Goal: Transaction & Acquisition: Purchase product/service

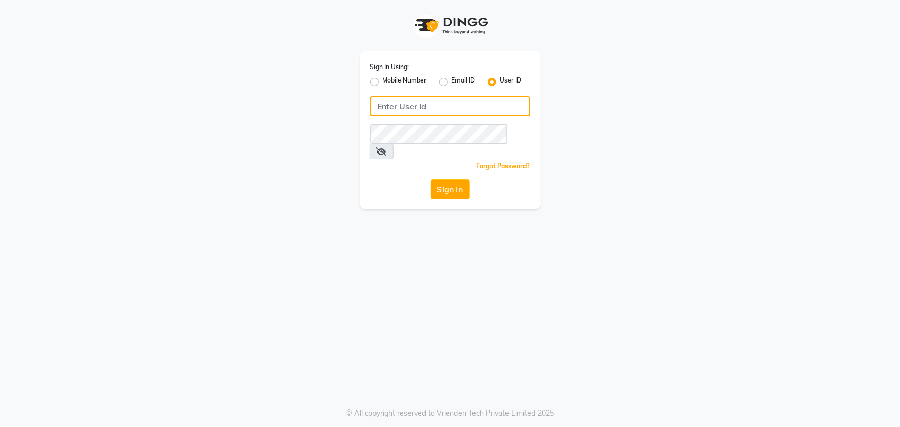
type input "manik"
click at [500, 80] on label "User ID" at bounding box center [511, 82] width 22 height 12
click at [500, 80] on input "User ID" at bounding box center [503, 79] width 7 height 7
click at [456, 104] on input "Username" at bounding box center [450, 106] width 160 height 20
type input "manik"
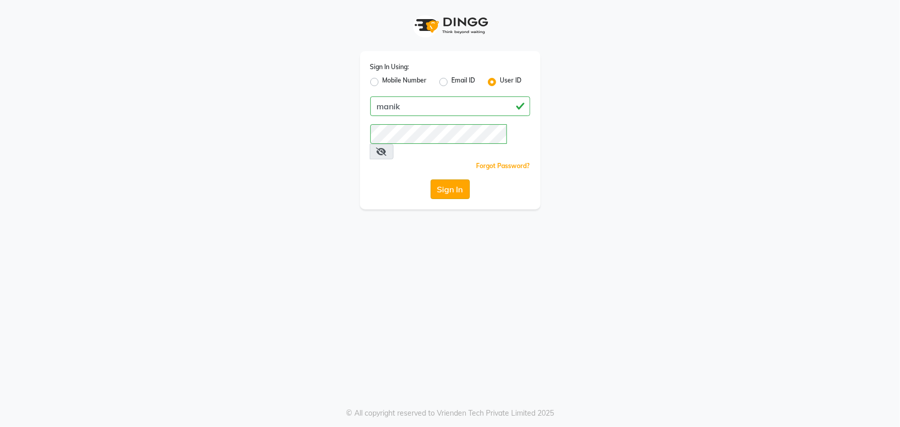
click at [444, 179] on button "Sign In" at bounding box center [449, 189] width 39 height 20
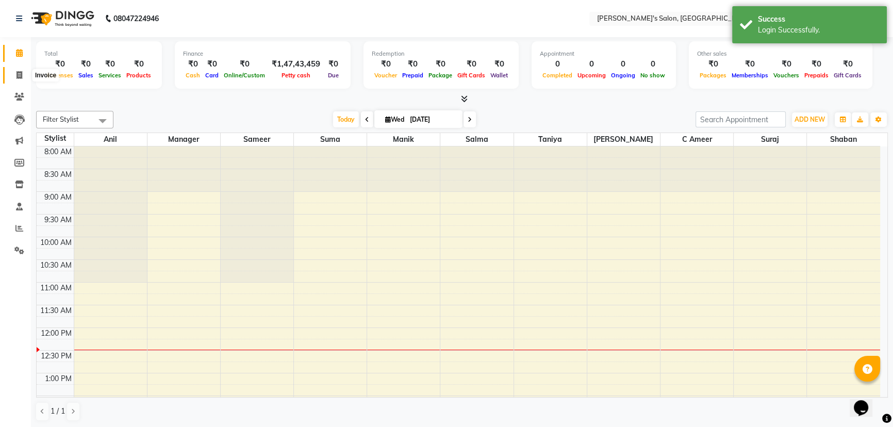
click at [21, 76] on icon at bounding box center [19, 75] width 6 height 8
select select "service"
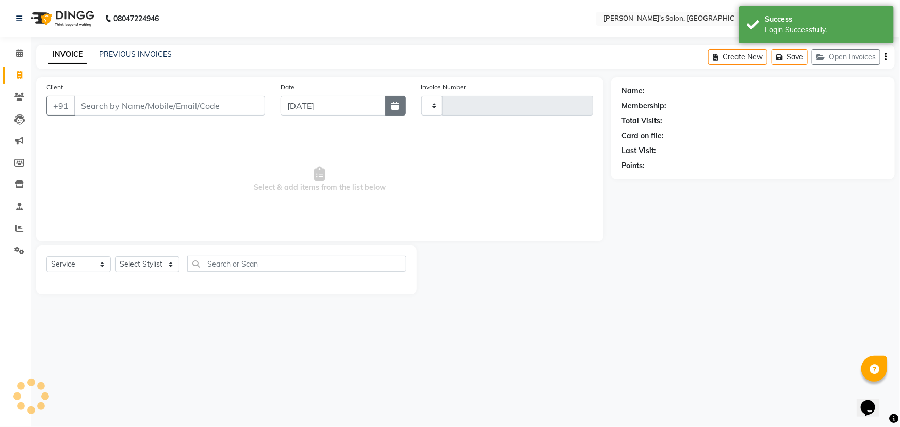
click at [395, 106] on icon "button" at bounding box center [395, 106] width 7 height 8
select select "9"
select select "2025"
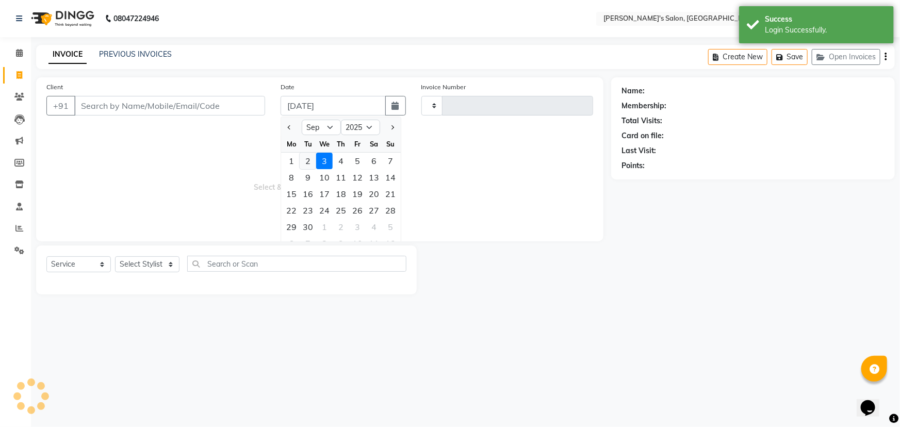
click at [306, 160] on div "2" at bounding box center [308, 161] width 16 height 16
type input "02-09-2025"
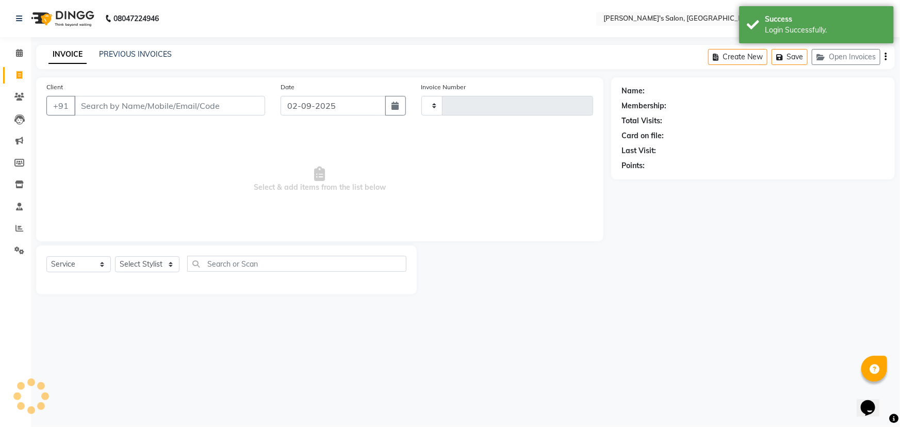
type input "2047"
select select "3810"
click at [142, 103] on input "Client" at bounding box center [169, 106] width 191 height 20
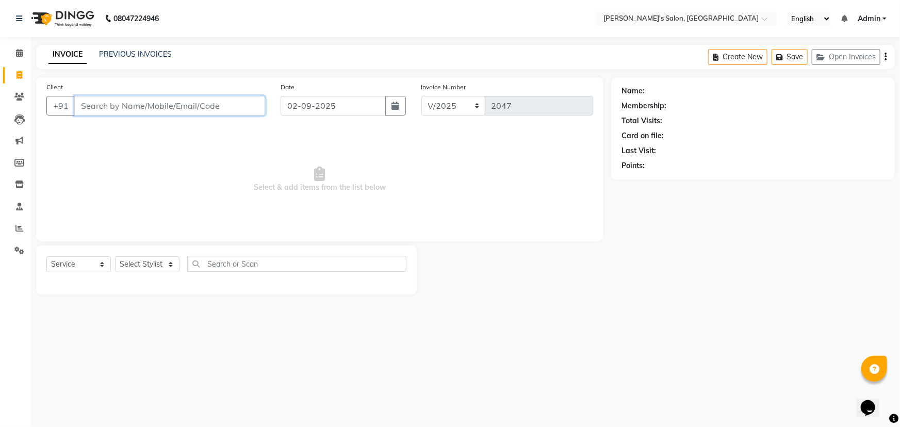
click at [97, 105] on input "Client" at bounding box center [169, 106] width 191 height 20
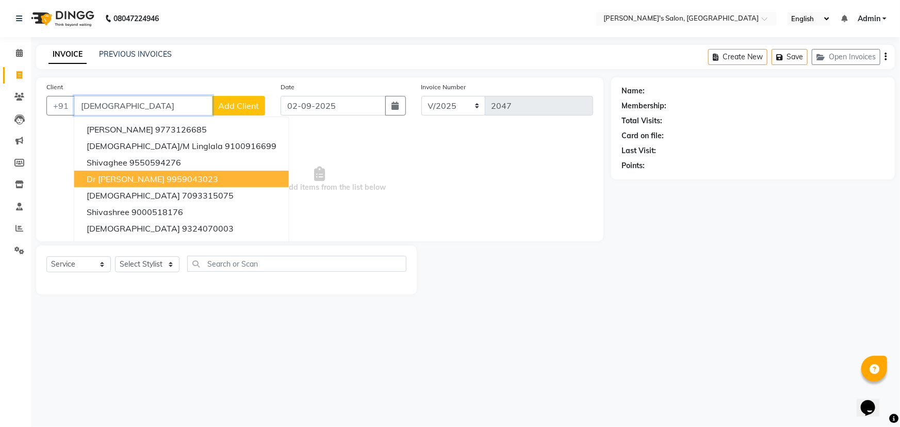
click at [119, 176] on span "Dr [PERSON_NAME]" at bounding box center [126, 179] width 78 height 10
type input "9959043023"
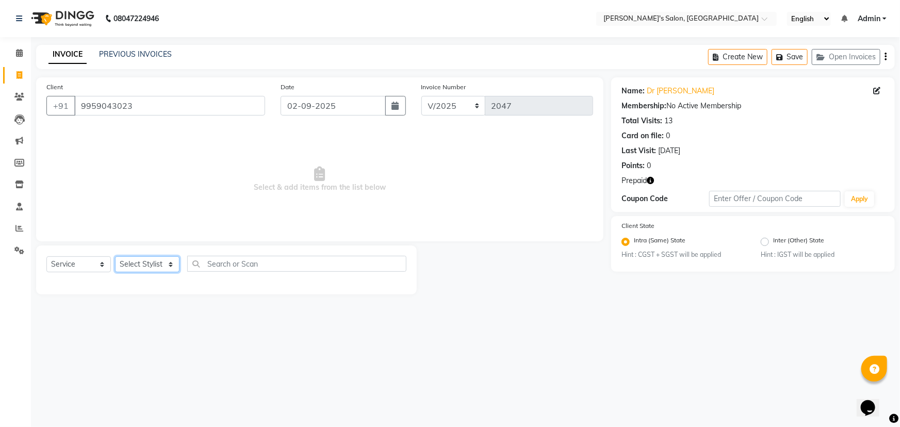
click at [135, 270] on select "Select Stylist [PERSON_NAME] [PERSON_NAME] Manager [PERSON_NAME] [PERSON_NAME] …" at bounding box center [147, 264] width 64 height 16
select select "18476"
click at [115, 256] on select "Select Stylist [PERSON_NAME] [PERSON_NAME] Manager [PERSON_NAME] [PERSON_NAME] …" at bounding box center [147, 264] width 64 height 16
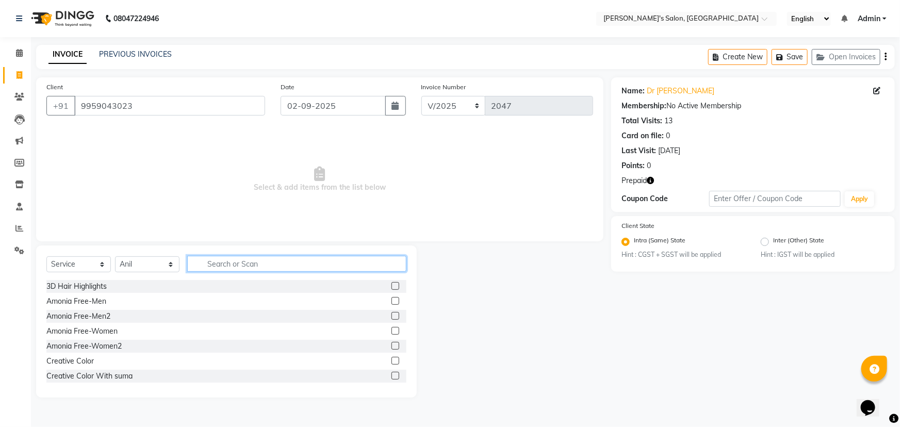
click at [257, 262] on input "text" at bounding box center [296, 264] width 219 height 16
type input "CUT"
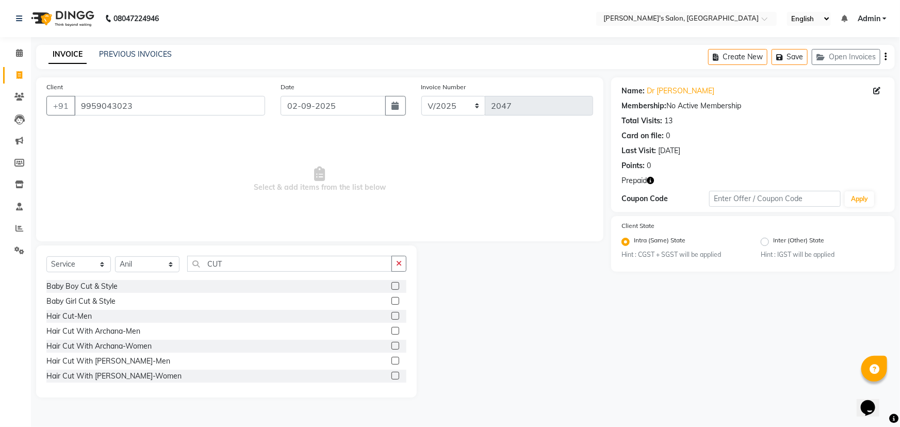
click at [392, 314] on div at bounding box center [398, 316] width 15 height 13
click at [391, 315] on label at bounding box center [395, 316] width 8 height 8
click at [391, 315] on input "checkbox" at bounding box center [394, 316] width 7 height 7
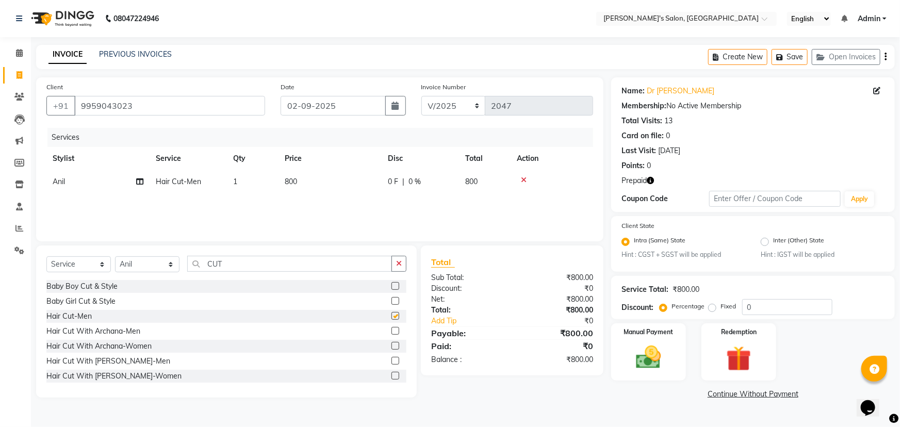
checkbox input "false"
click at [738, 357] on img at bounding box center [739, 359] width 42 height 32
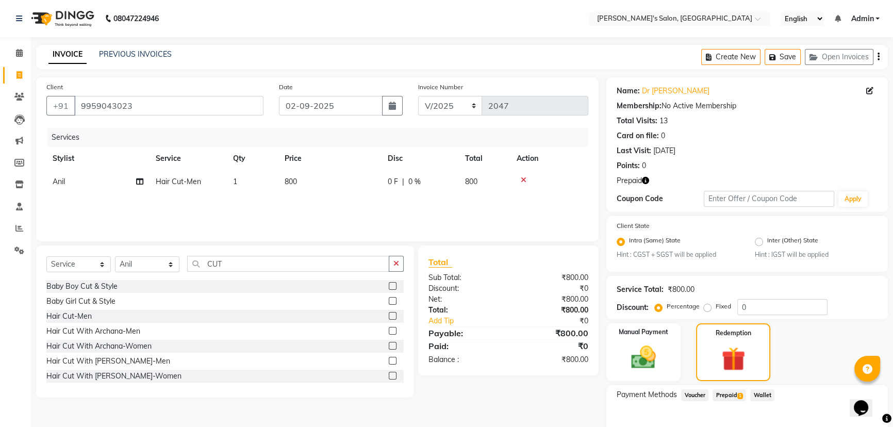
click at [727, 392] on span "Prepaid 1" at bounding box center [729, 395] width 34 height 12
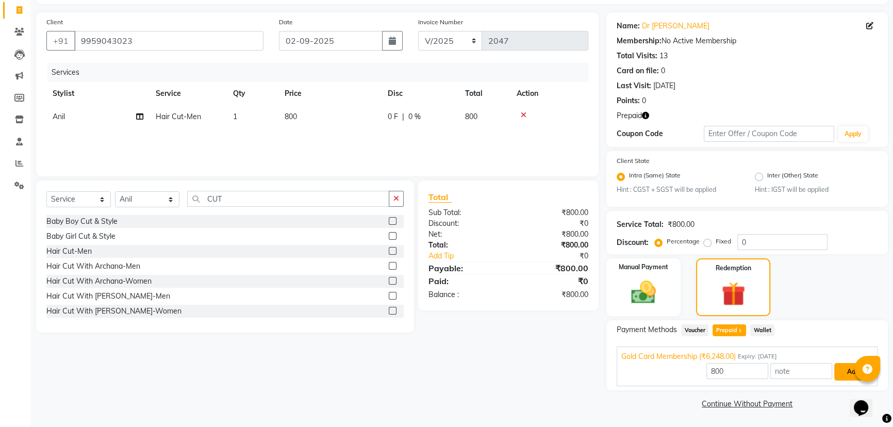
click at [843, 371] on button "Add" at bounding box center [853, 372] width 38 height 18
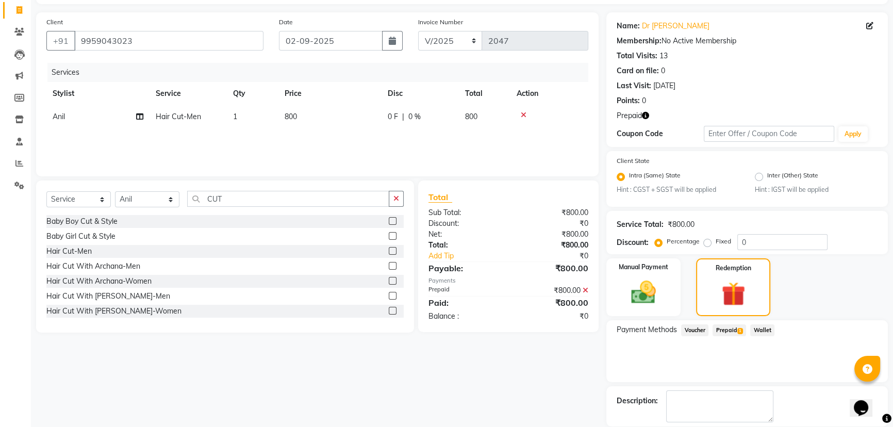
scroll to position [114, 0]
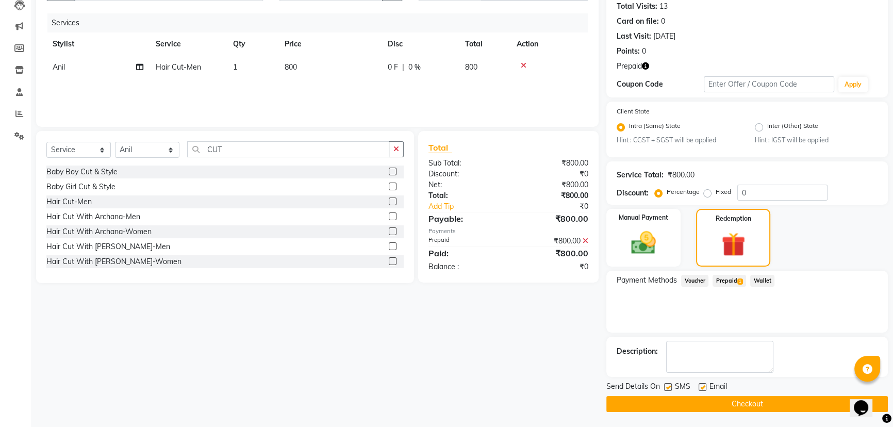
click at [752, 400] on button "Checkout" at bounding box center [746, 404] width 281 height 16
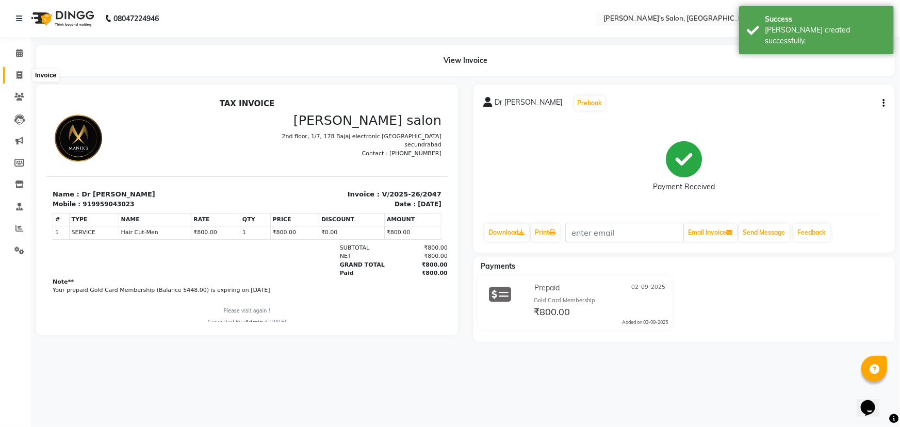
click at [18, 72] on icon at bounding box center [19, 75] width 6 height 8
select select "3810"
select select "service"
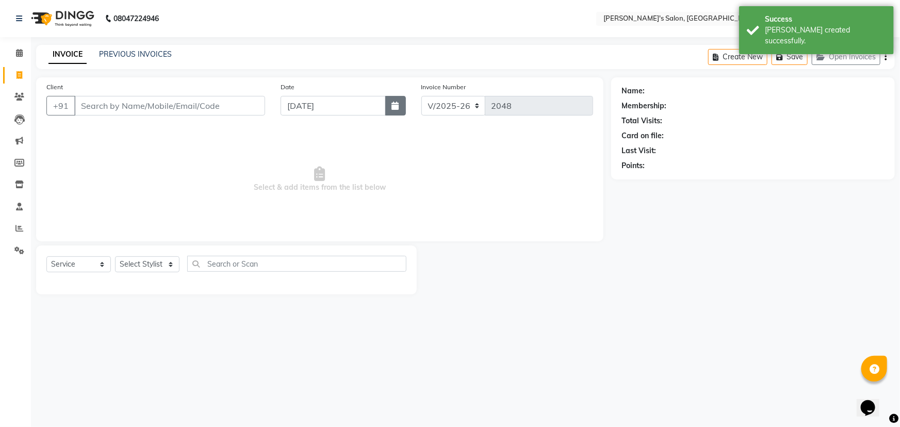
click at [394, 109] on icon "button" at bounding box center [395, 106] width 7 height 8
select select "9"
select select "2025"
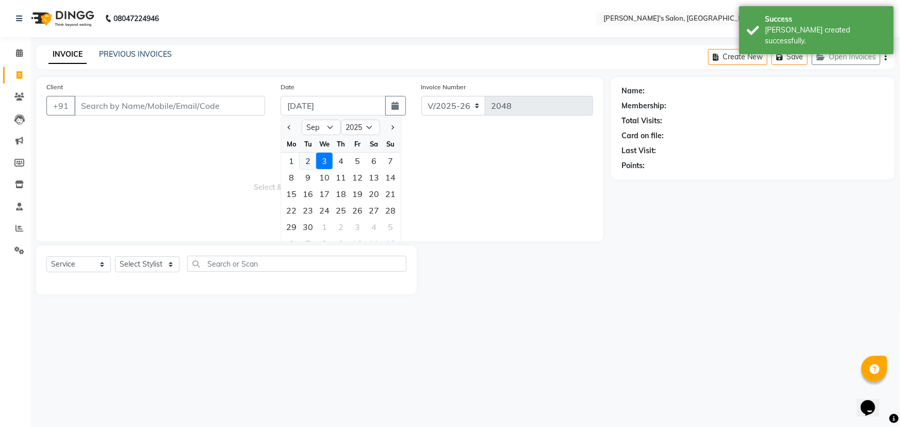
click at [309, 161] on div "2" at bounding box center [308, 161] width 16 height 16
type input "02-09-2025"
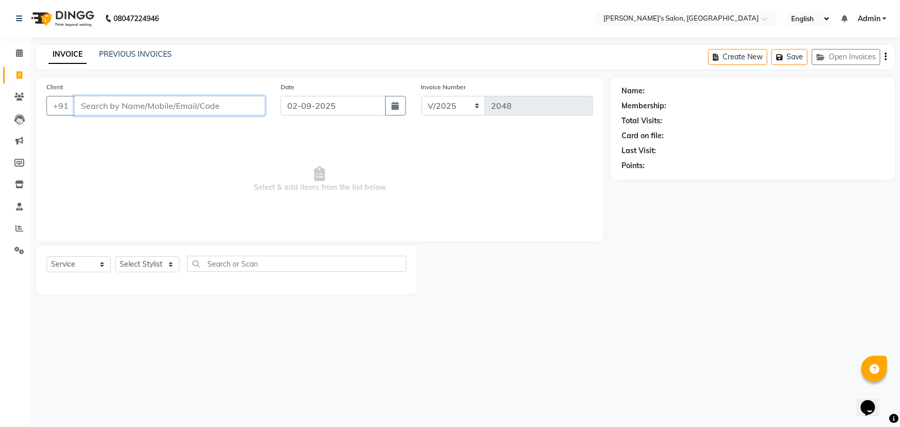
click at [113, 107] on input "Client" at bounding box center [169, 106] width 191 height 20
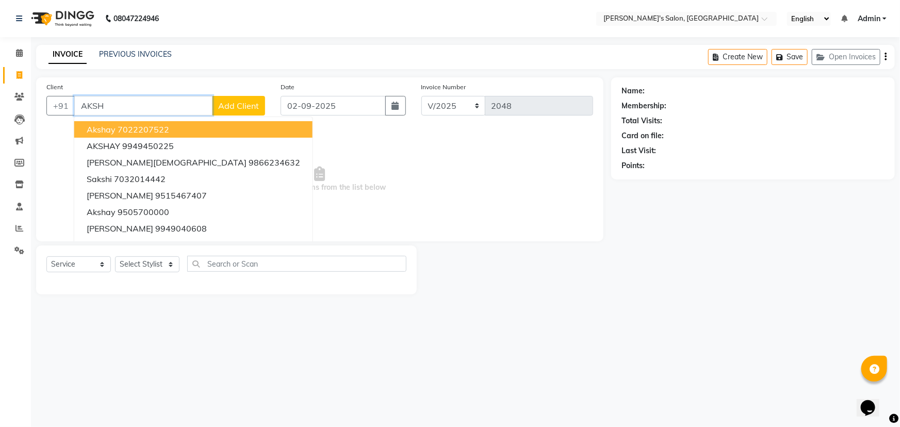
click at [159, 131] on ngb-highlight "7022207522" at bounding box center [144, 129] width 52 height 10
type input "7022207522"
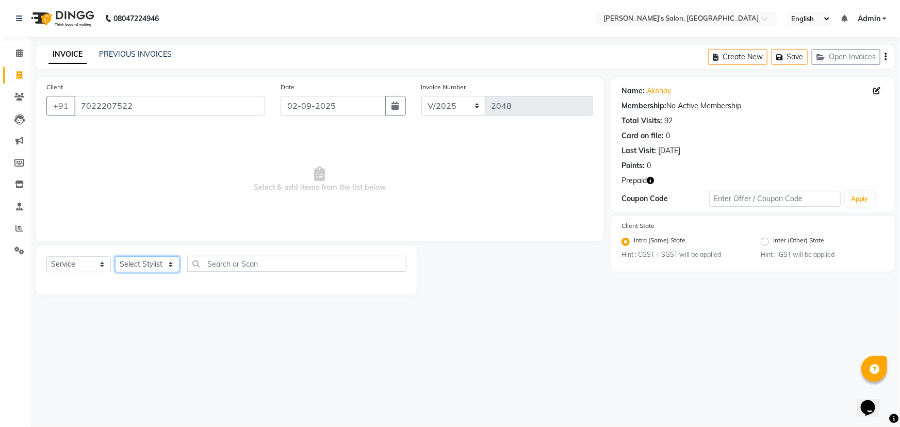
click at [154, 268] on select "Select Stylist [PERSON_NAME] [PERSON_NAME] Manager [PERSON_NAME] [PERSON_NAME] …" at bounding box center [147, 264] width 64 height 16
select select "18476"
click at [115, 256] on select "Select Stylist [PERSON_NAME] [PERSON_NAME] Manager [PERSON_NAME] [PERSON_NAME] …" at bounding box center [147, 264] width 64 height 16
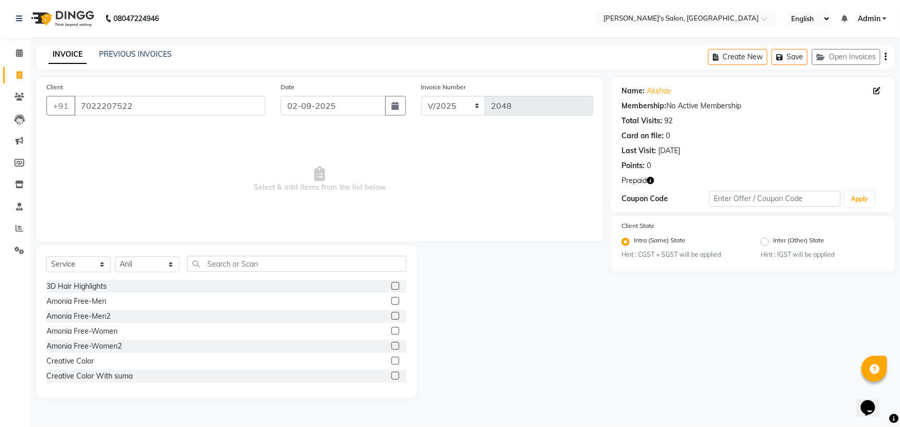
click at [651, 179] on icon "button" at bounding box center [649, 180] width 7 height 7
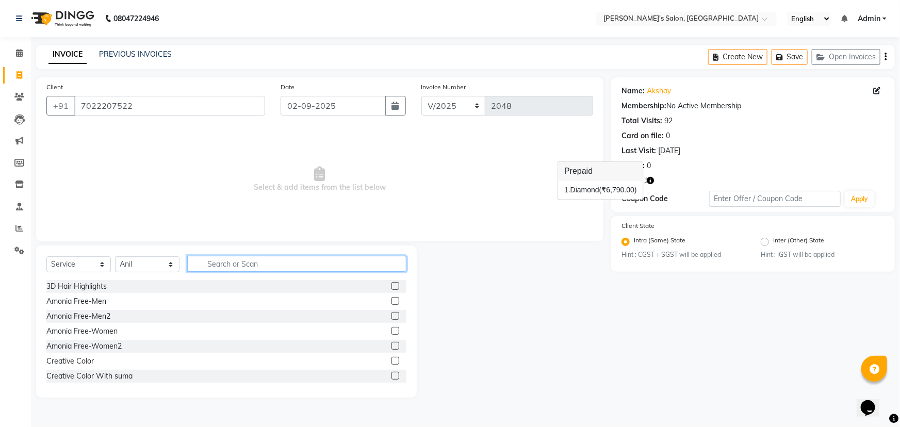
click at [217, 271] on input "text" at bounding box center [296, 264] width 219 height 16
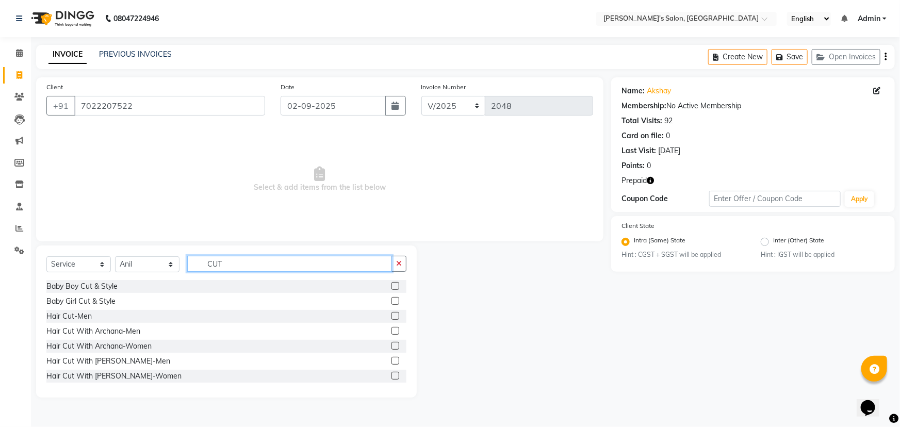
type input "CUT"
click at [391, 319] on label at bounding box center [395, 316] width 8 height 8
click at [391, 319] on input "checkbox" at bounding box center [394, 316] width 7 height 7
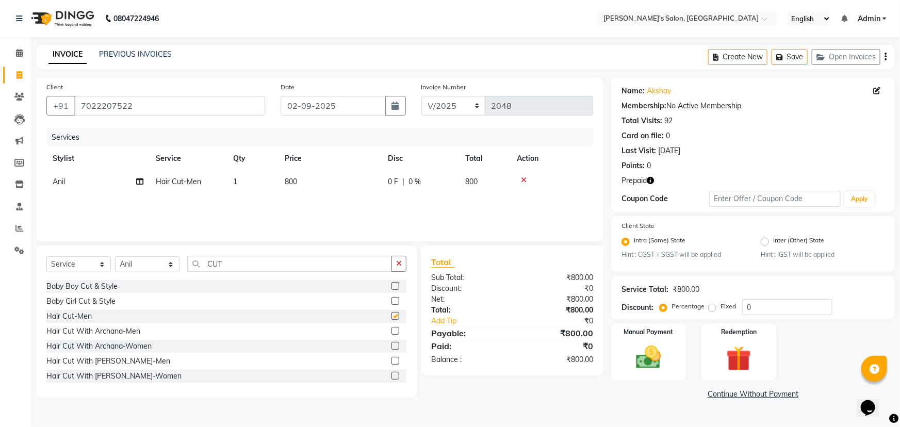
checkbox input "false"
click at [252, 264] on input "CUT" at bounding box center [289, 264] width 205 height 16
type input "C"
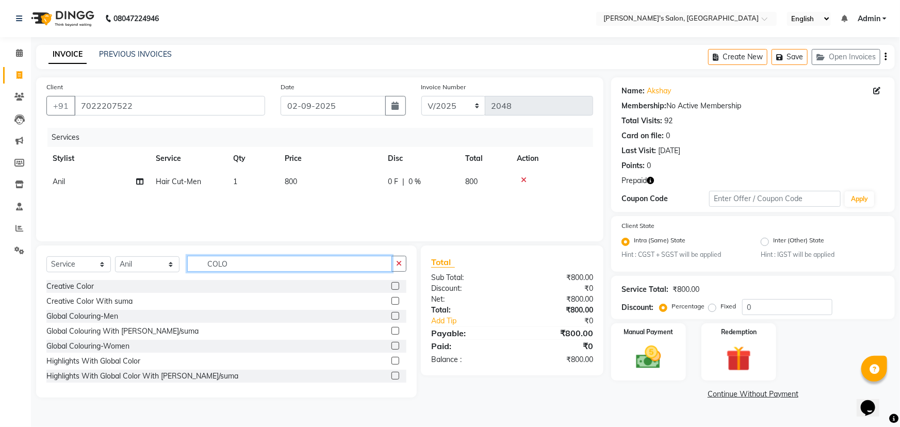
type input "COLO"
click at [391, 314] on label at bounding box center [395, 316] width 8 height 8
click at [391, 314] on input "checkbox" at bounding box center [394, 316] width 7 height 7
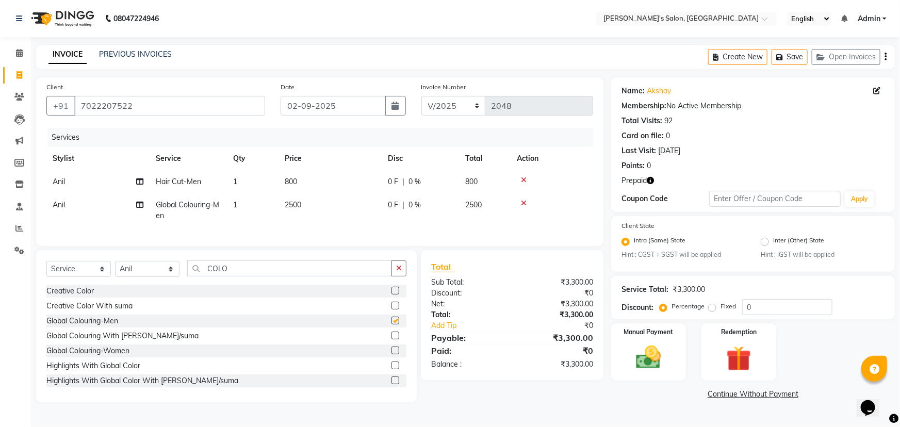
checkbox input "false"
click at [289, 205] on span "2500" at bounding box center [293, 204] width 16 height 9
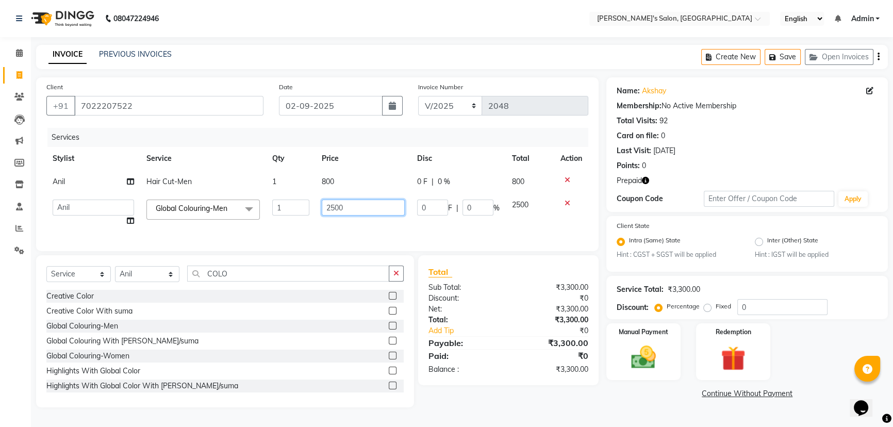
click at [329, 206] on input "2500" at bounding box center [363, 208] width 83 height 16
type input "1500"
click at [403, 233] on div "Services Stylist Service Qty Price Disc Total Action Anil Hair Cut-Men 1 800 0 …" at bounding box center [319, 184] width 546 height 113
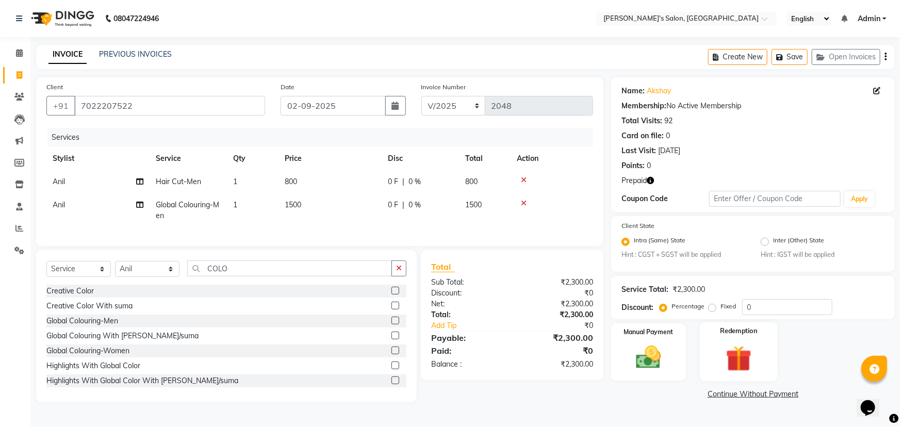
click at [733, 356] on img at bounding box center [739, 359] width 42 height 32
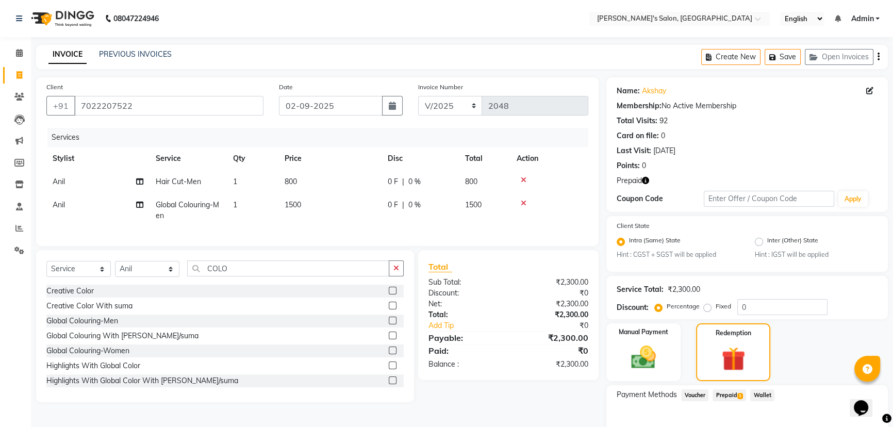
click at [723, 395] on span "Prepaid 1" at bounding box center [729, 395] width 34 height 12
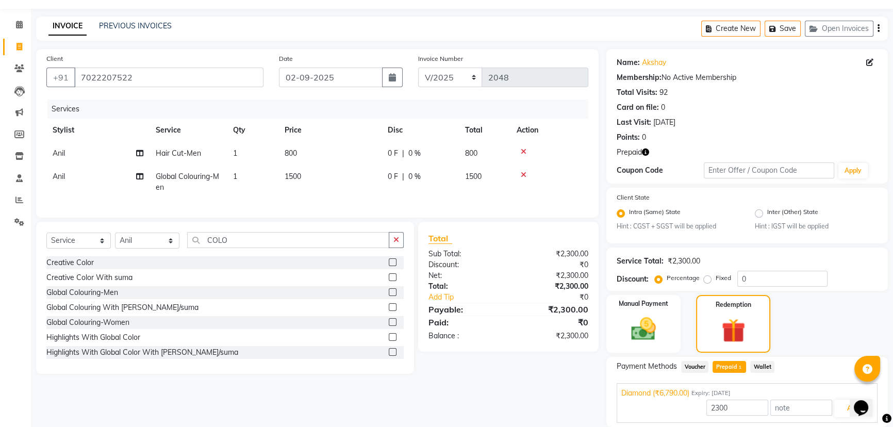
scroll to position [65, 0]
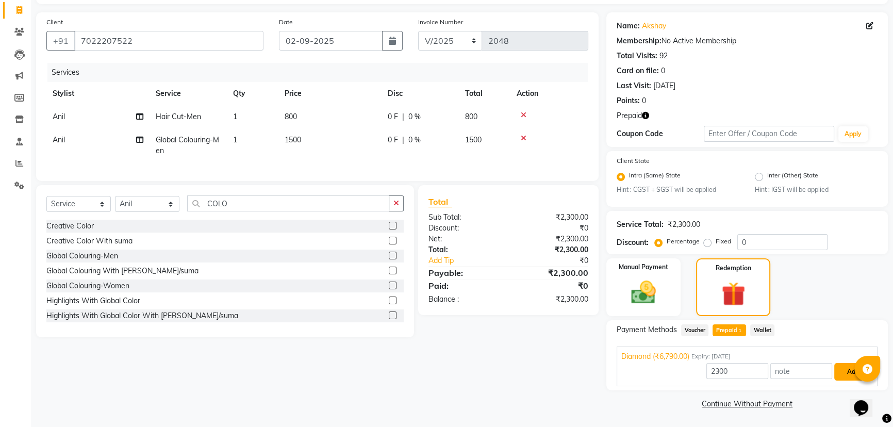
click at [854, 374] on button "Add" at bounding box center [853, 372] width 38 height 18
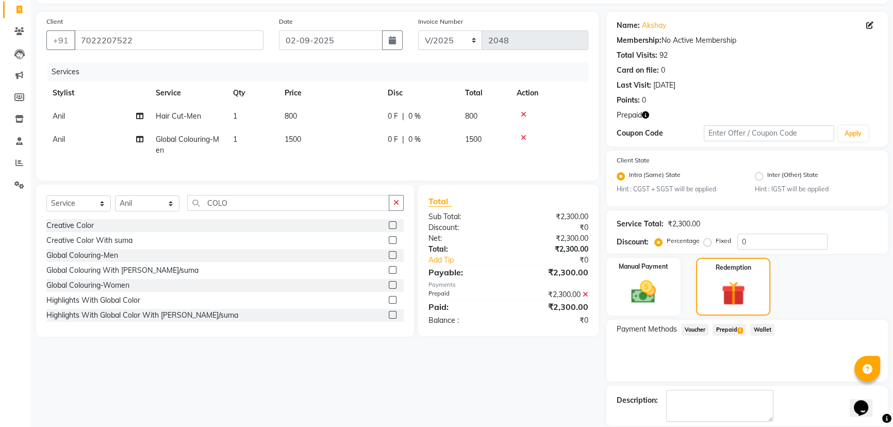
scroll to position [114, 0]
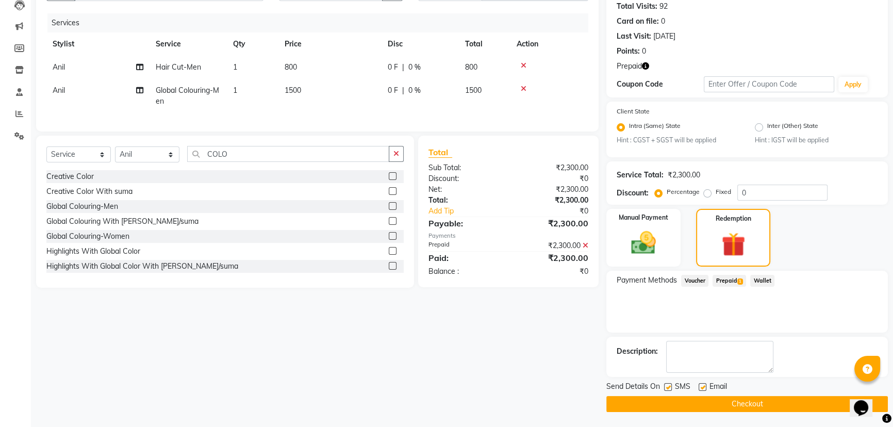
click at [719, 400] on button "Checkout" at bounding box center [746, 404] width 281 height 16
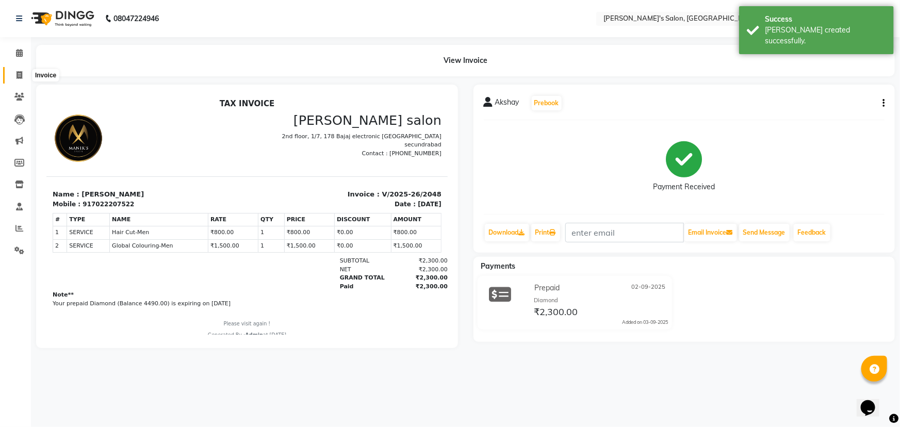
click at [19, 72] on icon at bounding box center [19, 75] width 6 height 8
select select "3810"
select select "service"
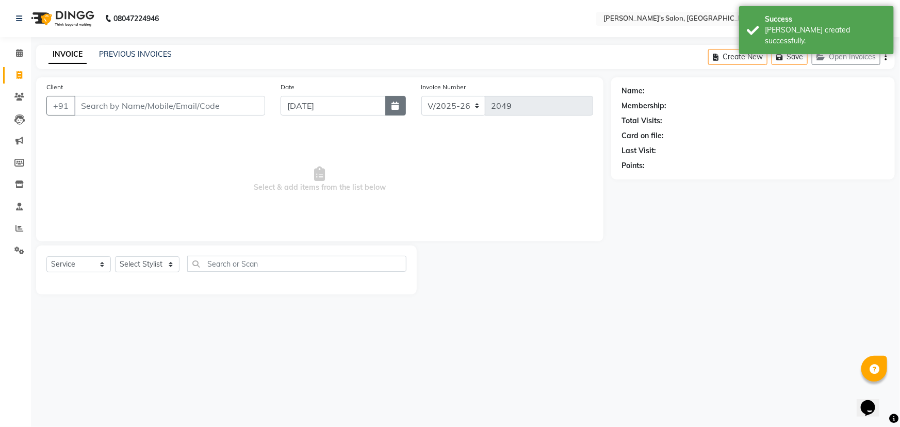
click at [394, 107] on icon "button" at bounding box center [395, 106] width 7 height 8
select select "9"
select select "2025"
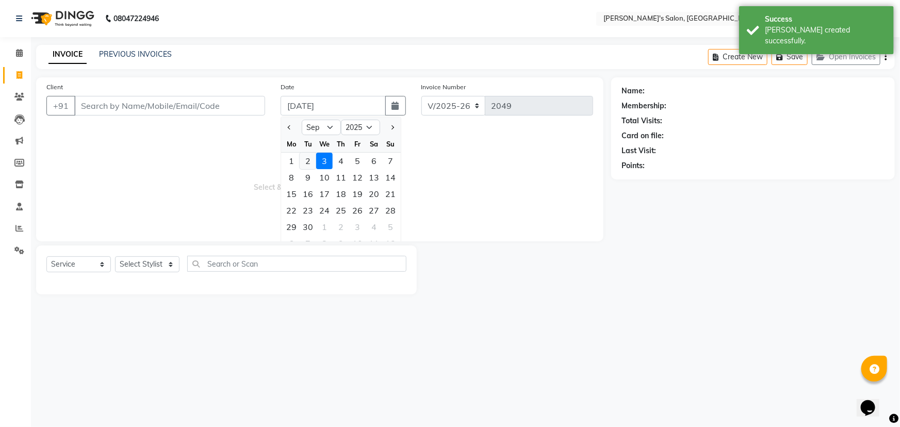
click at [308, 161] on div "2" at bounding box center [308, 161] width 16 height 16
type input "02-09-2025"
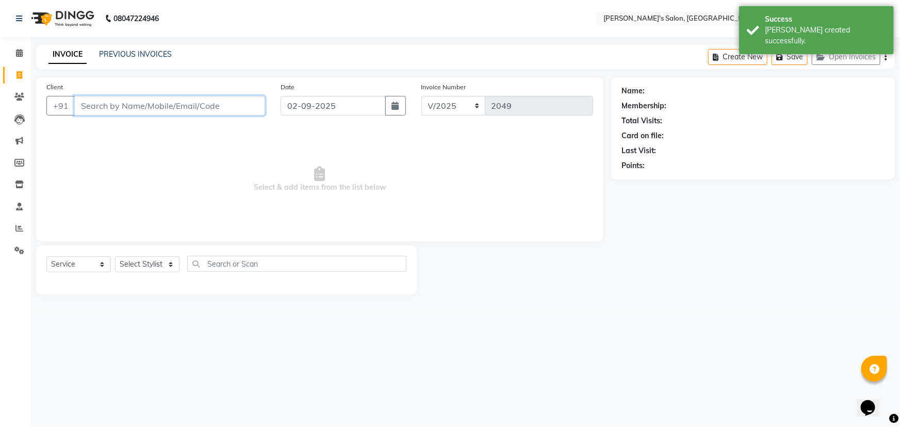
click at [117, 103] on input "Client" at bounding box center [169, 106] width 191 height 20
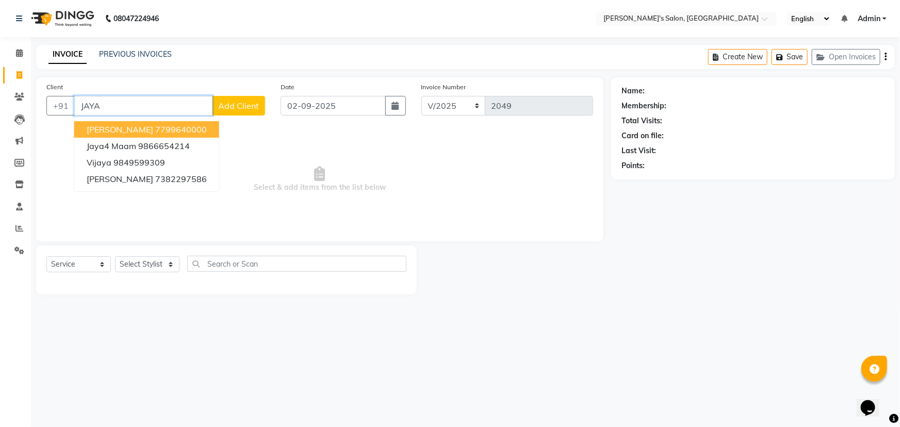
click at [128, 130] on span "[PERSON_NAME]" at bounding box center [120, 129] width 67 height 10
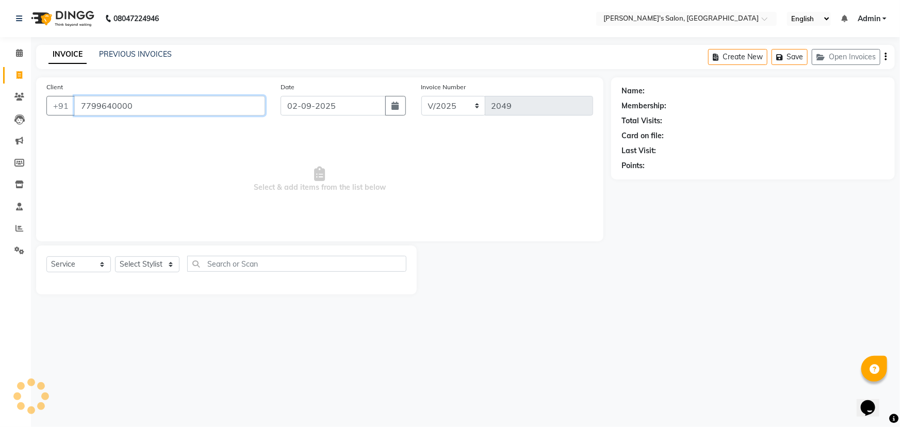
type input "7799640000"
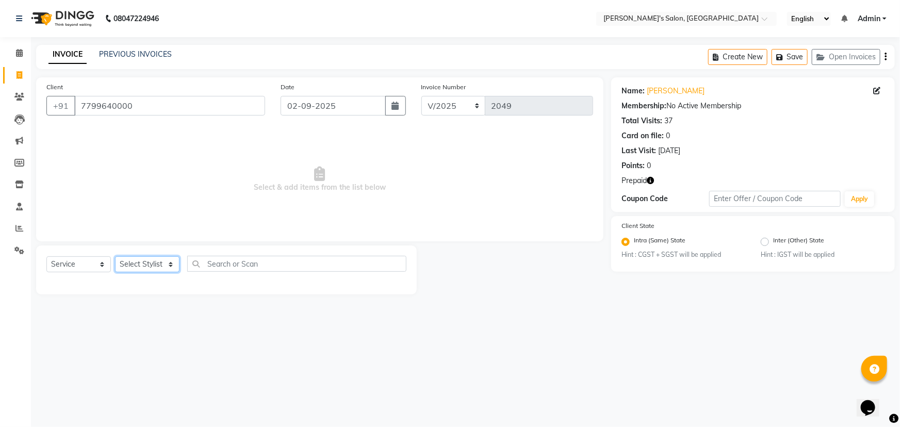
click at [154, 262] on select "Select Stylist [PERSON_NAME] [PERSON_NAME] Manager [PERSON_NAME] [PERSON_NAME] …" at bounding box center [147, 264] width 64 height 16
click at [115, 256] on select "Select Stylist [PERSON_NAME] [PERSON_NAME] Manager [PERSON_NAME] [PERSON_NAME] …" at bounding box center [147, 264] width 64 height 16
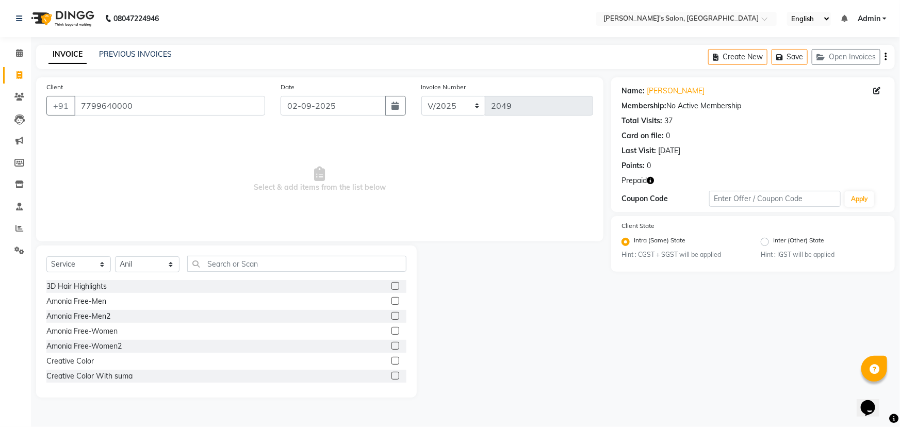
click at [256, 253] on div "Select Service Product Membership Package Voucher Prepaid Gift Card Select Styl…" at bounding box center [226, 321] width 380 height 152
click at [170, 265] on select "Select Stylist [PERSON_NAME] [PERSON_NAME] Manager [PERSON_NAME] [PERSON_NAME] …" at bounding box center [147, 264] width 64 height 16
select select "79597"
click at [115, 256] on select "Select Stylist [PERSON_NAME] [PERSON_NAME] Manager [PERSON_NAME] [PERSON_NAME] …" at bounding box center [147, 264] width 64 height 16
click at [258, 267] on input "text" at bounding box center [296, 264] width 219 height 16
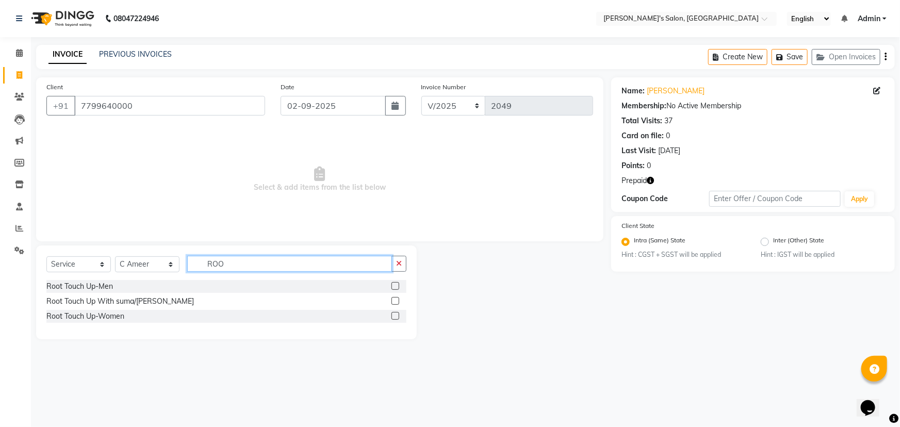
type input "ROO"
click at [393, 318] on label at bounding box center [395, 316] width 8 height 8
click at [393, 318] on input "checkbox" at bounding box center [394, 316] width 7 height 7
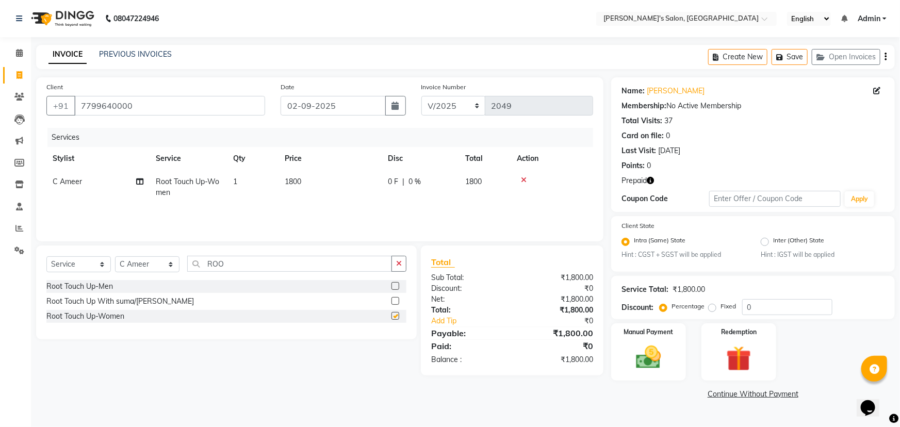
checkbox input "false"
click at [166, 265] on select "Select Stylist [PERSON_NAME] [PERSON_NAME] Manager [PERSON_NAME] [PERSON_NAME] …" at bounding box center [147, 264] width 64 height 16
select select "86403"
click at [115, 256] on select "Select Stylist [PERSON_NAME] [PERSON_NAME] Manager [PERSON_NAME] [PERSON_NAME] …" at bounding box center [147, 264] width 64 height 16
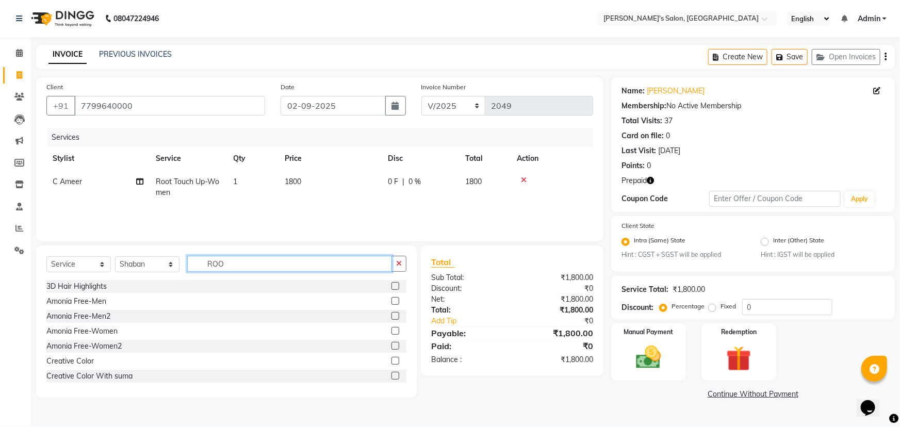
click at [242, 263] on input "ROO" at bounding box center [289, 264] width 205 height 16
type input "R"
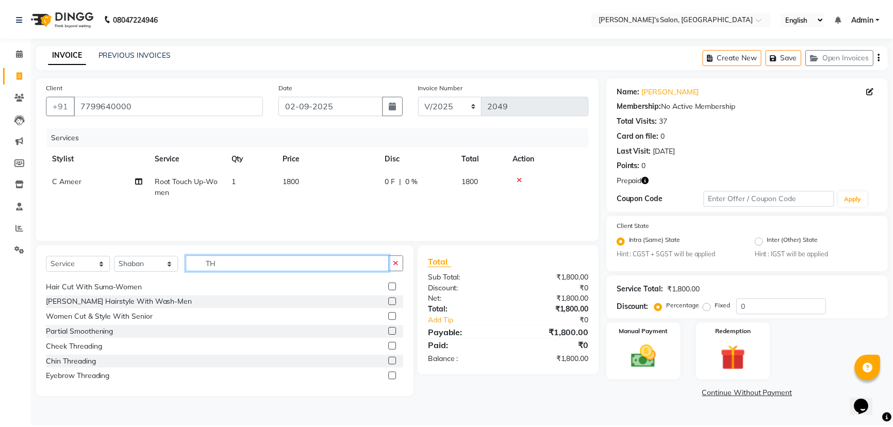
scroll to position [494, 0]
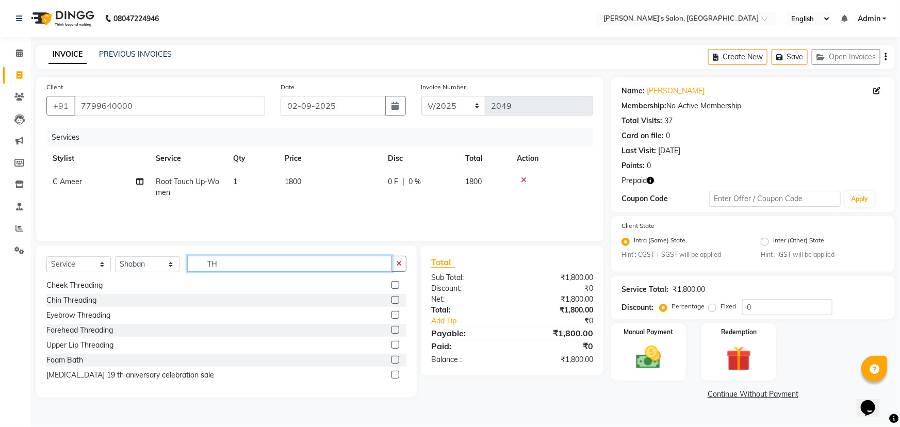
type input "TH"
click at [391, 344] on label at bounding box center [395, 345] width 8 height 8
click at [391, 344] on input "checkbox" at bounding box center [394, 345] width 7 height 7
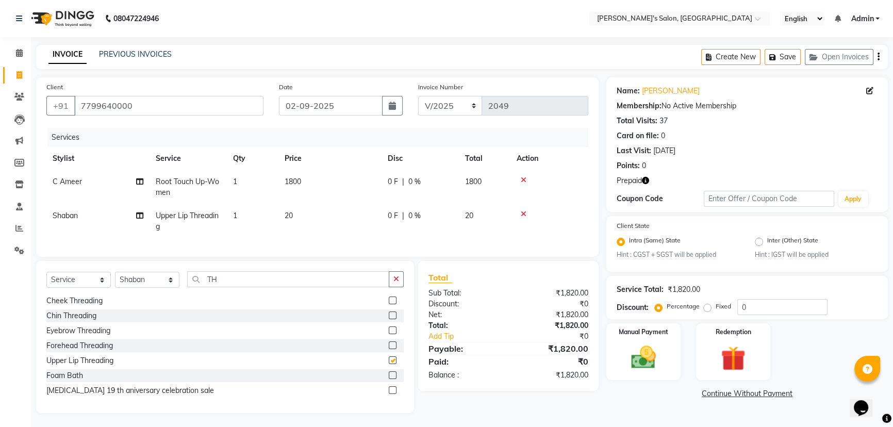
checkbox input "false"
click at [744, 362] on img at bounding box center [733, 359] width 42 height 32
click at [728, 393] on span "Prepaid 2" at bounding box center [729, 395] width 34 height 12
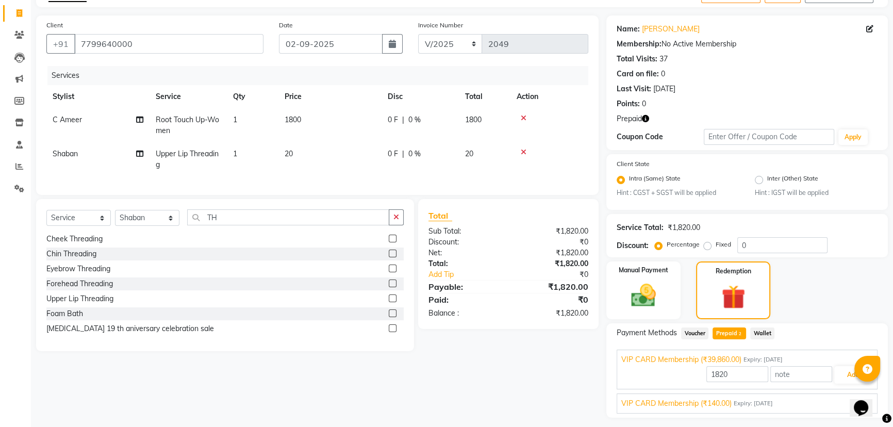
scroll to position [73, 0]
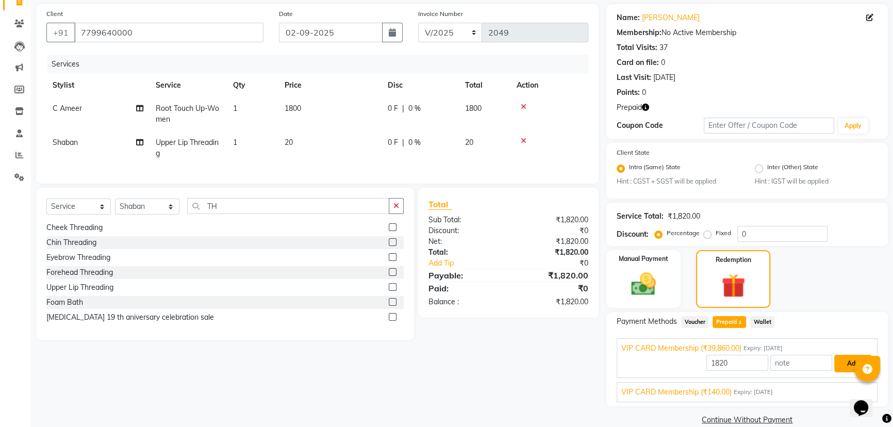
click at [847, 359] on button "Add" at bounding box center [853, 364] width 38 height 18
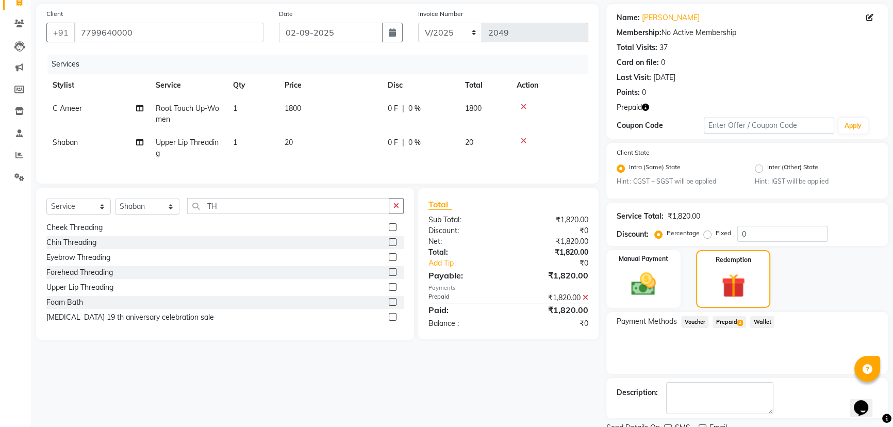
scroll to position [114, 0]
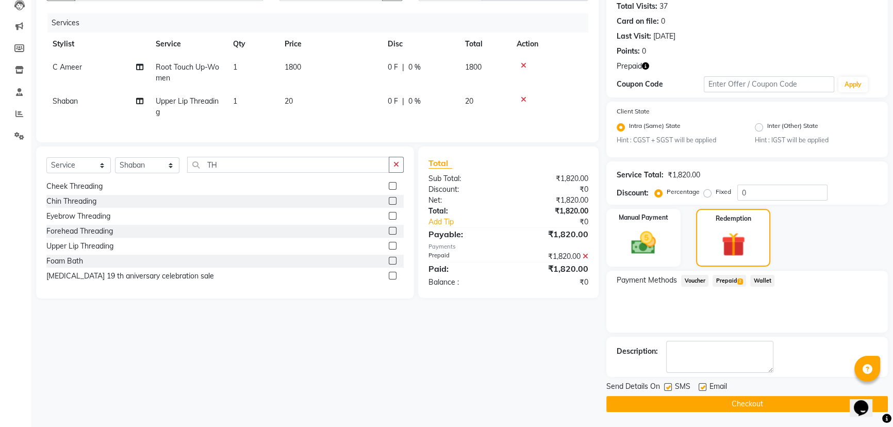
click at [763, 407] on button "Checkout" at bounding box center [746, 404] width 281 height 16
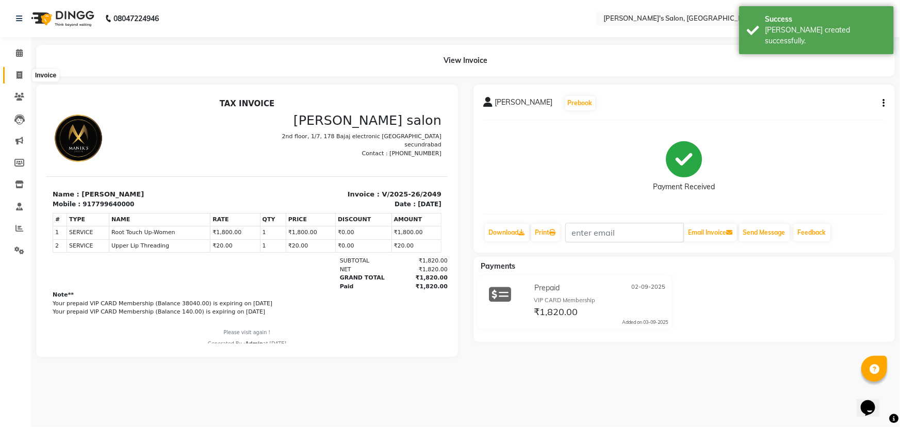
click at [18, 74] on icon at bounding box center [19, 75] width 6 height 8
select select "3810"
select select "service"
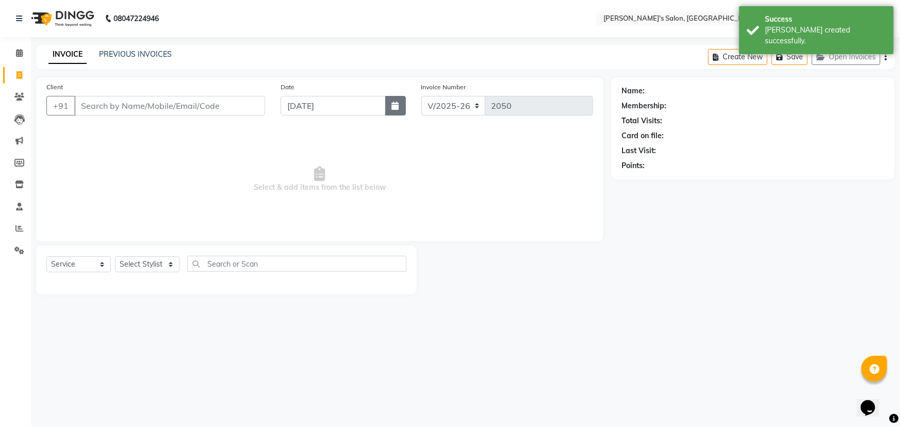
click at [394, 107] on icon "button" at bounding box center [395, 106] width 7 height 8
select select "9"
select select "2025"
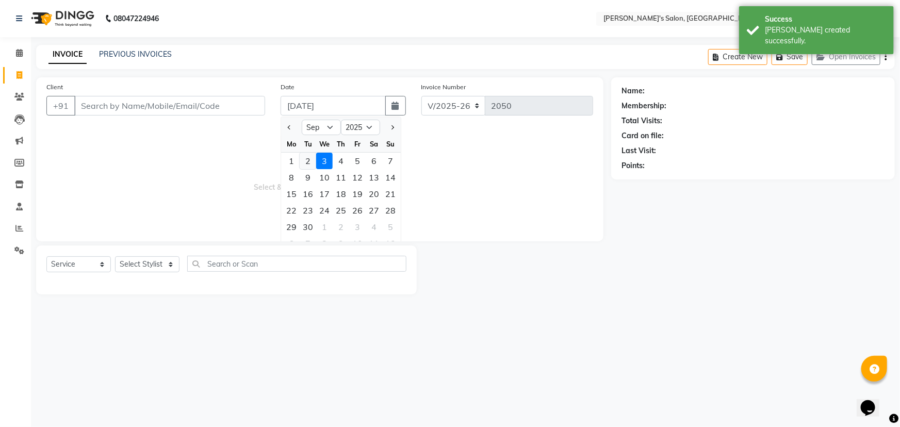
click at [306, 162] on div "2" at bounding box center [308, 161] width 16 height 16
type input "02-09-2025"
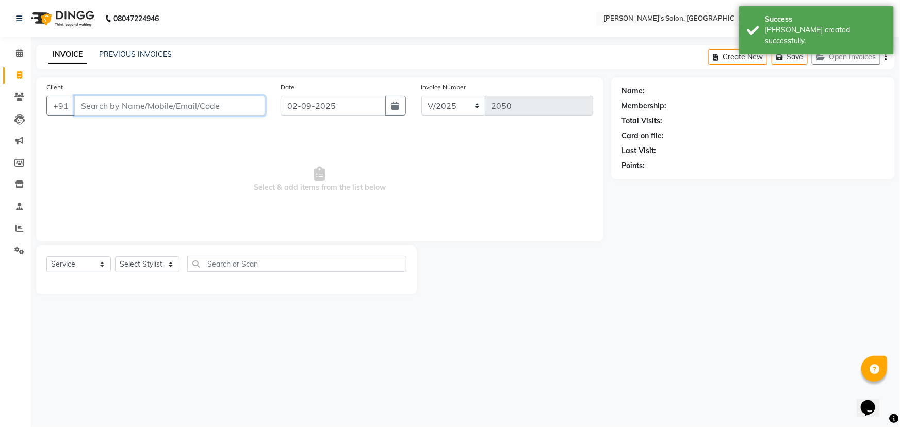
click at [123, 106] on input "Client" at bounding box center [169, 106] width 191 height 20
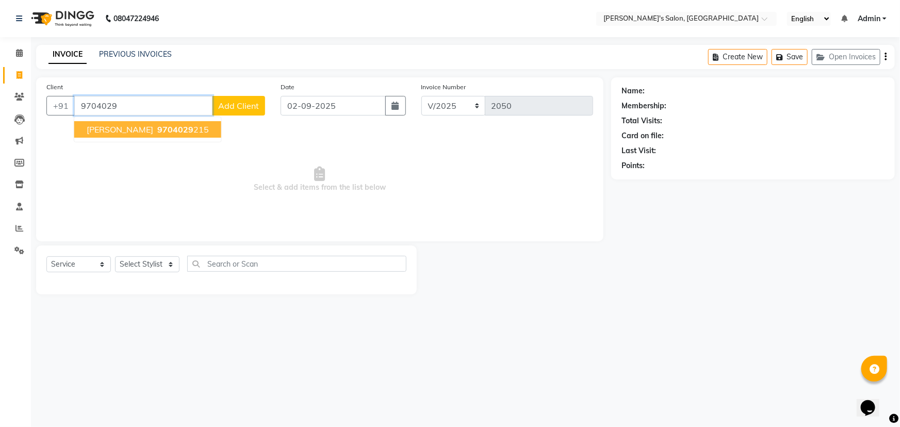
click at [155, 130] on ngb-highlight "9704029 215" at bounding box center [182, 129] width 54 height 10
type input "9704029215"
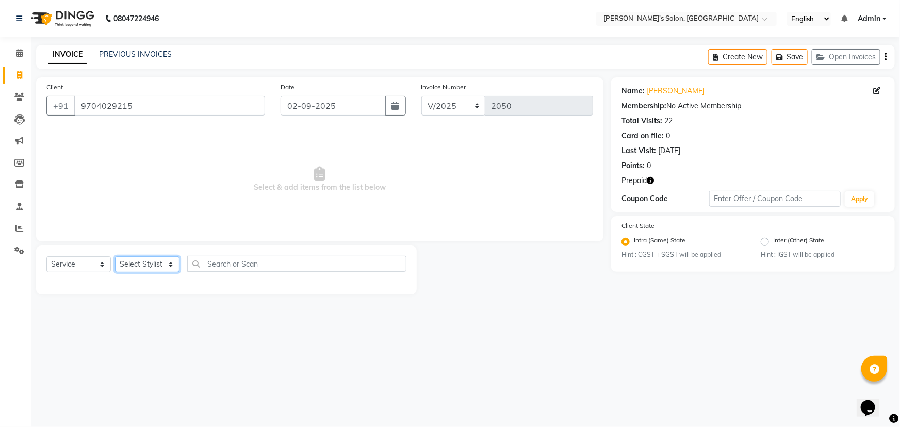
click at [147, 265] on select "Select Stylist [PERSON_NAME] [PERSON_NAME] Manager [PERSON_NAME] [PERSON_NAME] …" at bounding box center [147, 264] width 64 height 16
select select "18476"
click at [115, 256] on select "Select Stylist [PERSON_NAME] [PERSON_NAME] Manager [PERSON_NAME] [PERSON_NAME] …" at bounding box center [147, 264] width 64 height 16
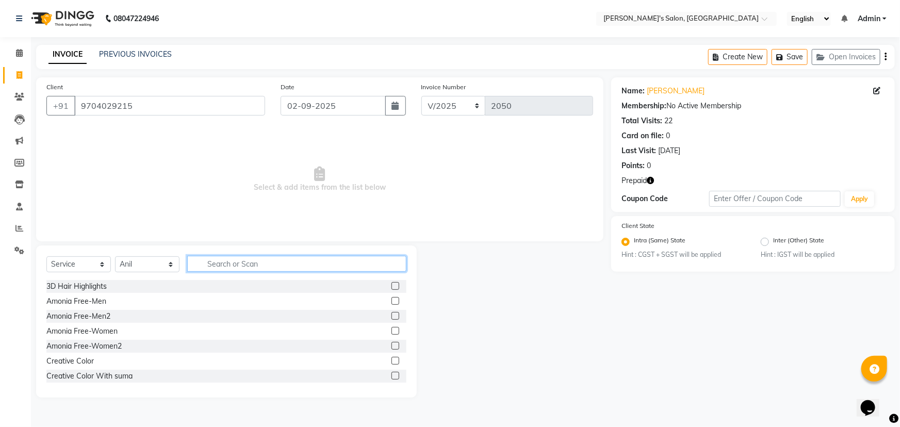
click at [215, 262] on input "text" at bounding box center [296, 264] width 219 height 16
type input "CUT"
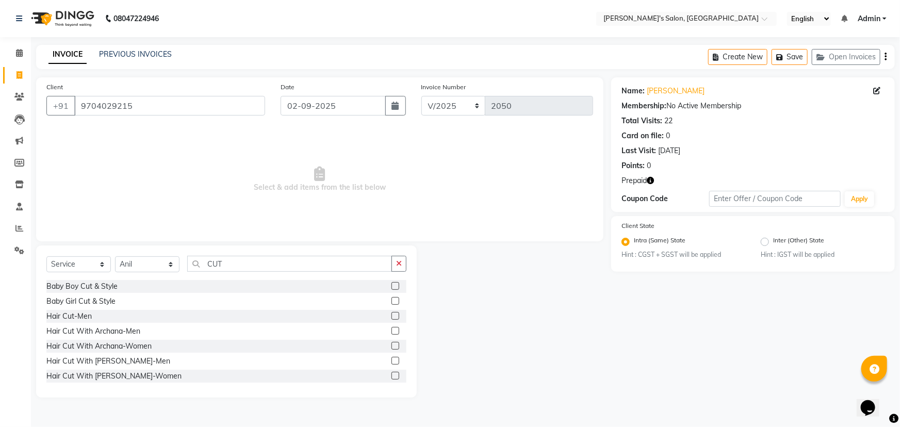
click at [392, 314] on div at bounding box center [398, 316] width 15 height 13
click at [391, 317] on label at bounding box center [395, 316] width 8 height 8
click at [391, 317] on input "checkbox" at bounding box center [394, 316] width 7 height 7
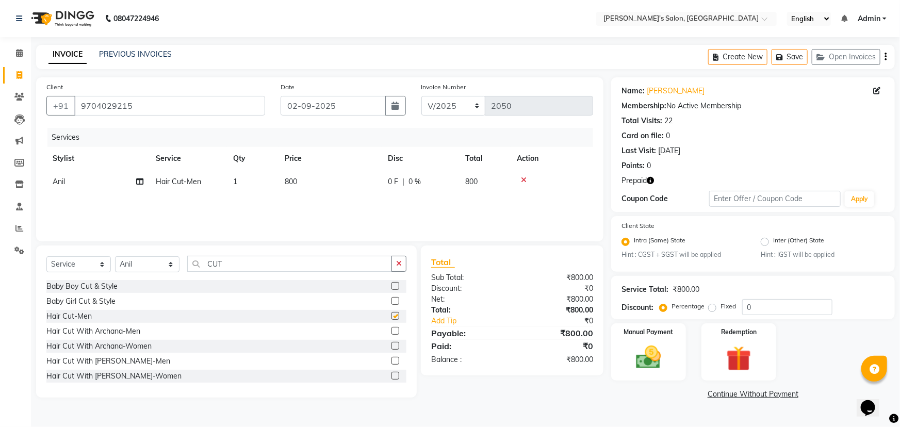
checkbox input "false"
click at [245, 268] on input "CUT" at bounding box center [289, 264] width 205 height 16
type input "C"
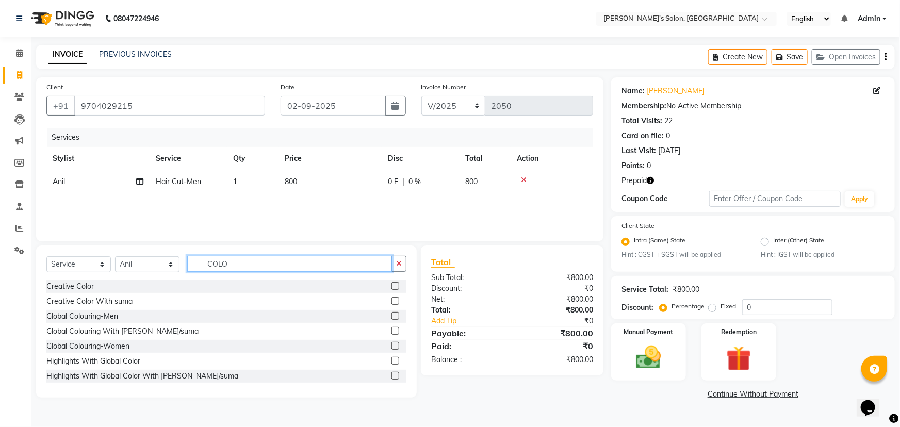
type input "COLO"
click at [391, 314] on label at bounding box center [395, 316] width 8 height 8
click at [391, 314] on input "checkbox" at bounding box center [394, 316] width 7 height 7
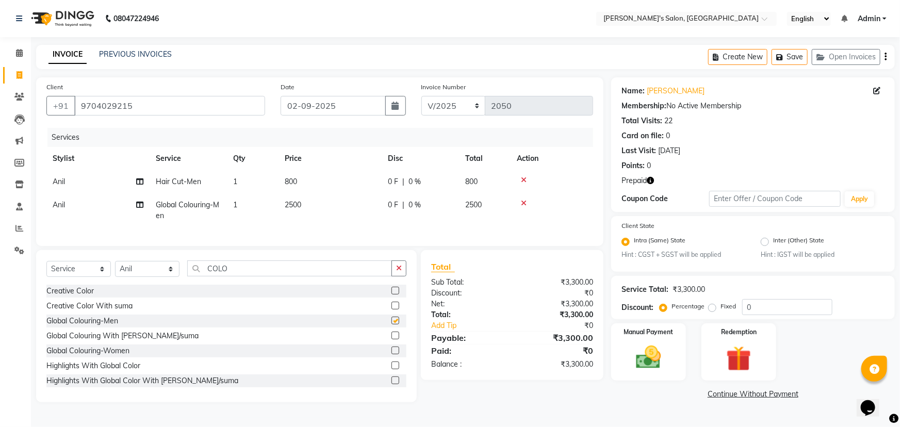
checkbox input "false"
click at [290, 203] on span "2500" at bounding box center [293, 204] width 16 height 9
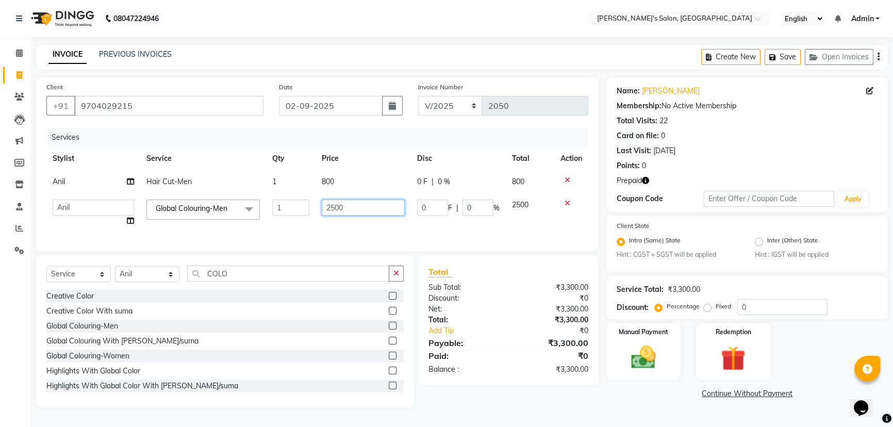
click at [330, 207] on input "2500" at bounding box center [363, 208] width 83 height 16
type input "1500"
click at [450, 230] on div "Services Stylist Service Qty Price Disc Total Action Anil Hair Cut-Men 1 800 0 …" at bounding box center [317, 184] width 542 height 113
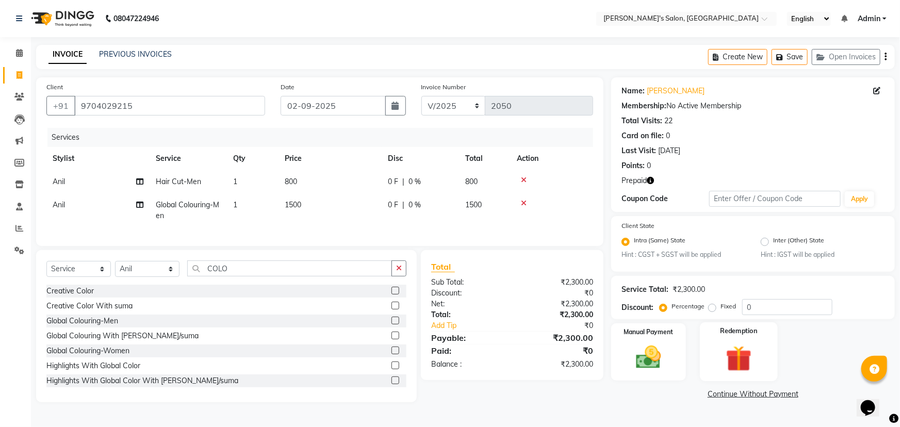
click at [744, 366] on img at bounding box center [739, 359] width 42 height 32
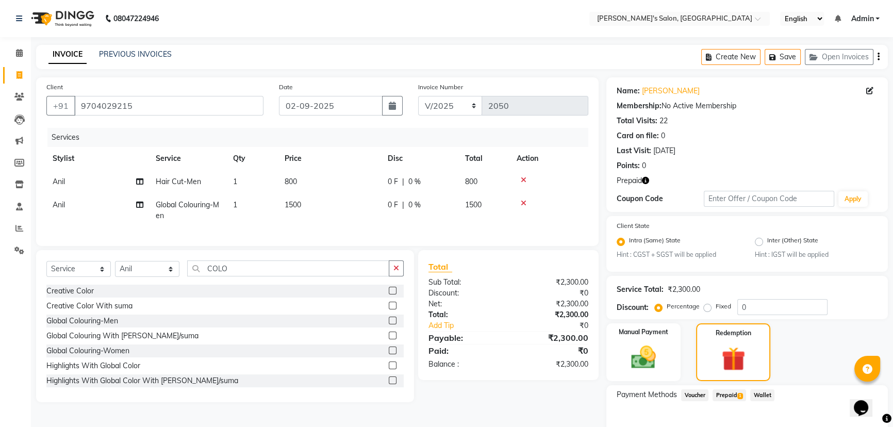
click at [728, 391] on span "Prepaid 1" at bounding box center [729, 395] width 34 height 12
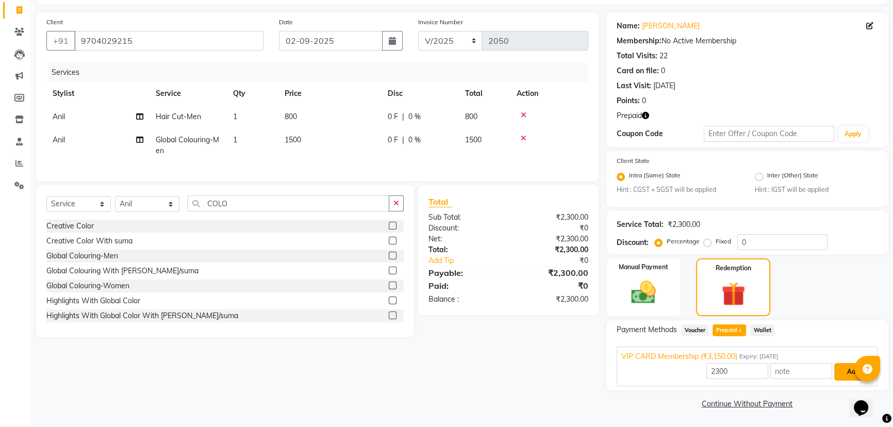
click at [843, 374] on button "Add" at bounding box center [853, 372] width 38 height 18
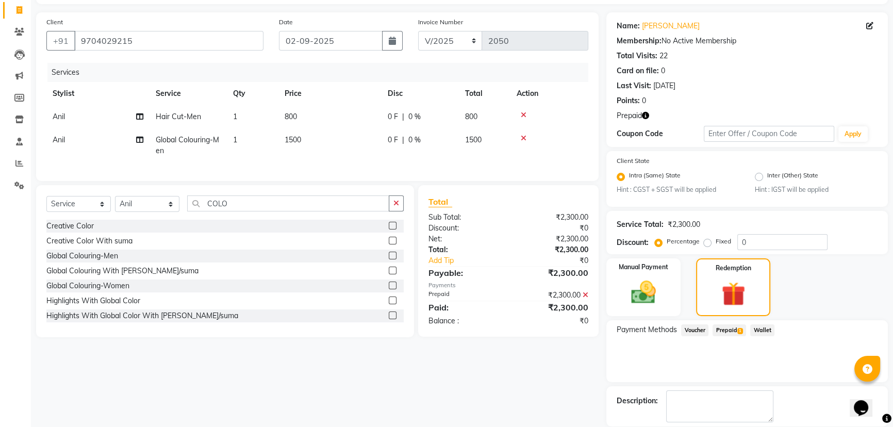
scroll to position [114, 0]
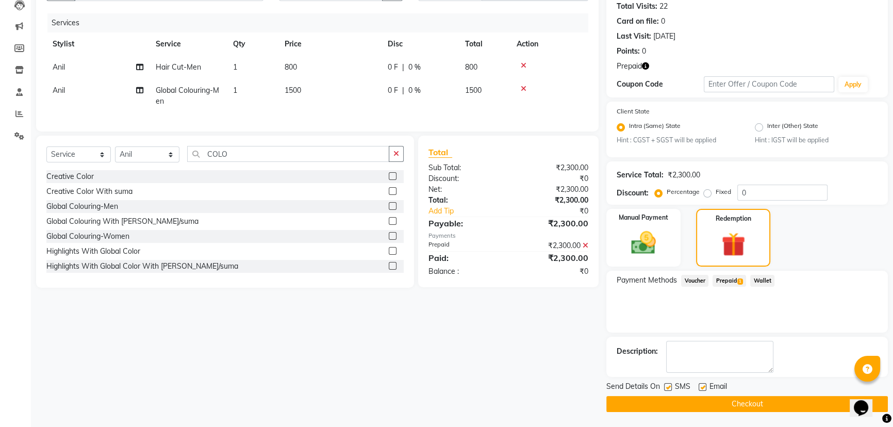
click at [757, 402] on button "Checkout" at bounding box center [746, 404] width 281 height 16
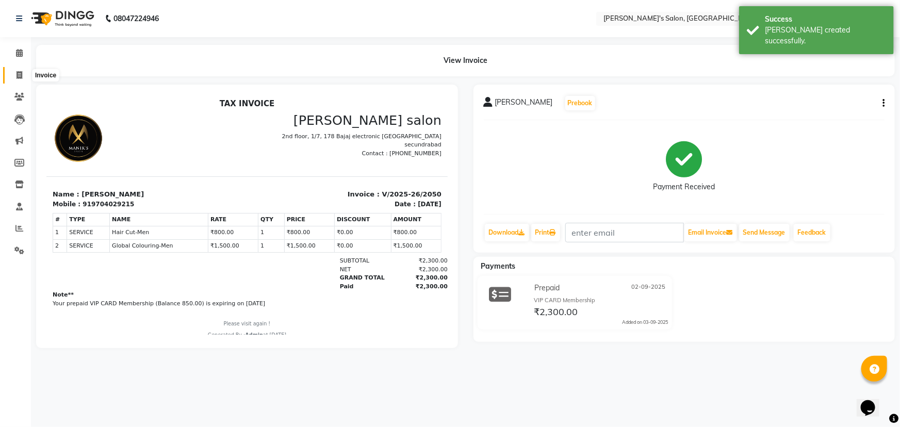
click at [20, 75] on icon at bounding box center [19, 75] width 6 height 8
select select "3810"
select select "service"
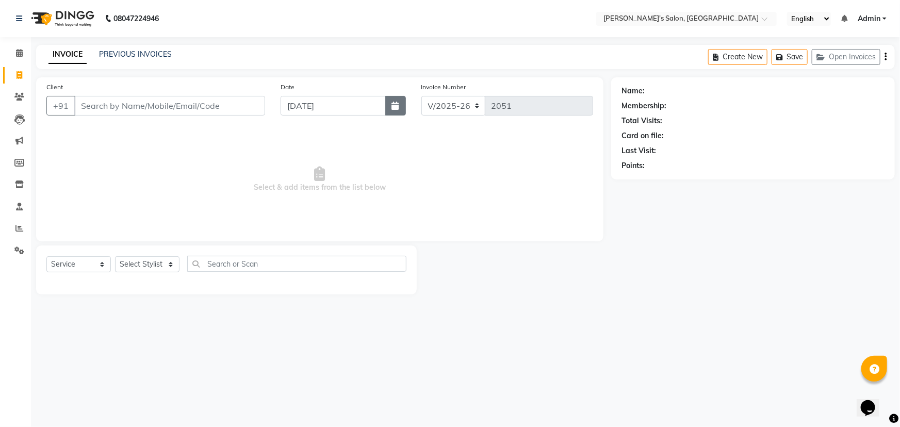
click at [397, 102] on icon "button" at bounding box center [395, 106] width 7 height 8
select select "9"
select select "2025"
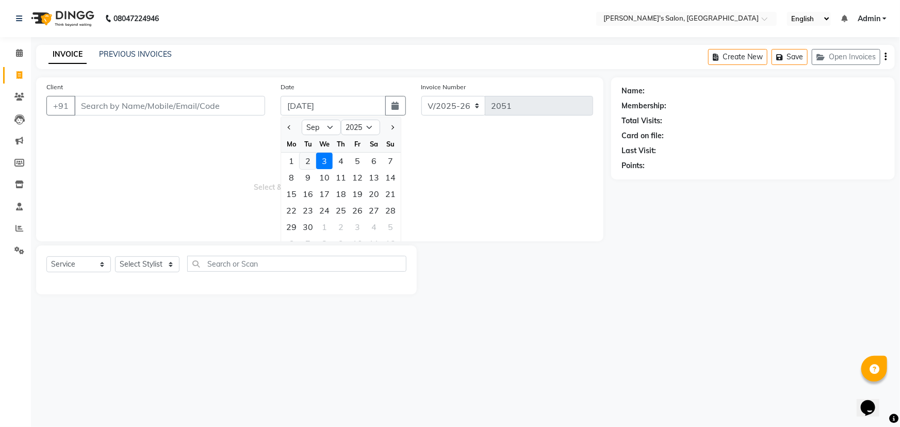
click at [306, 160] on div "2" at bounding box center [308, 161] width 16 height 16
type input "02-09-2025"
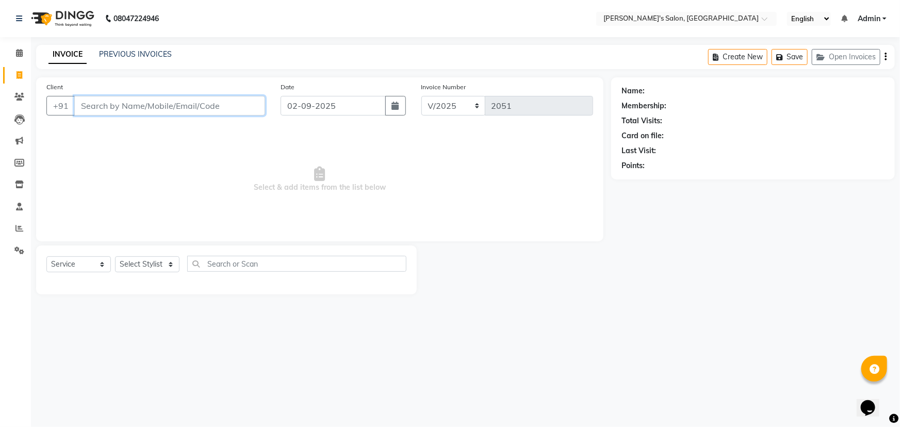
click at [98, 104] on input "Client" at bounding box center [169, 106] width 191 height 20
type input "9133249749"
click at [252, 101] on span "Add Client" at bounding box center [238, 106] width 41 height 10
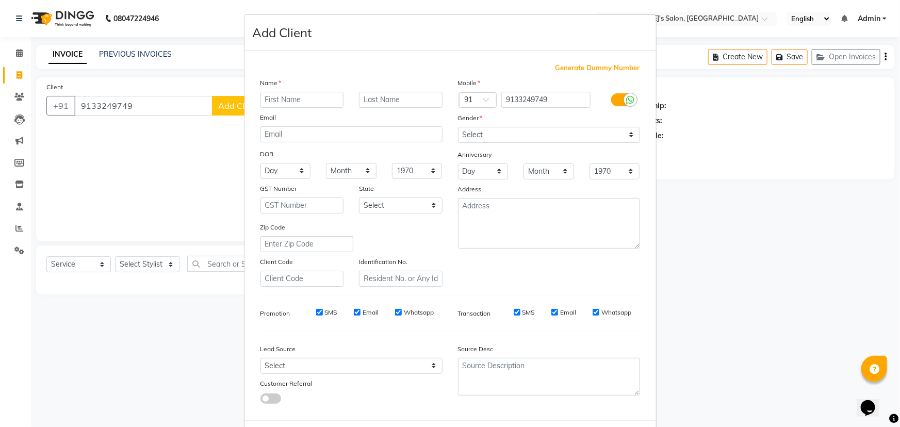
click at [293, 103] on input "text" at bounding box center [302, 100] width 84 height 16
type input "m"
click at [269, 97] on input "text" at bounding box center [302, 100] width 84 height 16
type input "Manisha"
click at [620, 131] on select "Select [DEMOGRAPHIC_DATA] [DEMOGRAPHIC_DATA] Other Prefer Not To Say" at bounding box center [549, 135] width 182 height 16
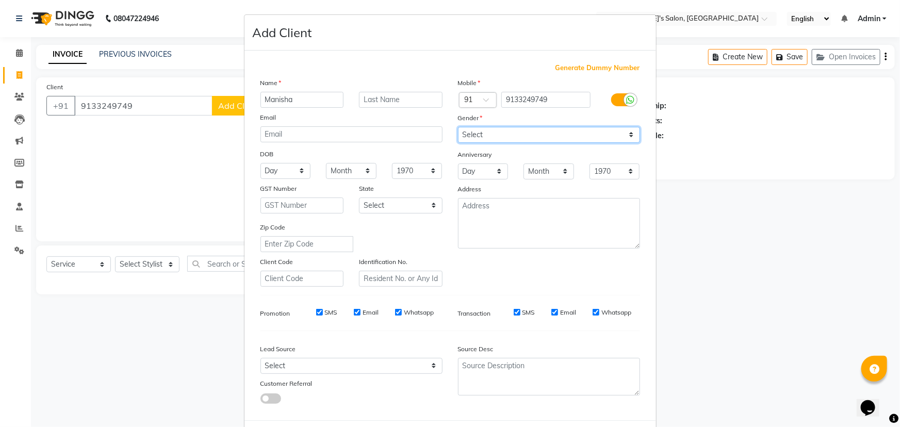
select select "[DEMOGRAPHIC_DATA]"
click at [458, 127] on select "Select [DEMOGRAPHIC_DATA] [DEMOGRAPHIC_DATA] Other Prefer Not To Say" at bounding box center [549, 135] width 182 height 16
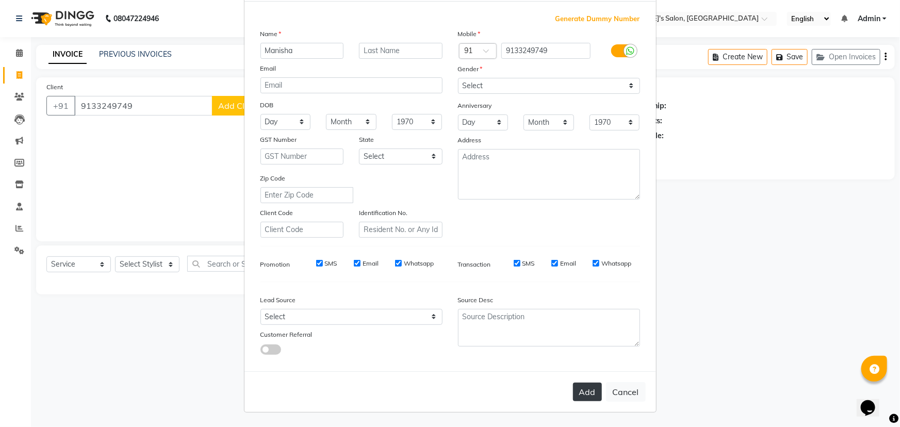
click at [591, 385] on button "Add" at bounding box center [587, 392] width 29 height 19
select select
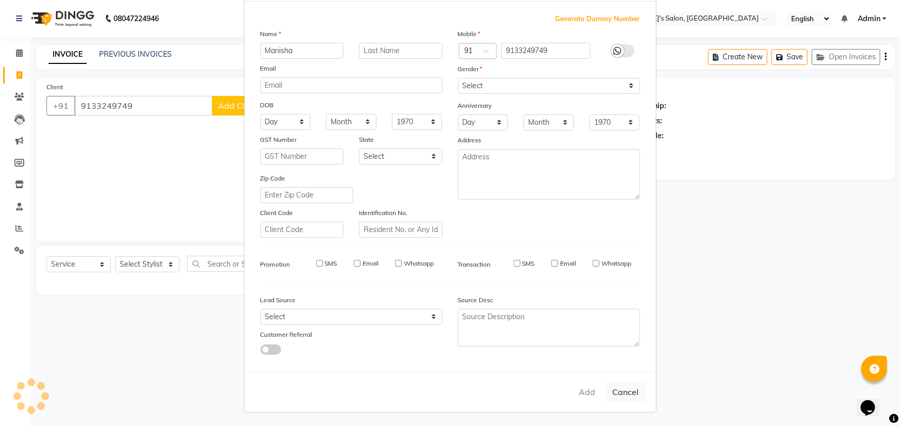
select select
checkbox input "false"
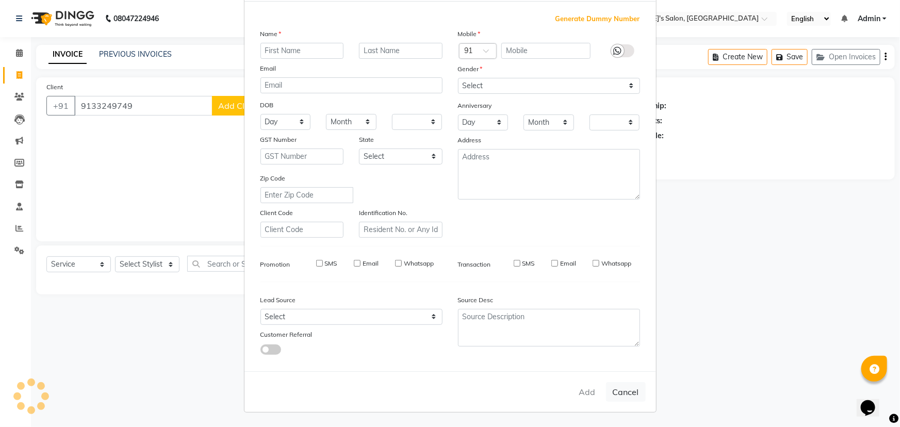
checkbox input "false"
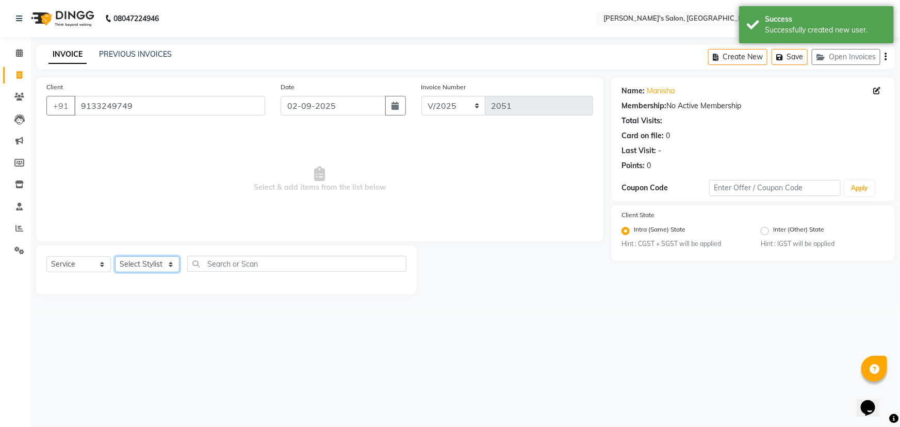
click at [153, 262] on select "Select Stylist [PERSON_NAME] [PERSON_NAME] Manager [PERSON_NAME] [PERSON_NAME] …" at bounding box center [147, 264] width 64 height 16
select select "18476"
click at [115, 256] on select "Select Stylist [PERSON_NAME] [PERSON_NAME] Manager [PERSON_NAME] [PERSON_NAME] …" at bounding box center [147, 264] width 64 height 16
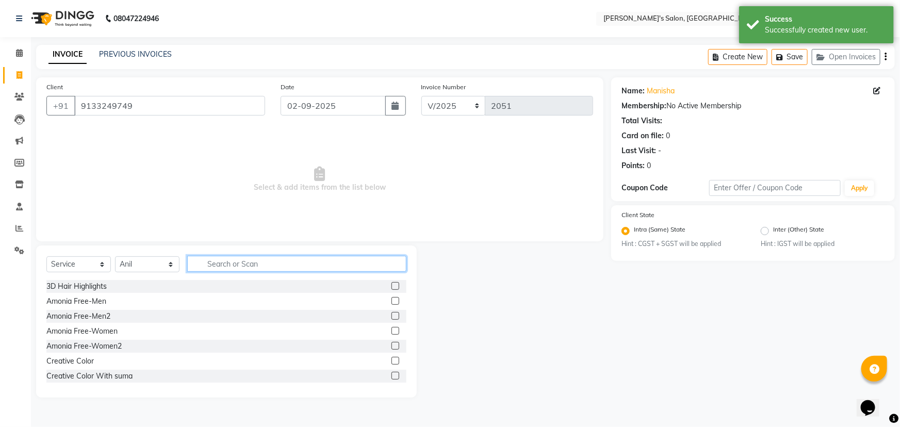
click at [227, 262] on input "text" at bounding box center [296, 264] width 219 height 16
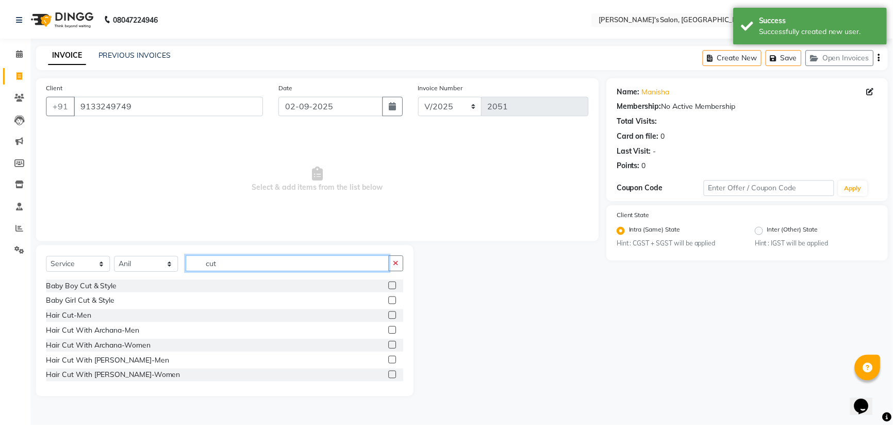
scroll to position [76, 0]
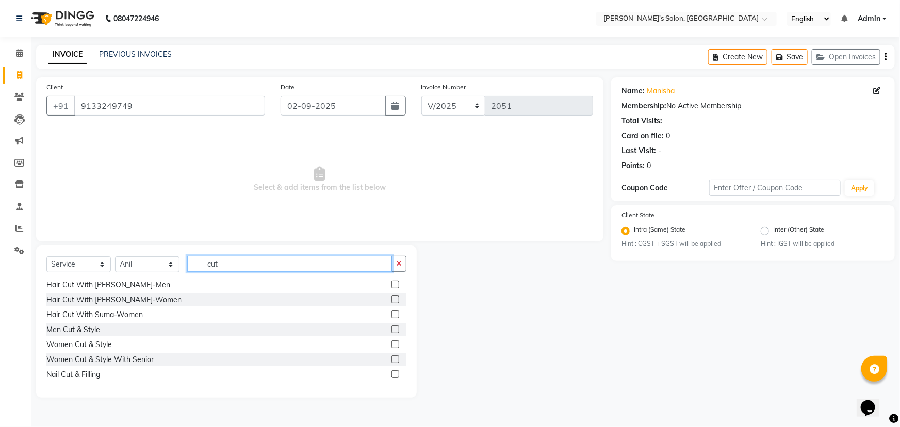
type input "cut"
click at [392, 359] on label at bounding box center [395, 359] width 8 height 8
click at [392, 359] on input "checkbox" at bounding box center [394, 359] width 7 height 7
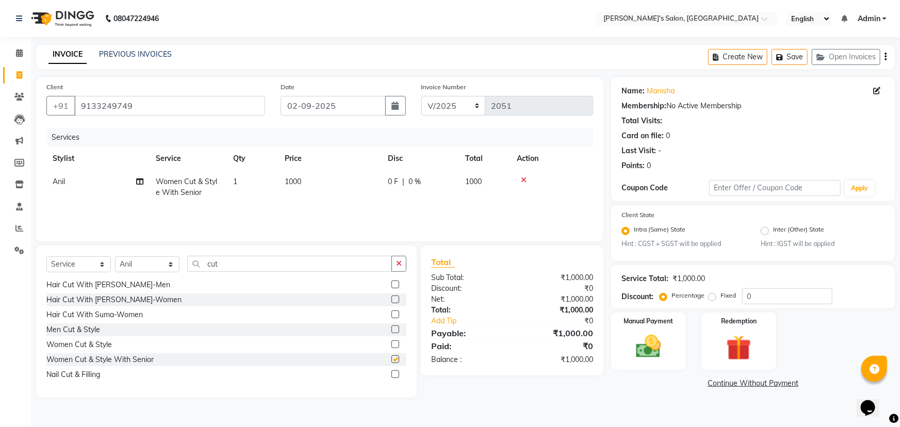
checkbox input "false"
click at [646, 342] on img at bounding box center [648, 347] width 42 height 30
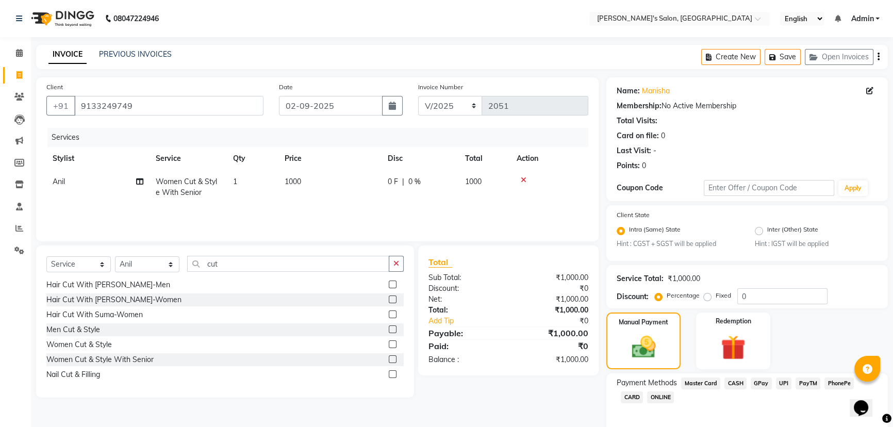
click at [737, 386] on span "CASH" at bounding box center [735, 383] width 22 height 12
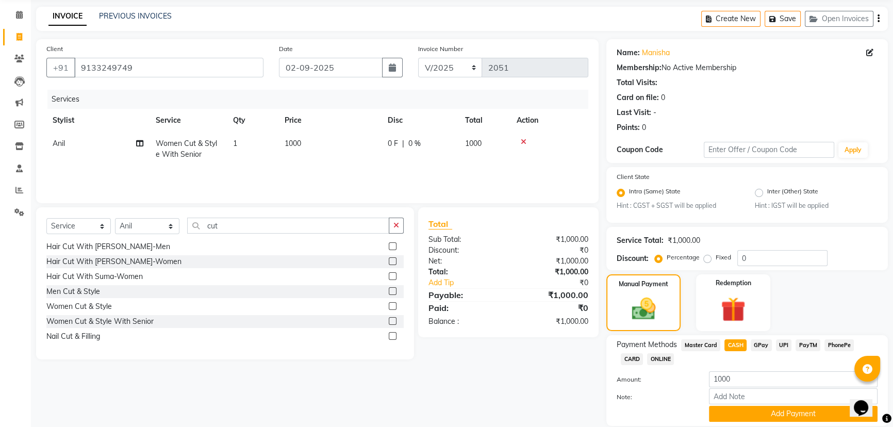
scroll to position [54, 0]
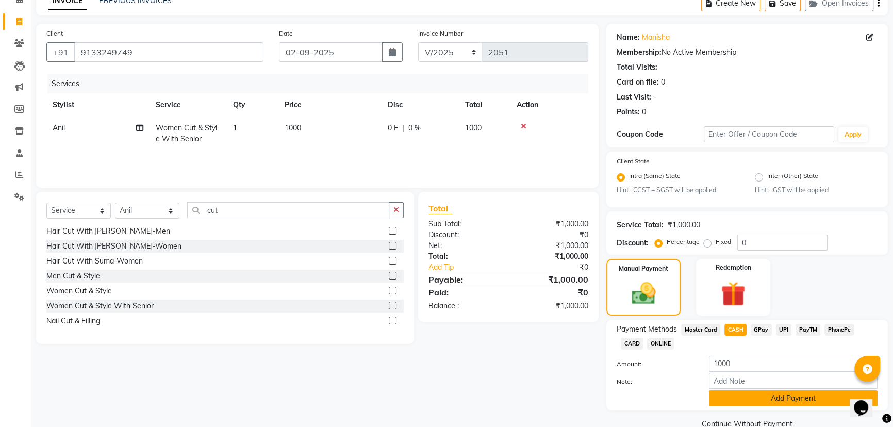
click at [809, 398] on button "Add Payment" at bounding box center [793, 398] width 169 height 16
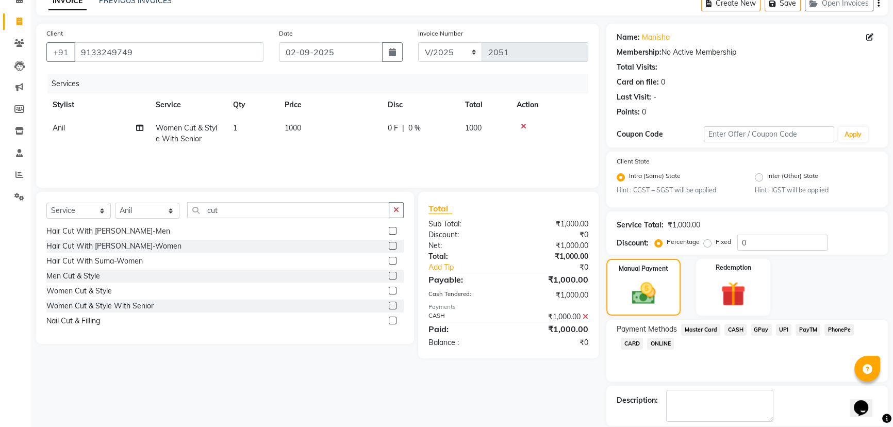
scroll to position [103, 0]
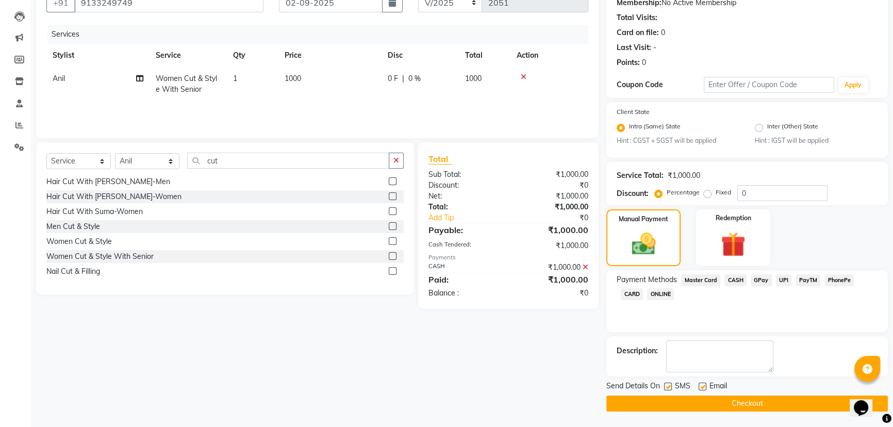
click at [763, 397] on button "Checkout" at bounding box center [746, 403] width 281 height 16
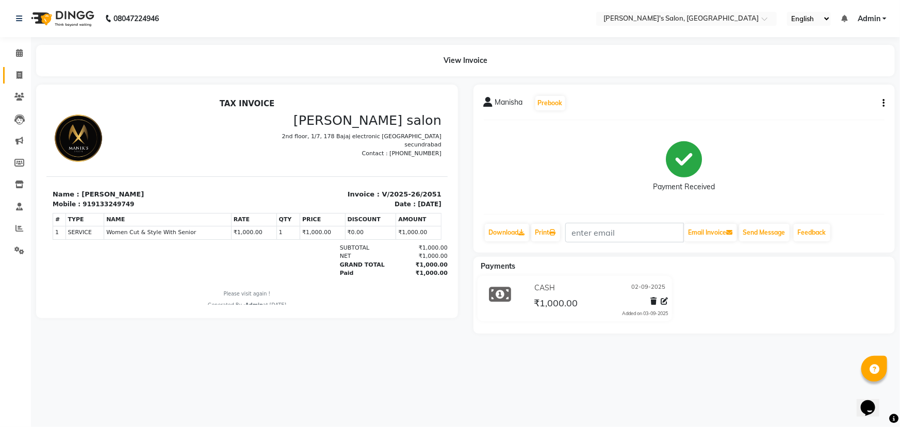
click at [21, 76] on icon at bounding box center [19, 75] width 6 height 8
select select "3810"
select select "service"
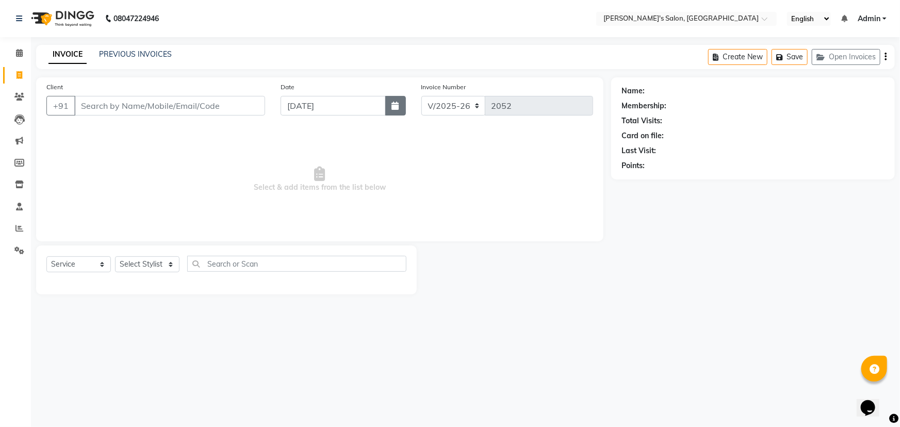
click at [392, 108] on icon "button" at bounding box center [395, 106] width 7 height 8
select select "9"
select select "2025"
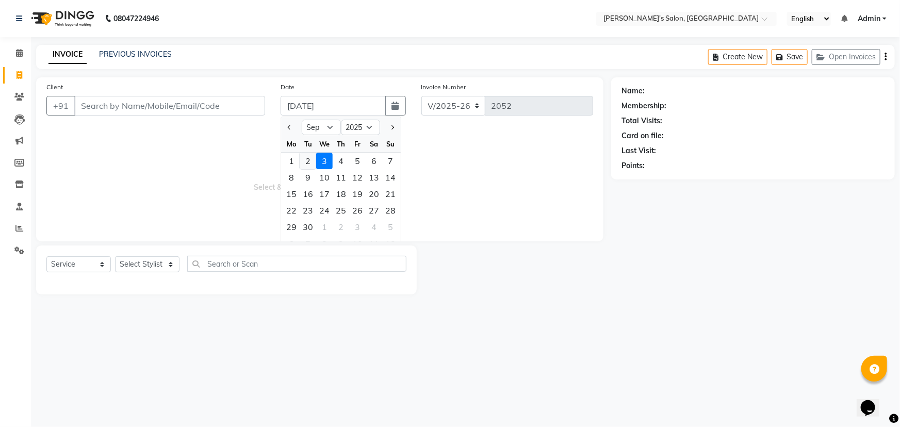
click at [306, 161] on div "2" at bounding box center [308, 161] width 16 height 16
type input "02-09-2025"
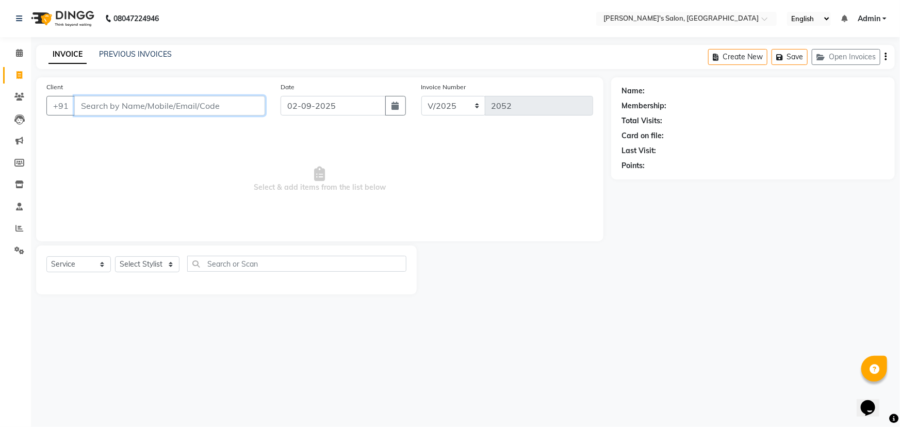
click at [144, 103] on input "Client" at bounding box center [169, 106] width 191 height 20
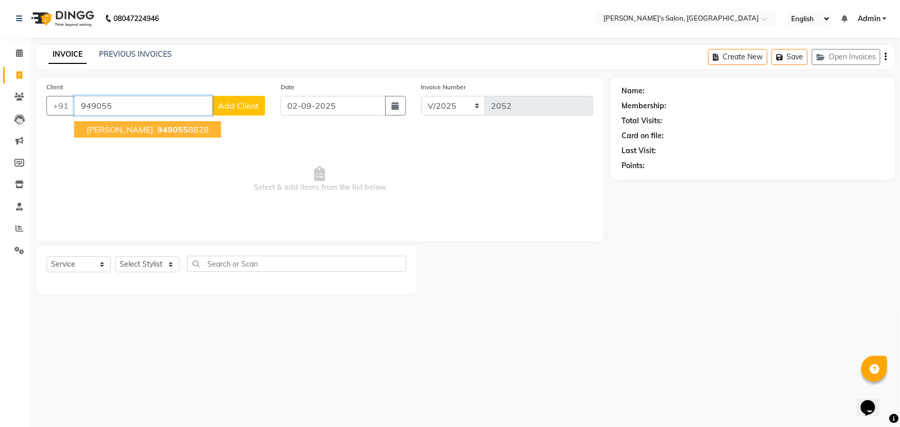
click at [166, 133] on span "949055" at bounding box center [172, 129] width 31 height 10
type input "9490558828"
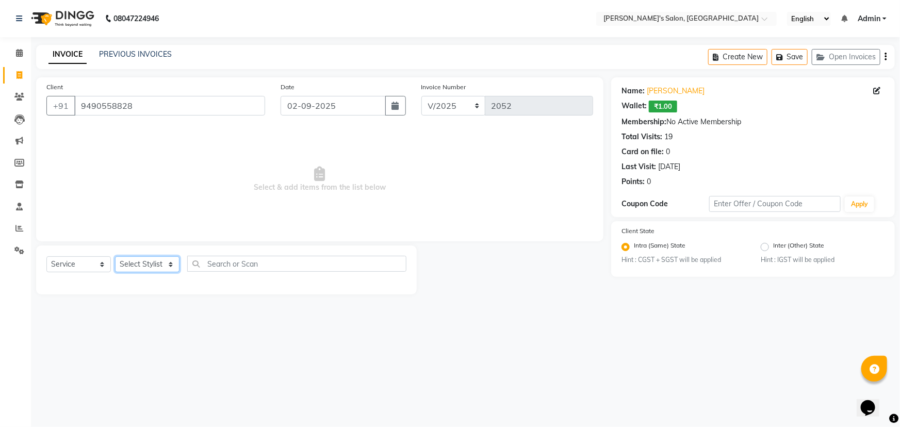
click at [144, 264] on select "Select Stylist [PERSON_NAME] [PERSON_NAME] Manager [PERSON_NAME] [PERSON_NAME] …" at bounding box center [147, 264] width 64 height 16
select select "27211"
click at [115, 256] on select "Select Stylist [PERSON_NAME] [PERSON_NAME] Manager [PERSON_NAME] [PERSON_NAME] …" at bounding box center [147, 264] width 64 height 16
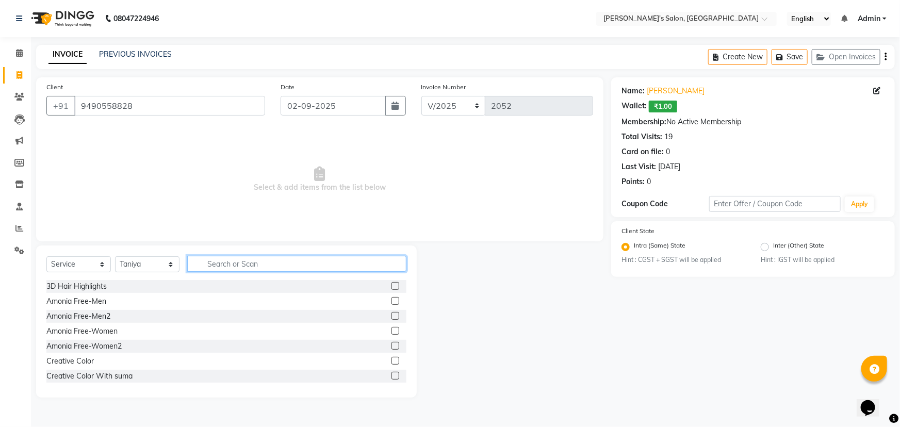
click at [213, 259] on input "text" at bounding box center [296, 264] width 219 height 16
type input "fa"
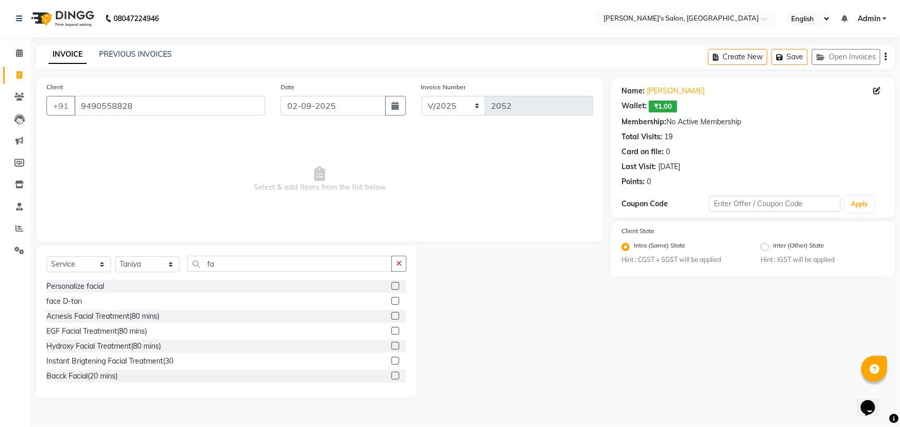
click at [391, 282] on label at bounding box center [395, 286] width 8 height 8
click at [391, 283] on input "checkbox" at bounding box center [394, 286] width 7 height 7
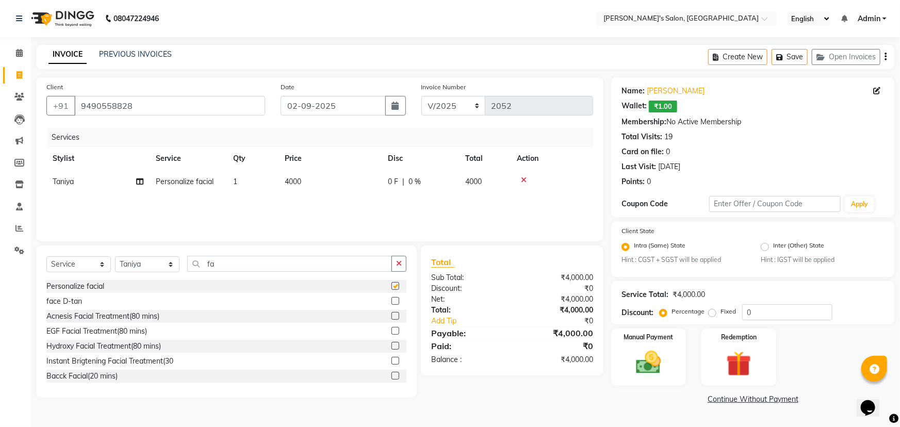
checkbox input "false"
click at [239, 262] on input "fa" at bounding box center [289, 264] width 205 height 16
type input "f"
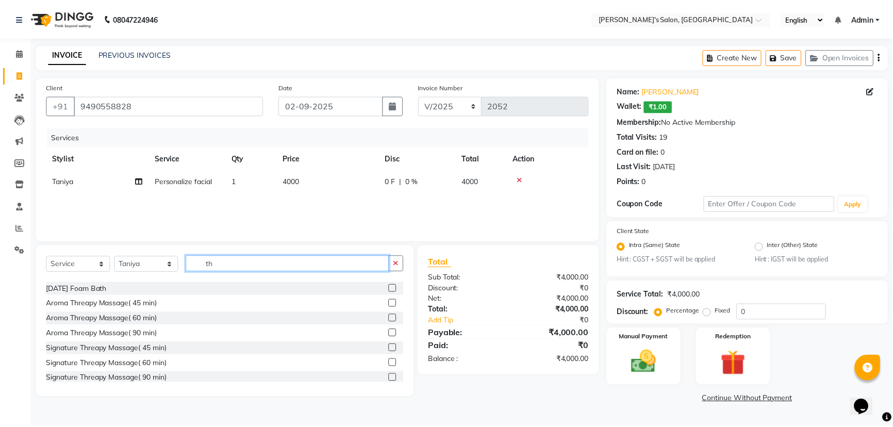
scroll to position [494, 0]
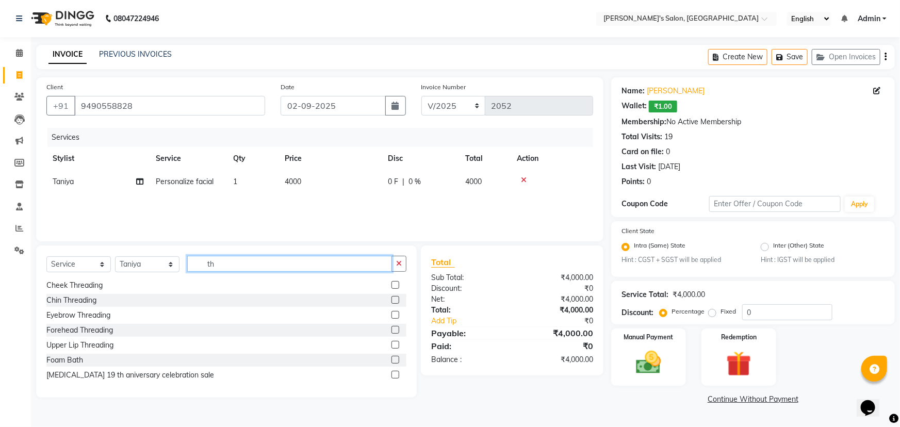
type input "th"
click at [391, 315] on label at bounding box center [395, 315] width 8 height 8
click at [391, 315] on input "checkbox" at bounding box center [394, 315] width 7 height 7
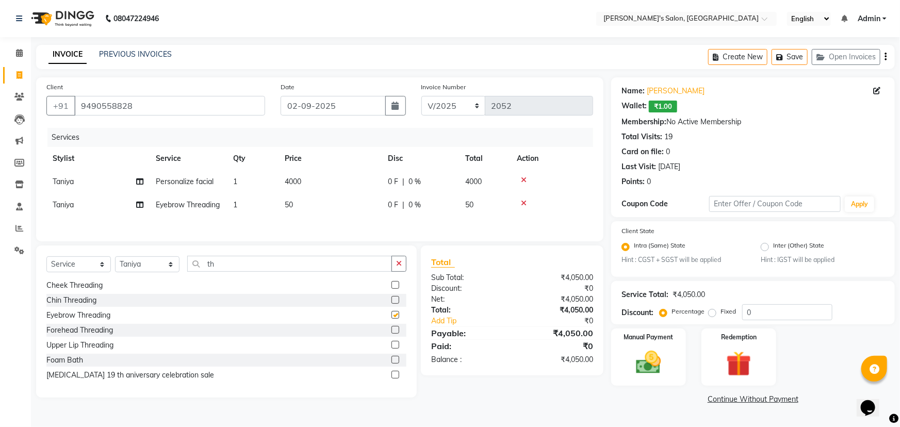
checkbox input "false"
click at [391, 348] on label at bounding box center [395, 345] width 8 height 8
click at [391, 348] on input "checkbox" at bounding box center [394, 345] width 7 height 7
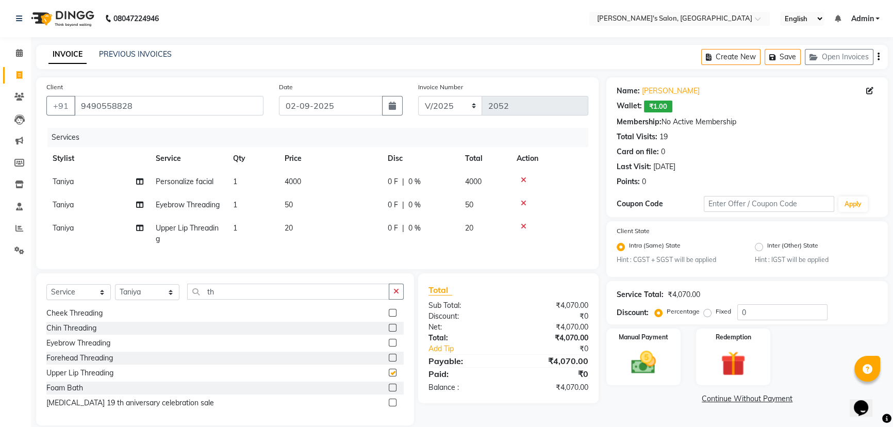
checkbox input "false"
click at [305, 178] on td "4000" at bounding box center [329, 181] width 103 height 23
select select "27211"
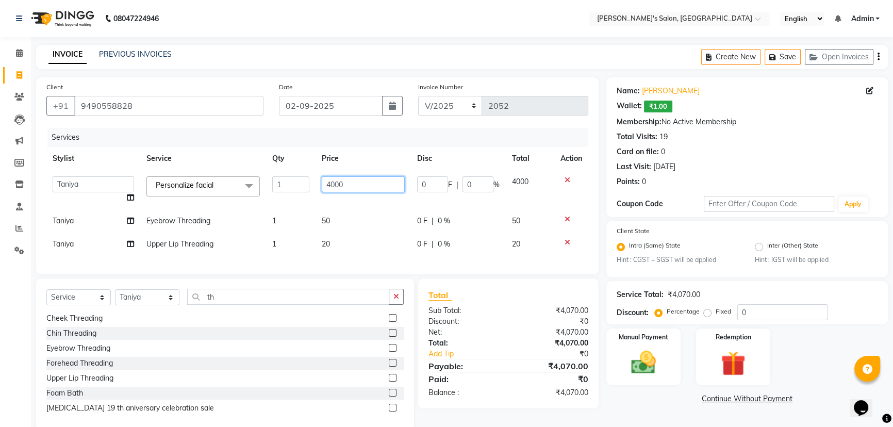
click at [345, 182] on input "4000" at bounding box center [363, 184] width 83 height 16
type input "4"
type input "3500"
click at [384, 255] on tr "[PERSON_NAME] Upper Lip Threading 1 20 0 F | 0 % 20" at bounding box center [317, 243] width 542 height 23
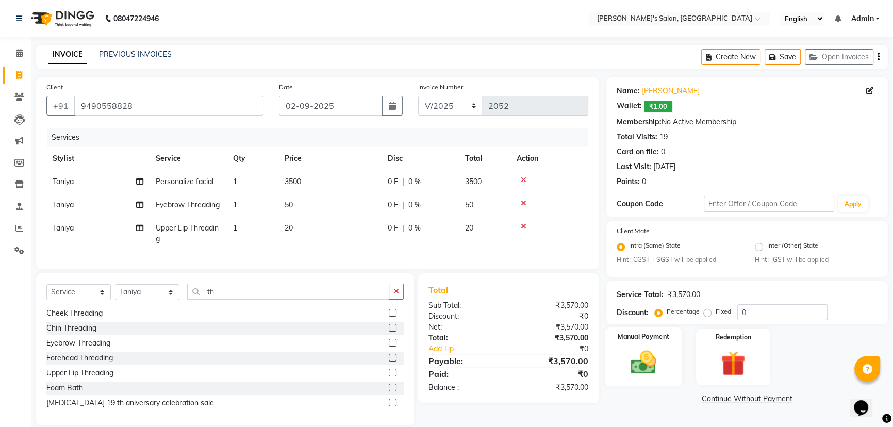
click at [639, 361] on img at bounding box center [644, 362] width 42 height 29
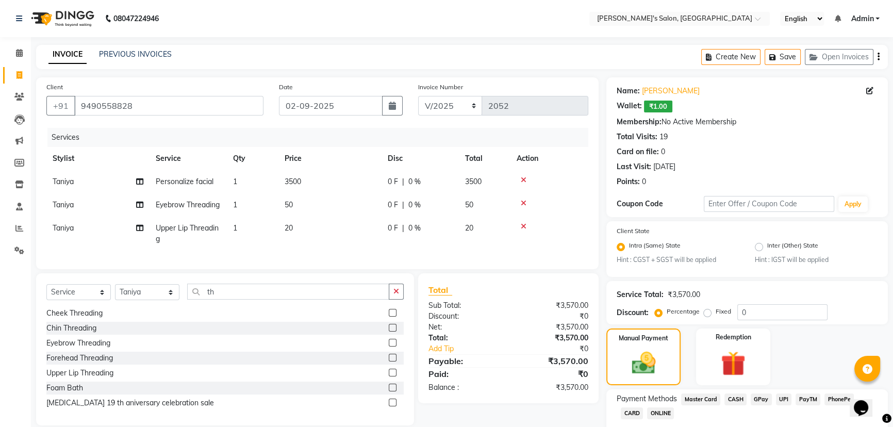
click at [735, 400] on span "CASH" at bounding box center [735, 399] width 22 height 12
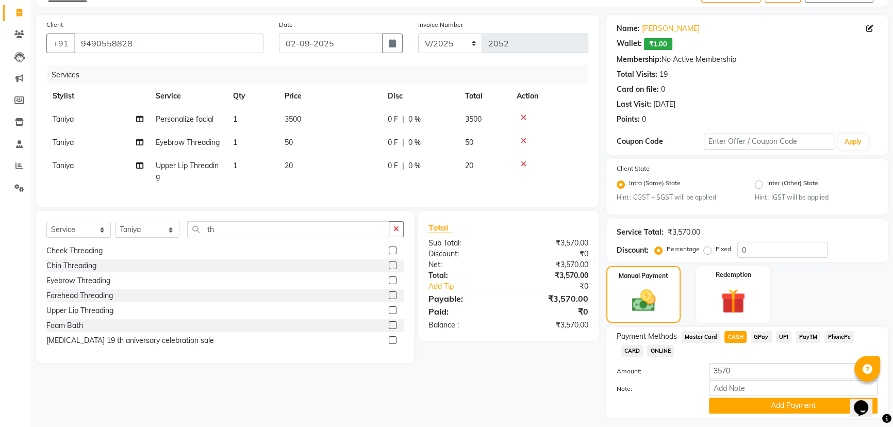
scroll to position [90, 0]
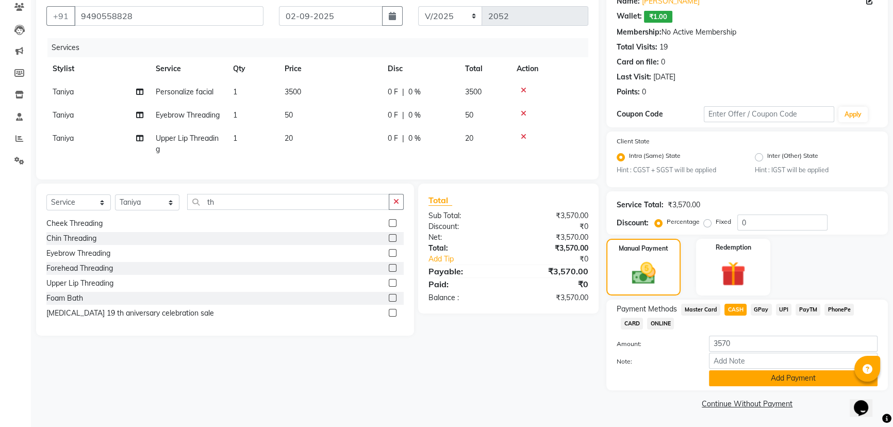
click at [791, 377] on button "Add Payment" at bounding box center [793, 378] width 169 height 16
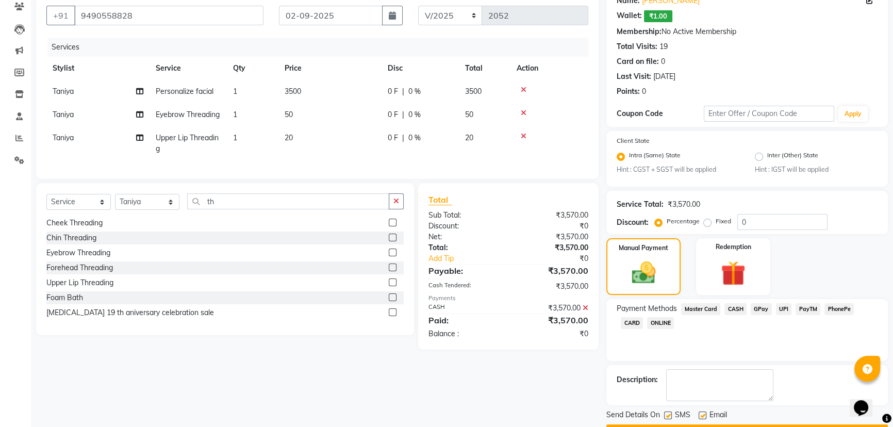
scroll to position [119, 0]
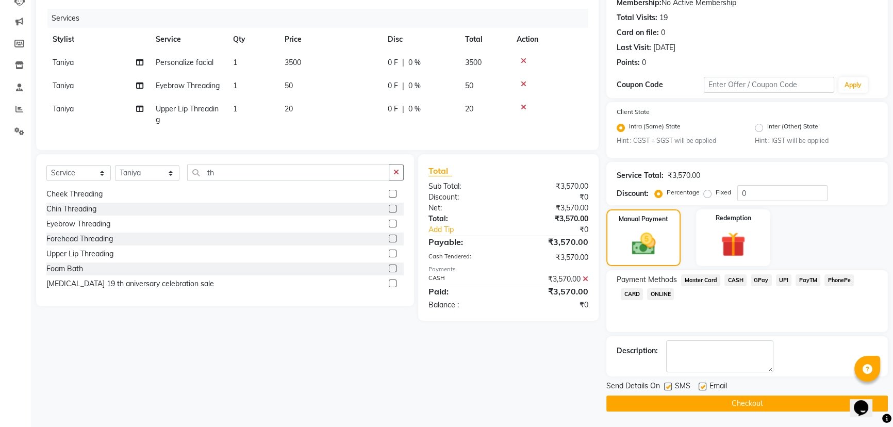
click at [764, 406] on button "Checkout" at bounding box center [746, 403] width 281 height 16
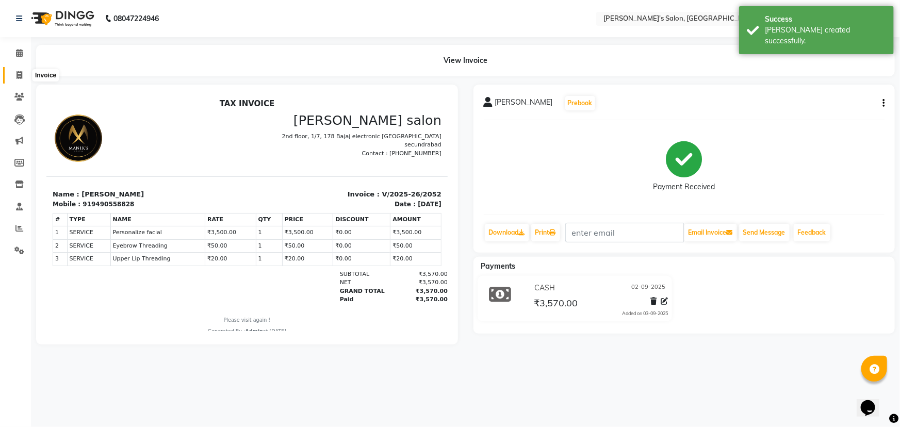
click at [18, 73] on icon at bounding box center [19, 75] width 6 height 8
select select "3810"
select select "service"
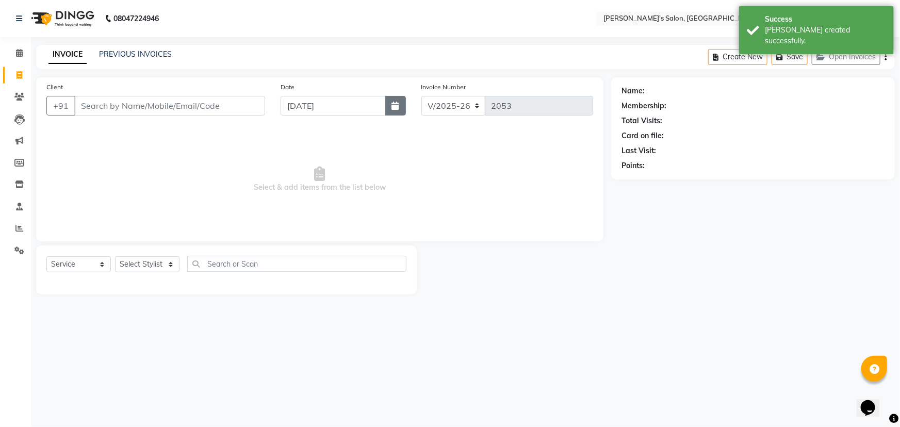
click at [395, 105] on icon "button" at bounding box center [395, 106] width 7 height 8
select select "9"
select select "2025"
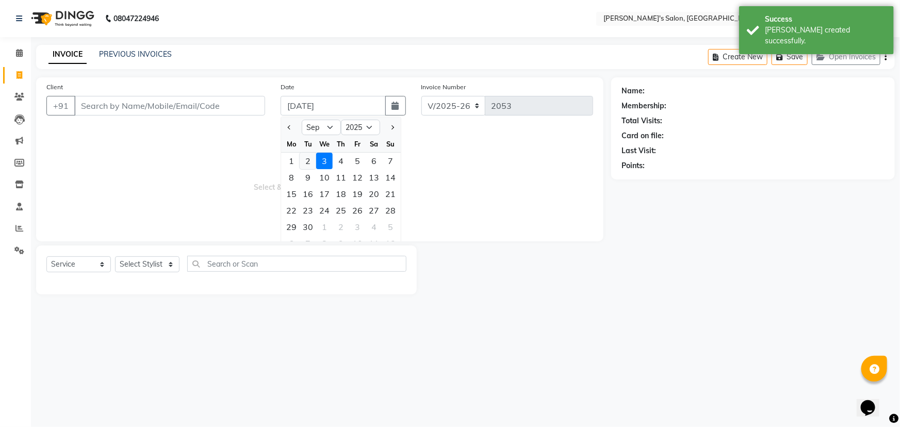
click at [308, 156] on div "2" at bounding box center [308, 161] width 16 height 16
type input "02-09-2025"
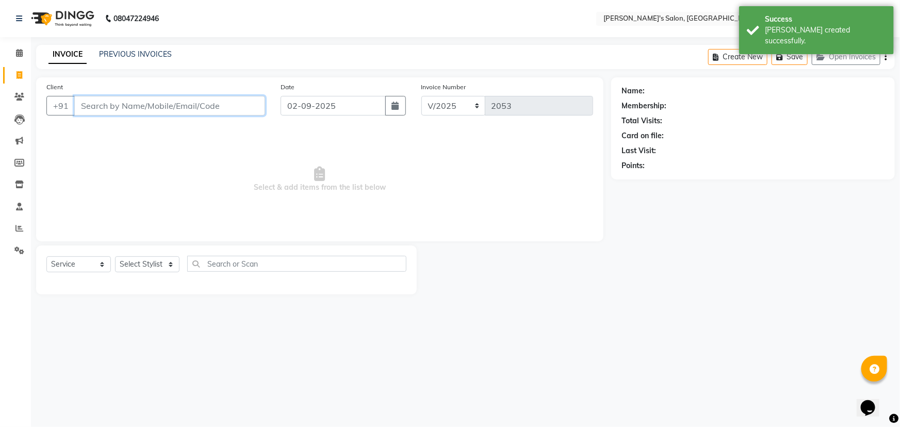
click at [122, 108] on input "Client" at bounding box center [169, 106] width 191 height 20
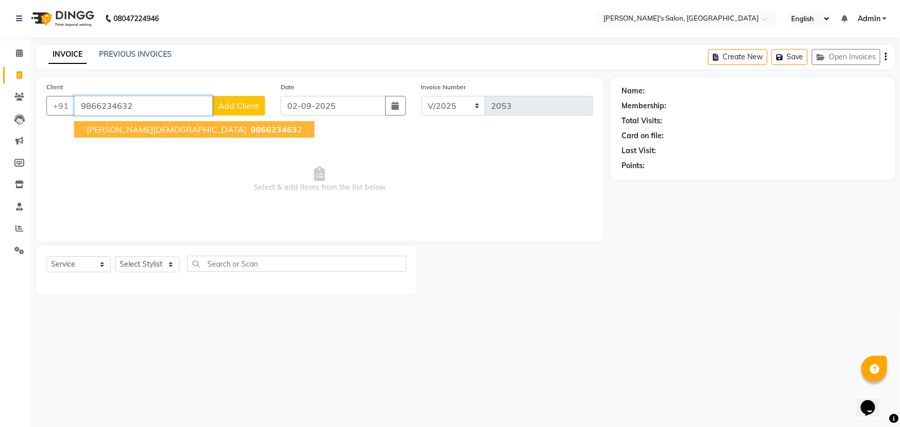
type input "9866234632"
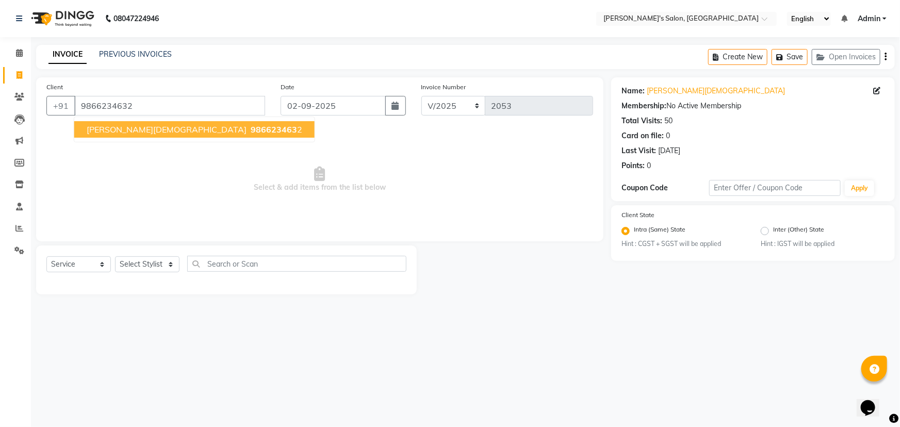
click at [135, 131] on span "[PERSON_NAME][DEMOGRAPHIC_DATA]" at bounding box center [167, 129] width 160 height 10
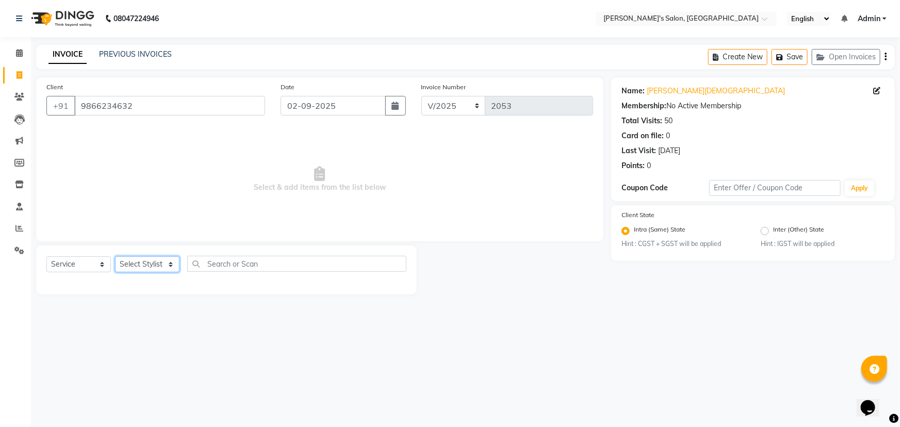
click at [137, 262] on select "Select Stylist [PERSON_NAME] [PERSON_NAME] Manager [PERSON_NAME] [PERSON_NAME] …" at bounding box center [147, 264] width 64 height 16
select select "18487"
click at [115, 256] on select "Select Stylist [PERSON_NAME] [PERSON_NAME] Manager [PERSON_NAME] [PERSON_NAME] …" at bounding box center [147, 264] width 64 height 16
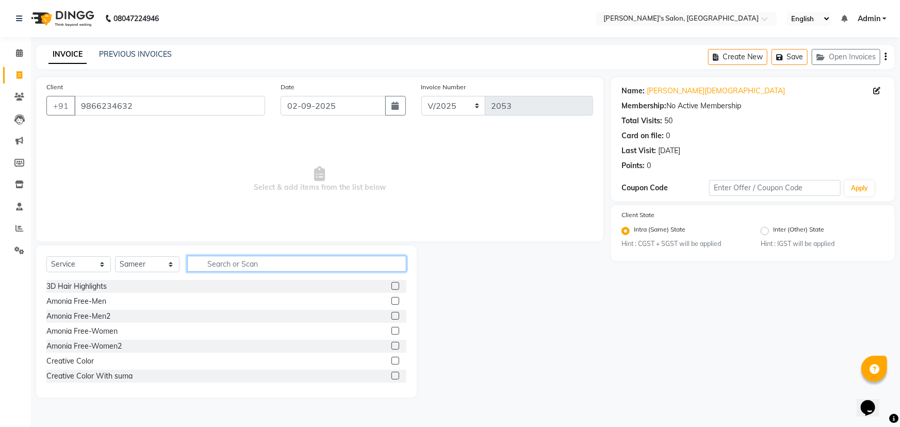
click at [221, 262] on input "text" at bounding box center [296, 264] width 219 height 16
type input "colo"
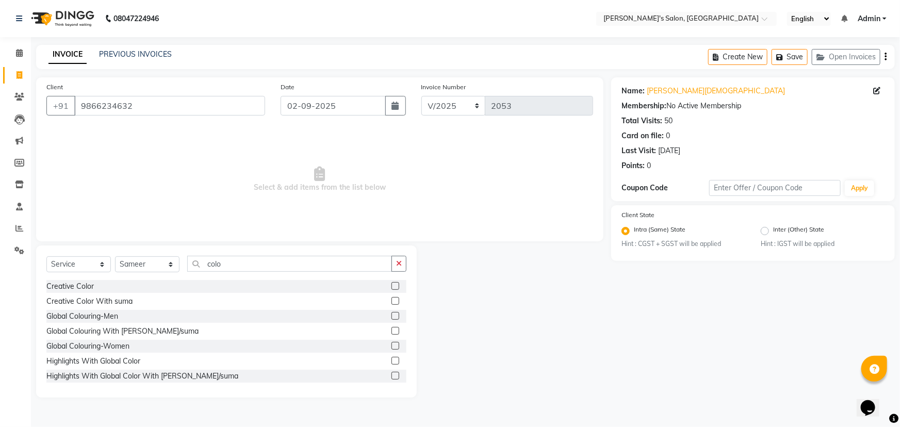
click at [391, 342] on label at bounding box center [395, 346] width 8 height 8
click at [391, 343] on input "checkbox" at bounding box center [394, 346] width 7 height 7
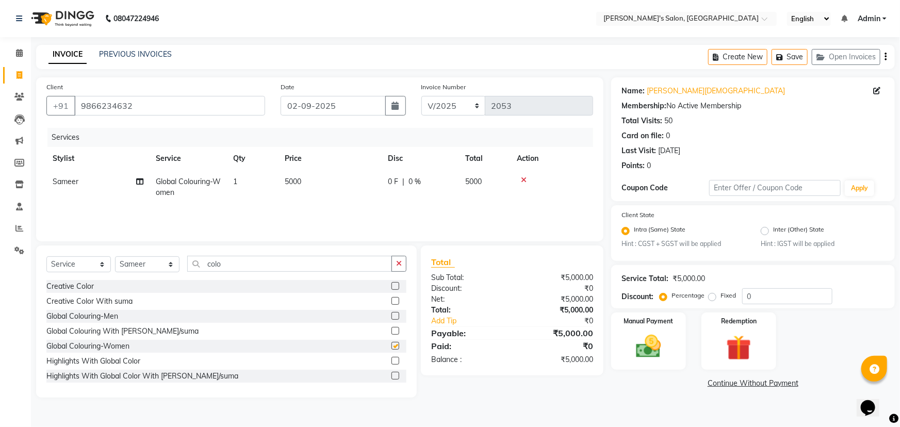
checkbox input "false"
click at [314, 183] on td "5000" at bounding box center [329, 187] width 103 height 34
select select "18487"
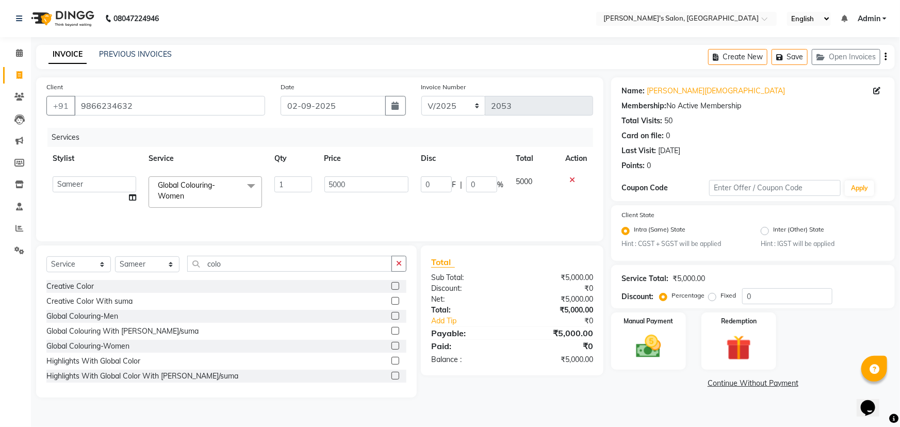
click at [720, 299] on label "Fixed" at bounding box center [727, 295] width 15 height 9
click at [711, 299] on input "Fixed" at bounding box center [713, 295] width 7 height 7
radio input "true"
click at [783, 293] on input "0" at bounding box center [787, 296] width 90 height 16
type input "2"
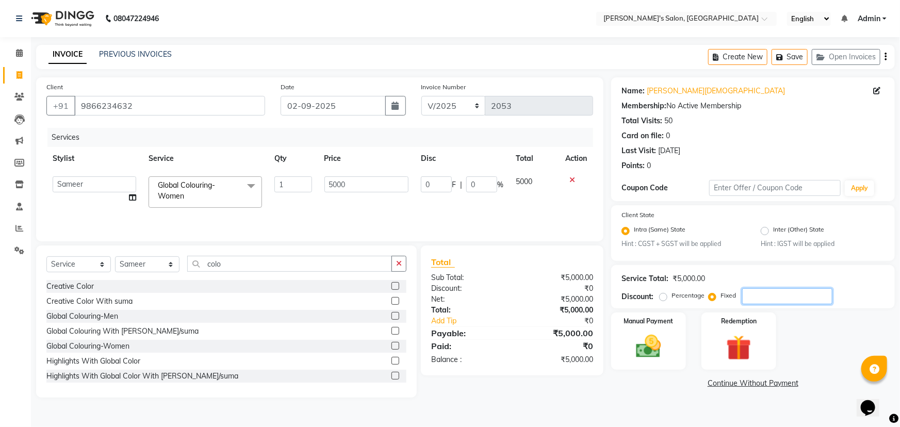
type input "2"
type input "0.04"
type input "28"
type input "0.56"
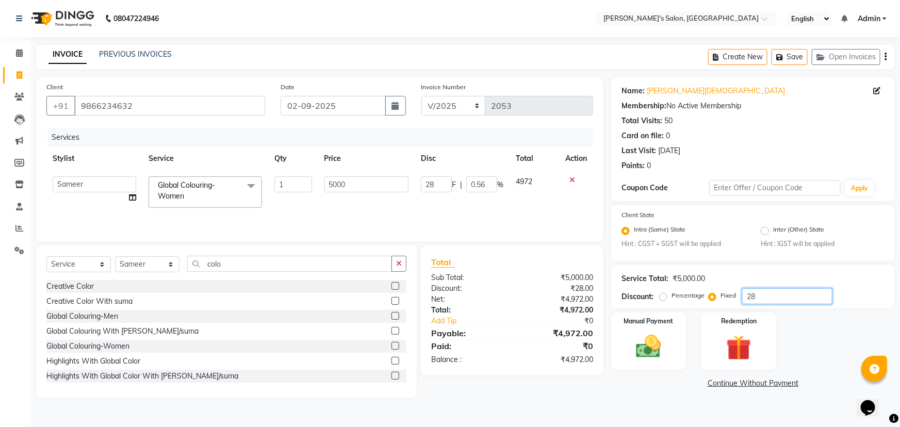
type input "280"
type input "5.6"
type input "280"
click at [657, 359] on img at bounding box center [648, 347] width 42 height 30
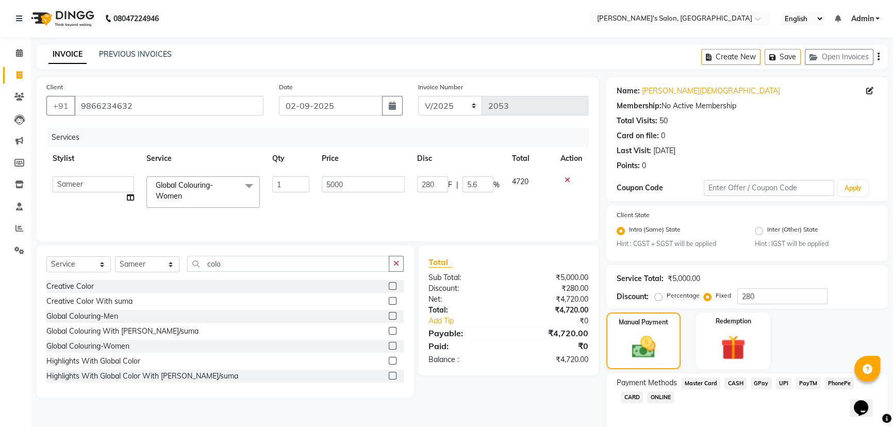
click at [735, 383] on span "CASH" at bounding box center [735, 383] width 22 height 12
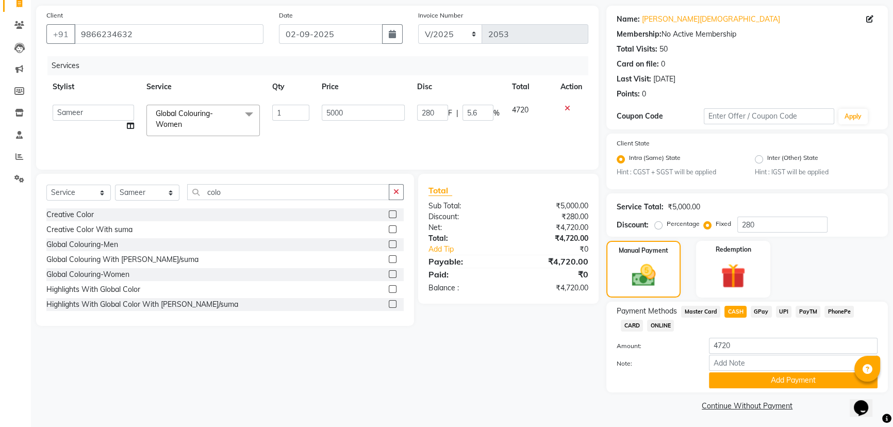
scroll to position [74, 0]
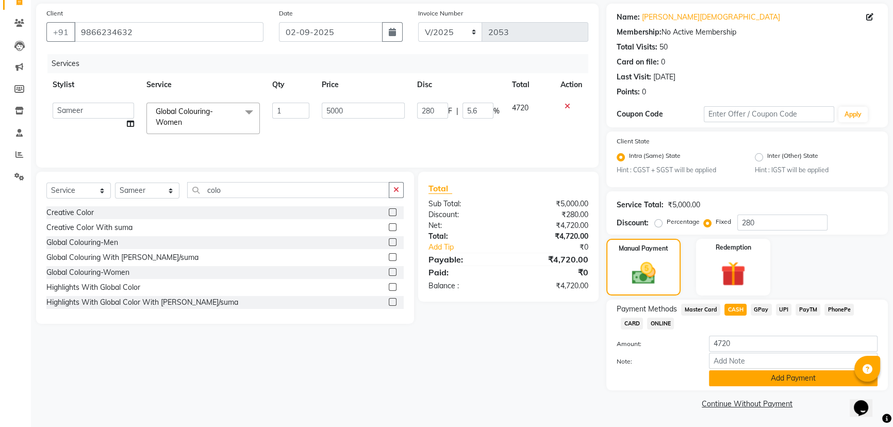
click at [807, 378] on button "Add Payment" at bounding box center [793, 378] width 169 height 16
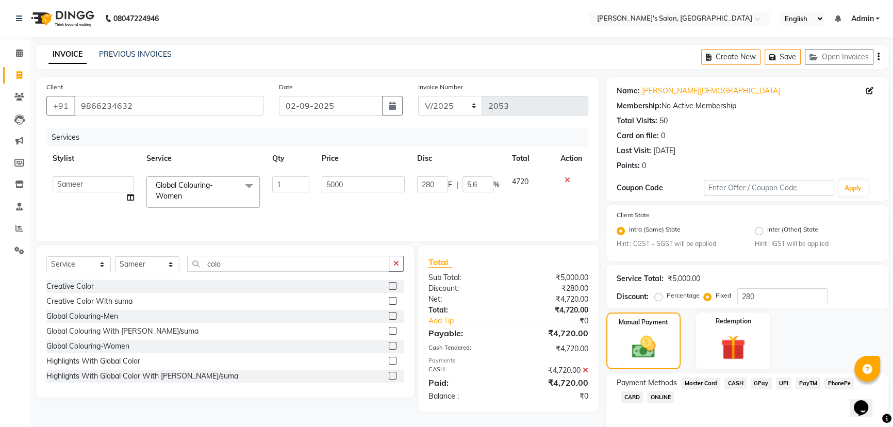
scroll to position [103, 0]
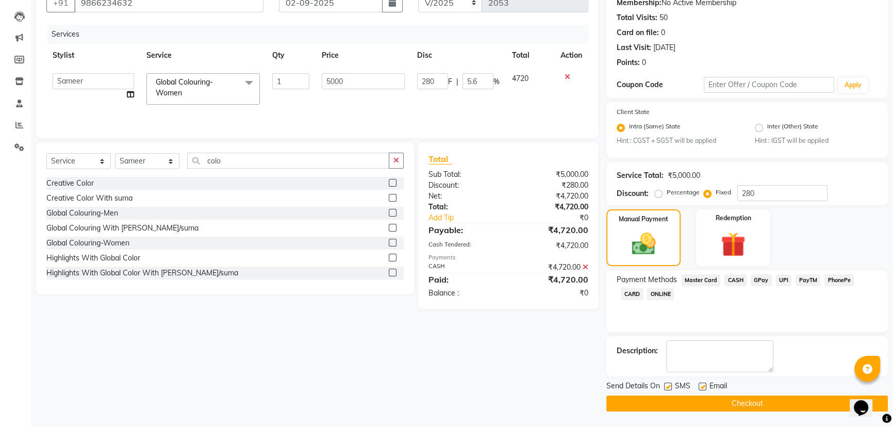
click at [741, 400] on button "Checkout" at bounding box center [746, 403] width 281 height 16
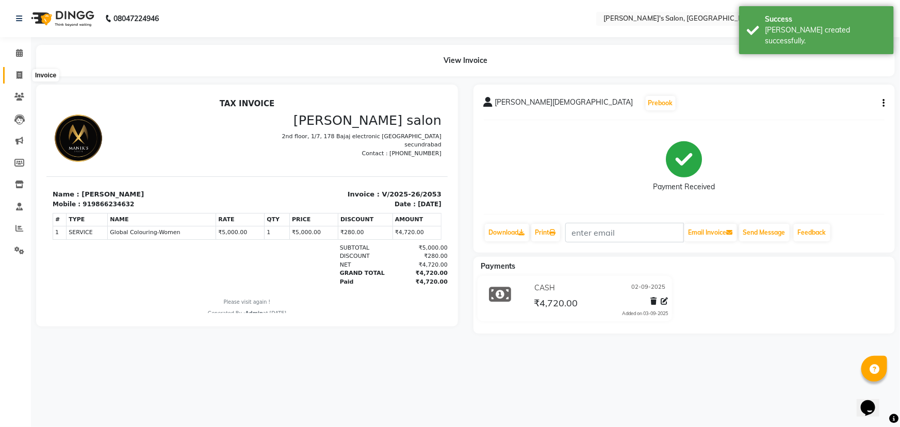
click at [16, 73] on icon at bounding box center [19, 75] width 6 height 8
select select "3810"
select select "service"
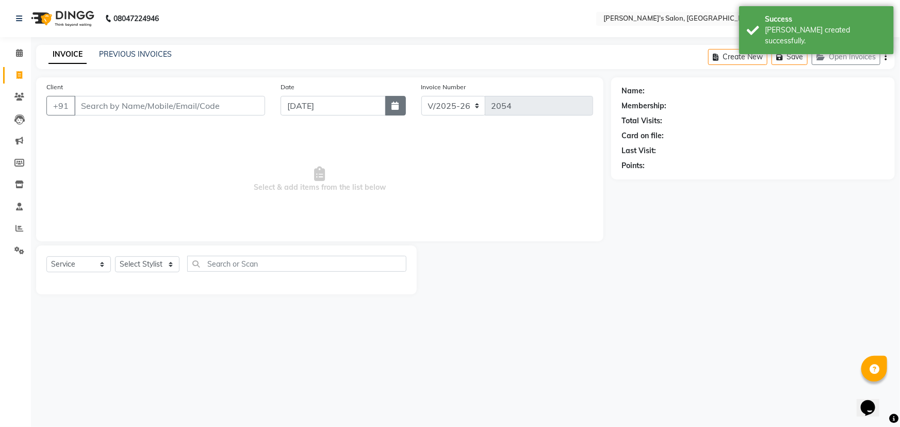
click at [400, 107] on button "button" at bounding box center [395, 106] width 21 height 20
select select "9"
select select "2025"
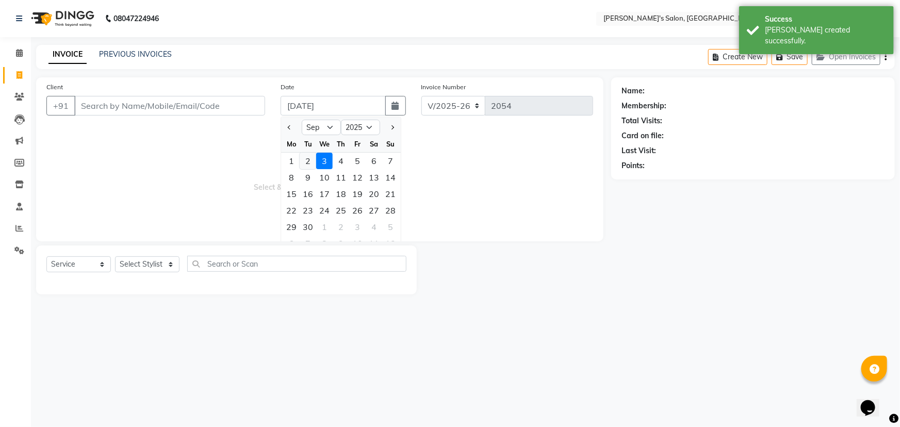
click at [308, 161] on div "2" at bounding box center [308, 161] width 16 height 16
type input "02-09-2025"
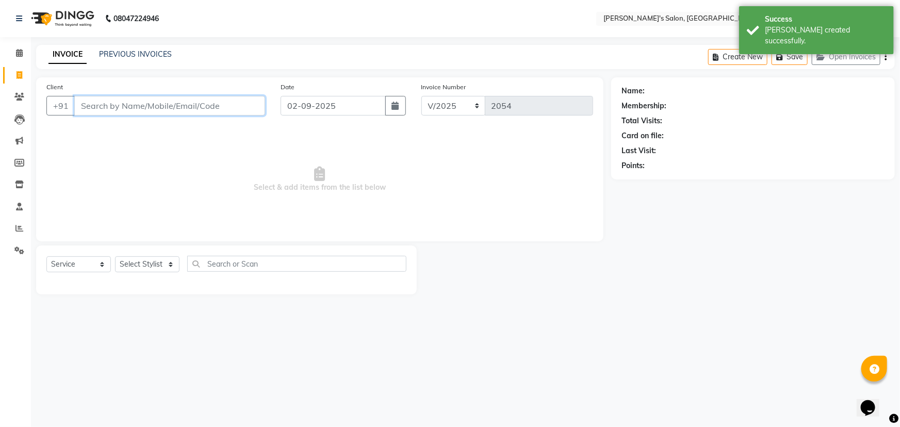
click at [95, 105] on input "Client" at bounding box center [169, 106] width 191 height 20
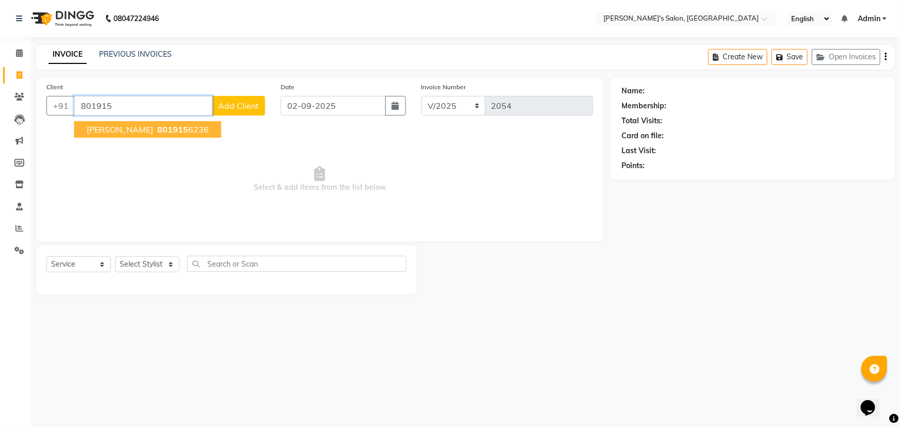
click at [155, 130] on ngb-highlight "801915 6236" at bounding box center [182, 129] width 54 height 10
type input "8019156236"
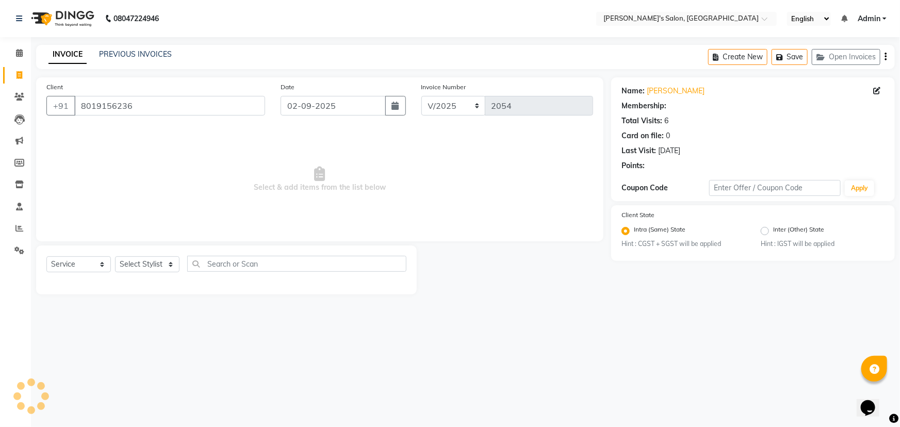
radio input "false"
radio input "true"
click at [139, 261] on select "Select Stylist [PERSON_NAME] [PERSON_NAME] Manager [PERSON_NAME] [PERSON_NAME] …" at bounding box center [147, 264] width 64 height 16
select select "79597"
click at [115, 256] on select "Select Stylist [PERSON_NAME] [PERSON_NAME] Manager [PERSON_NAME] [PERSON_NAME] …" at bounding box center [147, 264] width 64 height 16
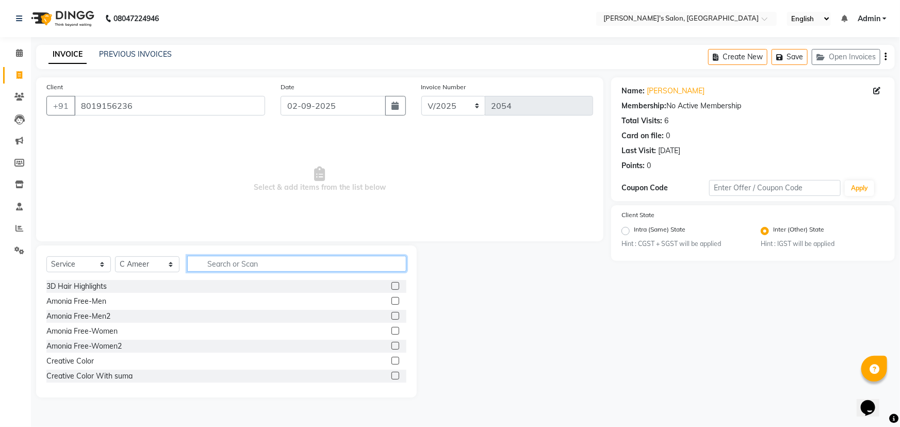
click at [225, 260] on input "text" at bounding box center [296, 264] width 219 height 16
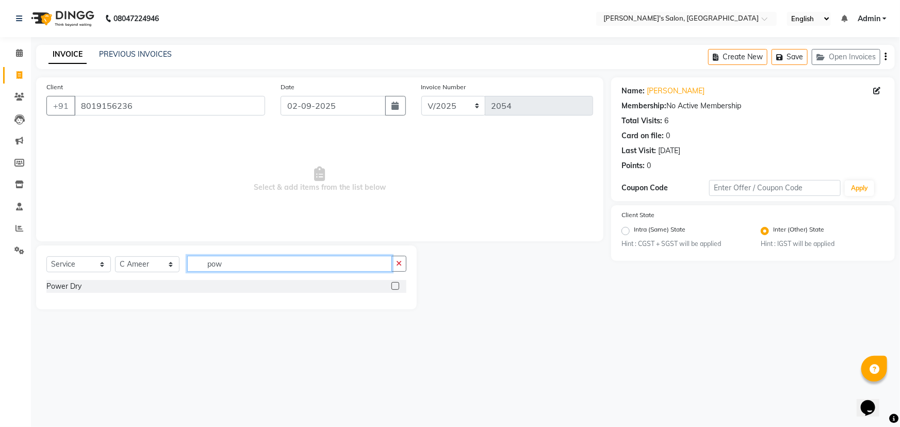
type input "pow"
click at [396, 286] on label at bounding box center [395, 286] width 8 height 8
click at [396, 286] on input "checkbox" at bounding box center [394, 286] width 7 height 7
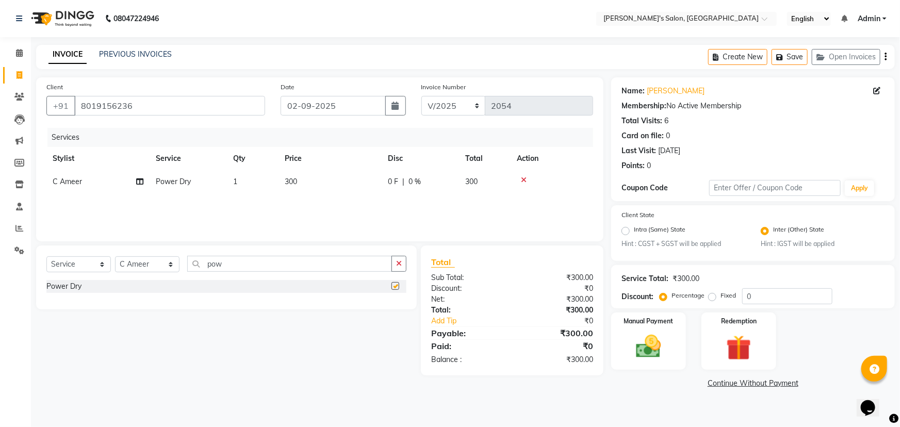
checkbox input "false"
click at [317, 177] on td "300" at bounding box center [329, 181] width 103 height 23
select select "79597"
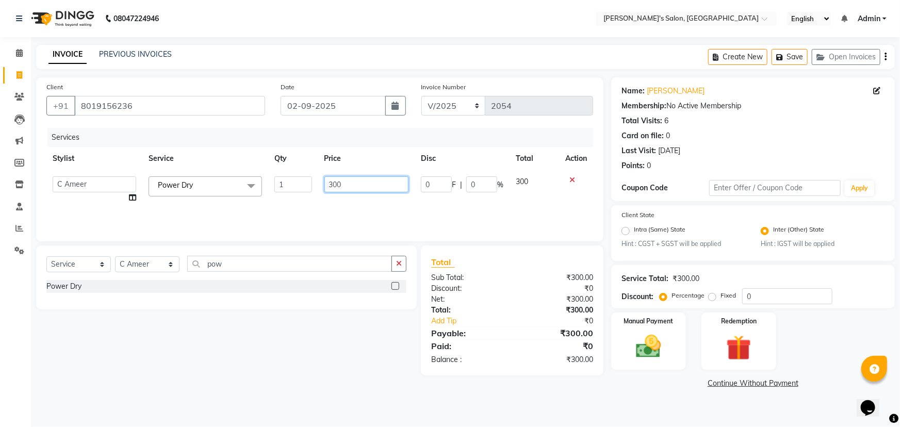
click at [345, 184] on input "300" at bounding box center [366, 184] width 85 height 16
type input "3"
type input "400"
click at [652, 351] on img at bounding box center [648, 347] width 42 height 30
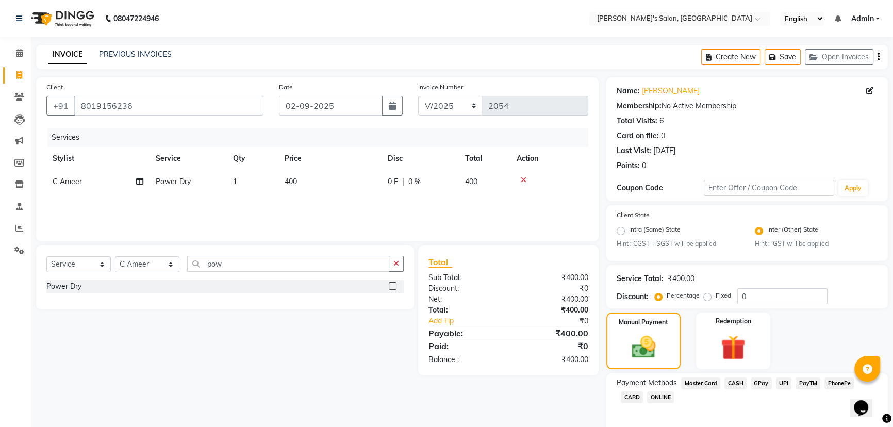
click at [732, 383] on span "CASH" at bounding box center [735, 383] width 22 height 12
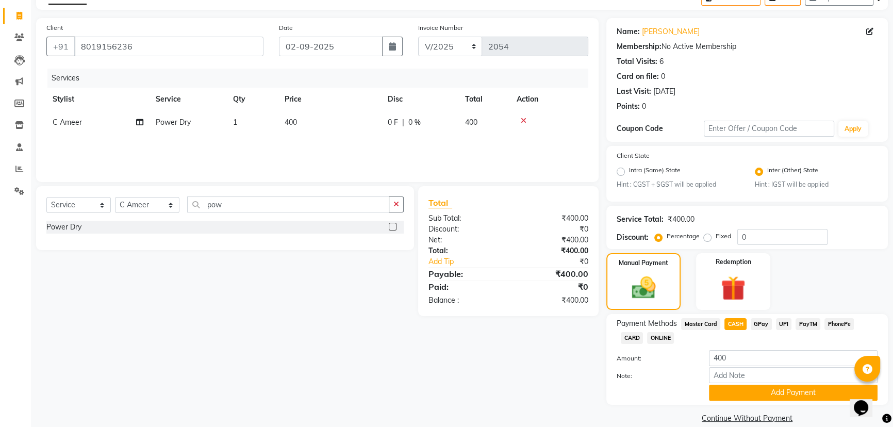
scroll to position [74, 0]
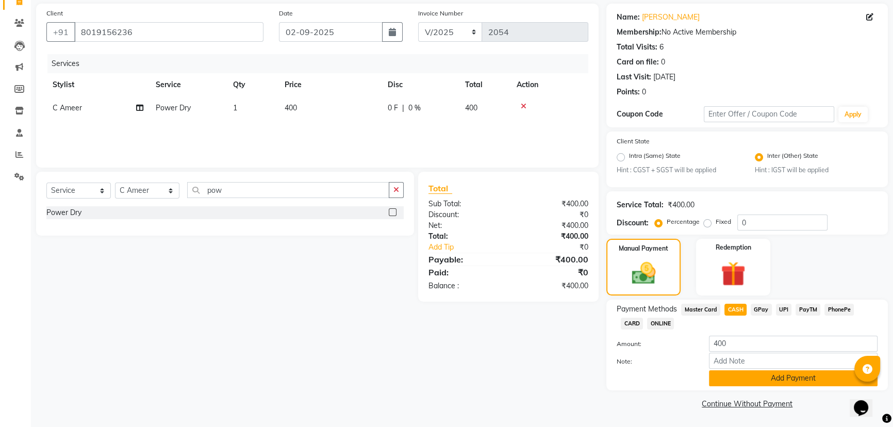
click at [781, 378] on button "Add Payment" at bounding box center [793, 378] width 169 height 16
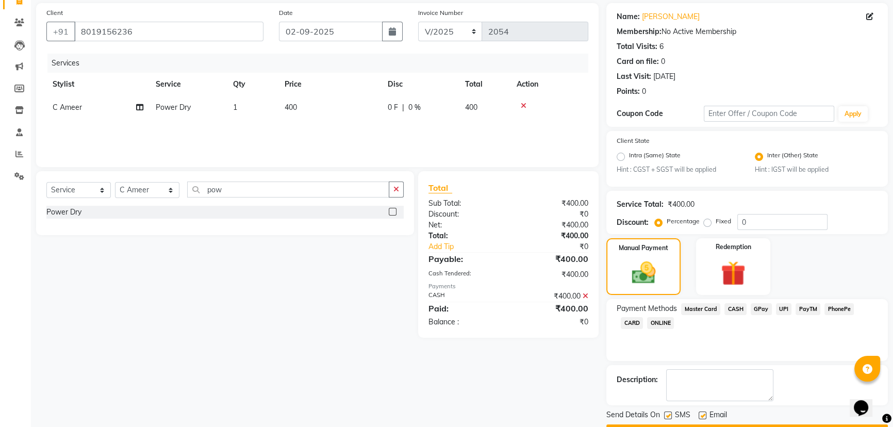
scroll to position [103, 0]
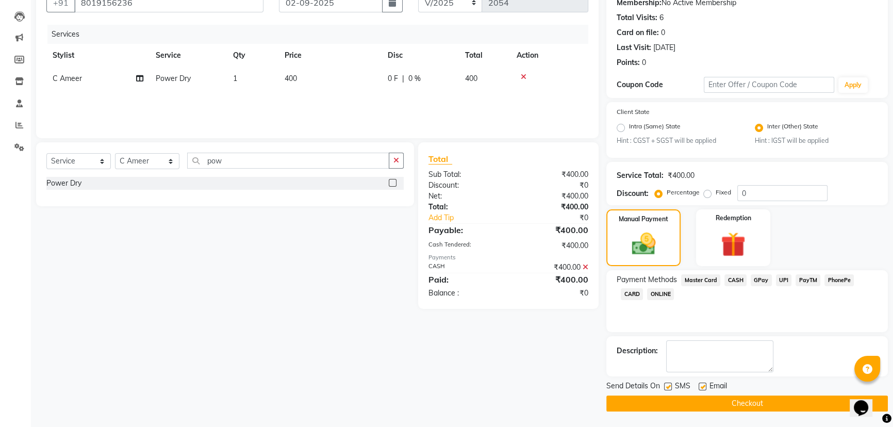
click at [763, 404] on button "Checkout" at bounding box center [746, 403] width 281 height 16
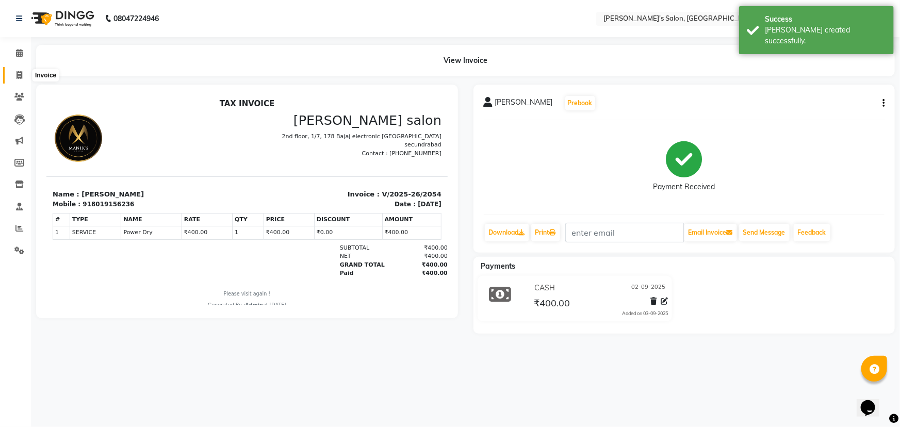
click at [20, 75] on icon at bounding box center [19, 75] width 6 height 8
select select "3810"
select select "service"
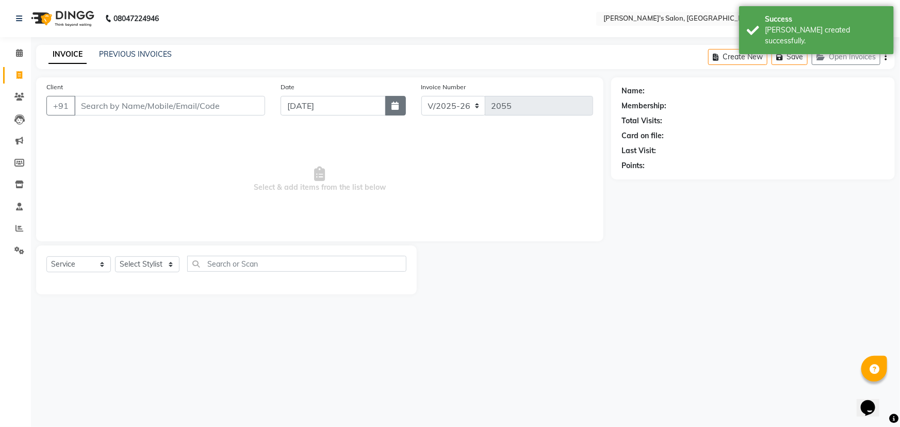
click at [397, 109] on icon "button" at bounding box center [395, 106] width 7 height 8
select select "9"
select select "2025"
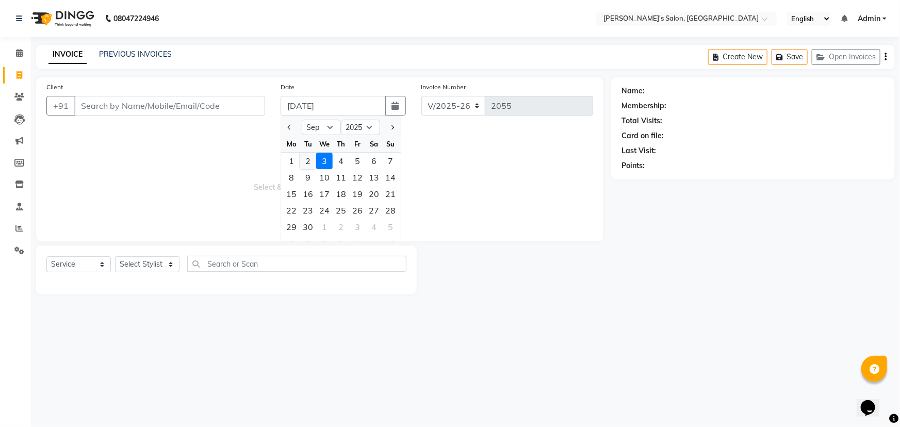
click at [305, 160] on div "2" at bounding box center [308, 161] width 16 height 16
type input "02-09-2025"
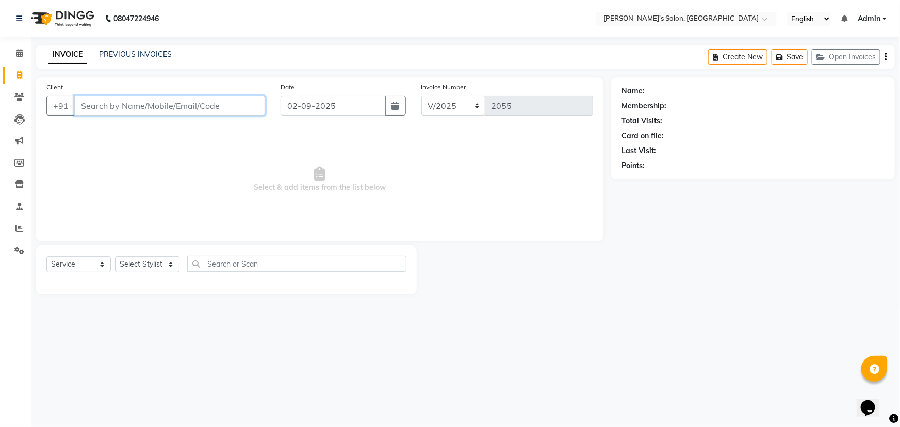
click at [125, 109] on input "Client" at bounding box center [169, 106] width 191 height 20
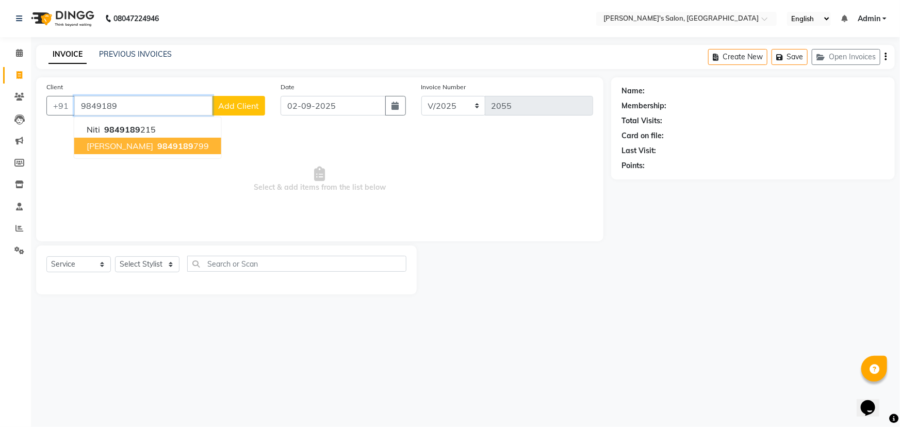
click at [157, 144] on span "9849189" at bounding box center [175, 146] width 36 height 10
type input "9849189799"
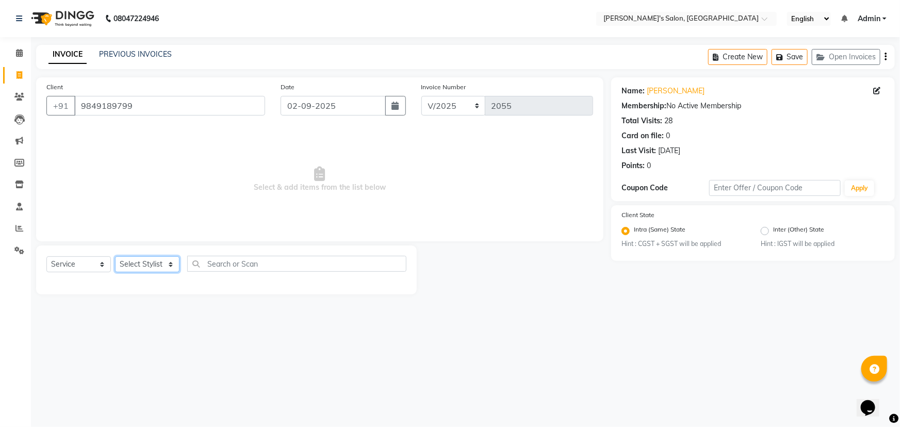
click at [144, 268] on select "Select Stylist [PERSON_NAME] [PERSON_NAME] Manager [PERSON_NAME] [PERSON_NAME] …" at bounding box center [147, 264] width 64 height 16
select select "19032"
click at [115, 256] on select "Select Stylist [PERSON_NAME] [PERSON_NAME] Manager [PERSON_NAME] [PERSON_NAME] …" at bounding box center [147, 264] width 64 height 16
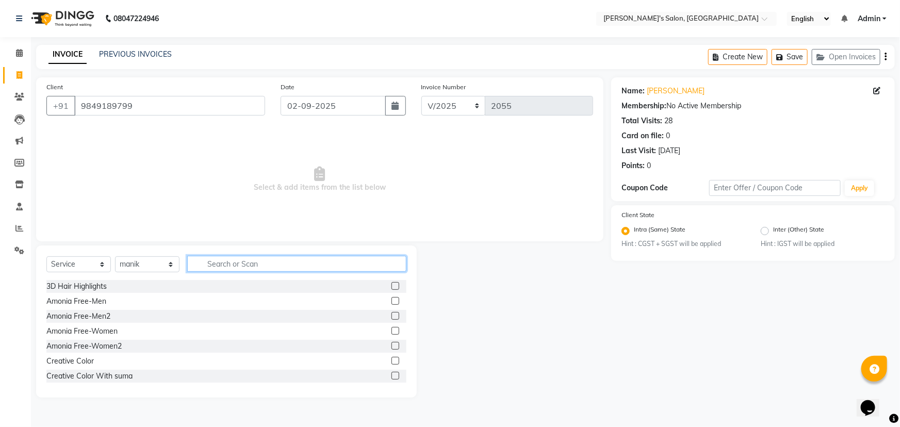
click at [219, 266] on input "text" at bounding box center [296, 264] width 219 height 16
type input "cut"
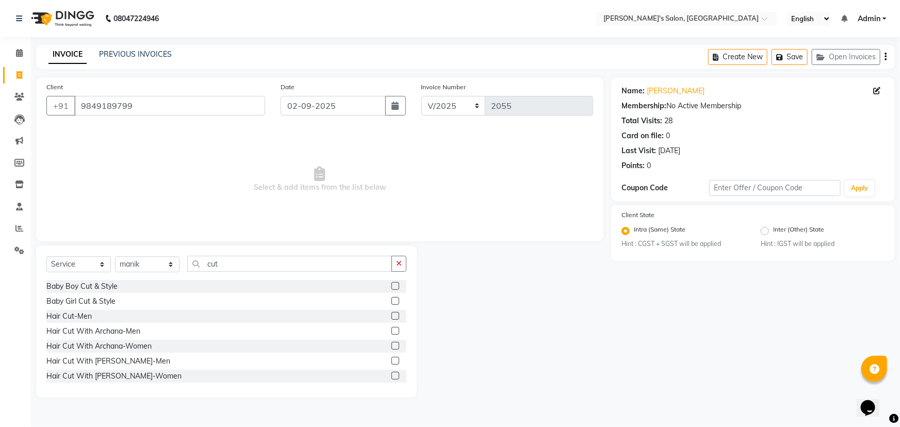
click at [391, 360] on label at bounding box center [395, 361] width 8 height 8
click at [391, 360] on input "checkbox" at bounding box center [394, 361] width 7 height 7
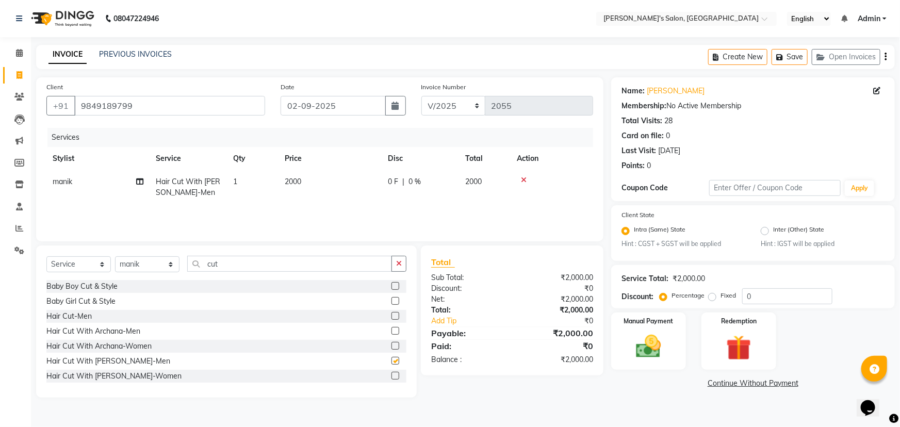
checkbox input "false"
click at [318, 178] on td "2000" at bounding box center [329, 187] width 103 height 34
select select "19032"
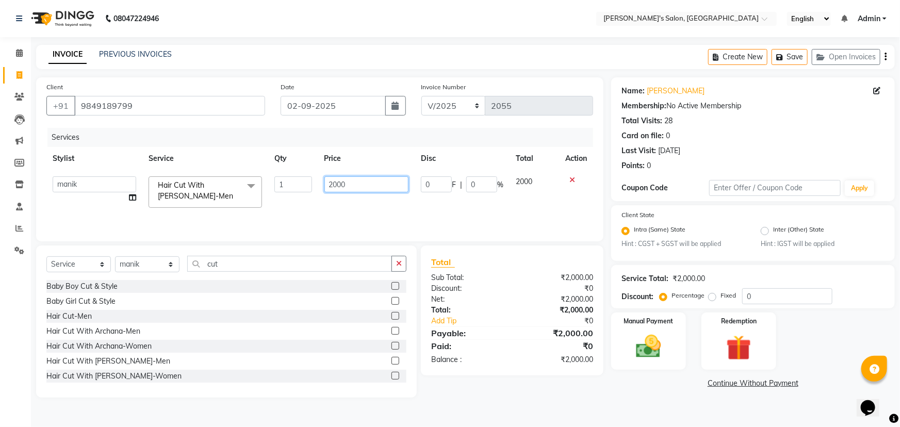
click at [362, 185] on input "2000" at bounding box center [366, 184] width 85 height 16
type input "2"
type input "600"
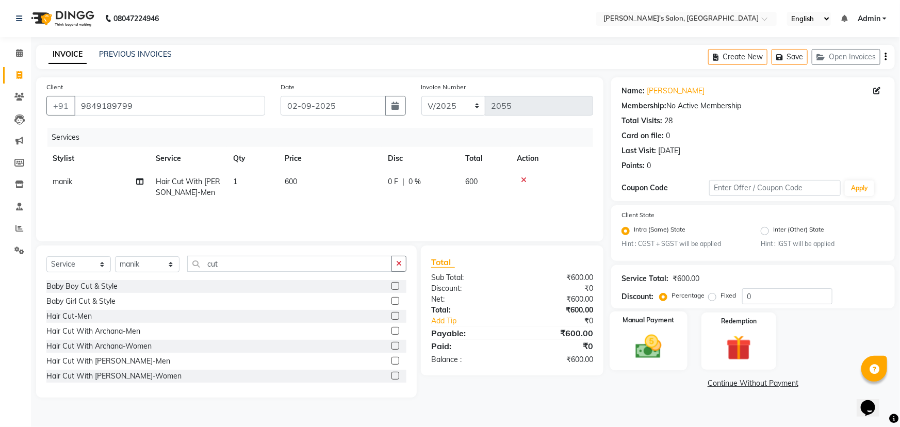
click at [661, 355] on img at bounding box center [648, 347] width 42 height 30
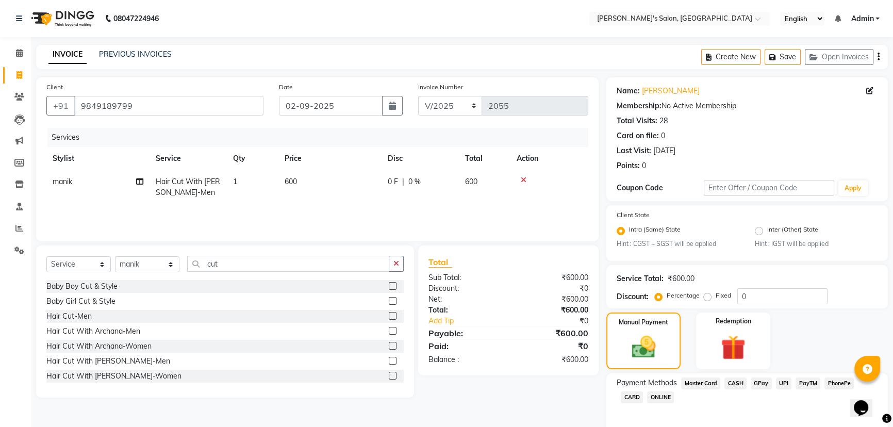
click at [734, 383] on span "CASH" at bounding box center [735, 383] width 22 height 12
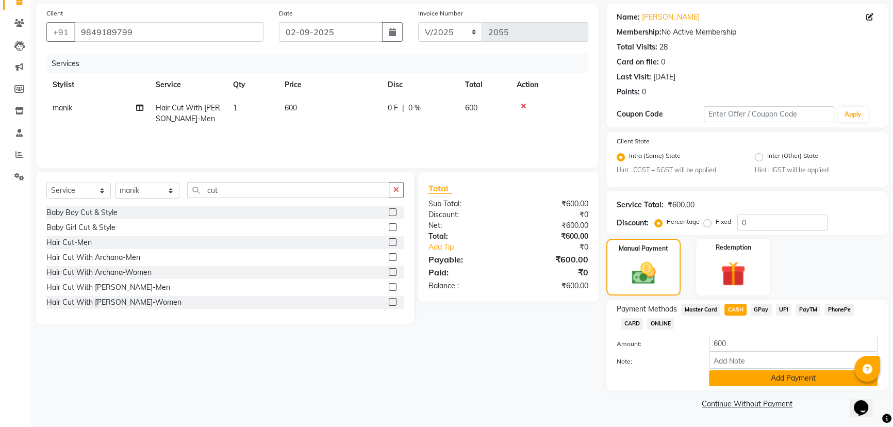
click at [795, 376] on button "Add Payment" at bounding box center [793, 378] width 169 height 16
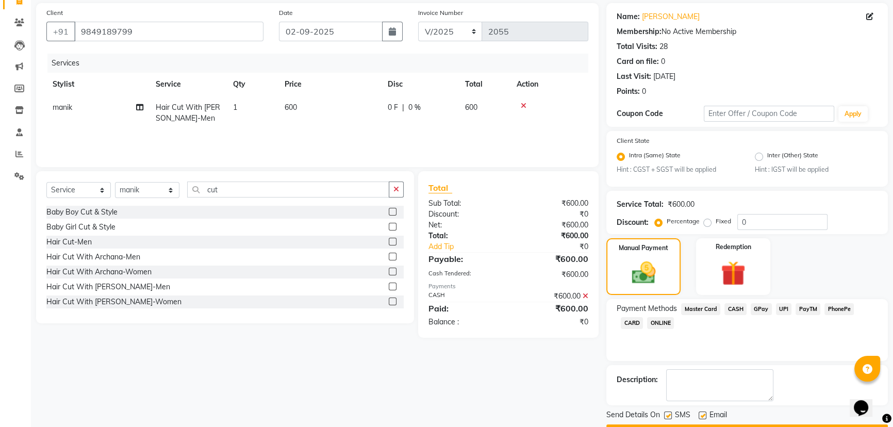
scroll to position [103, 0]
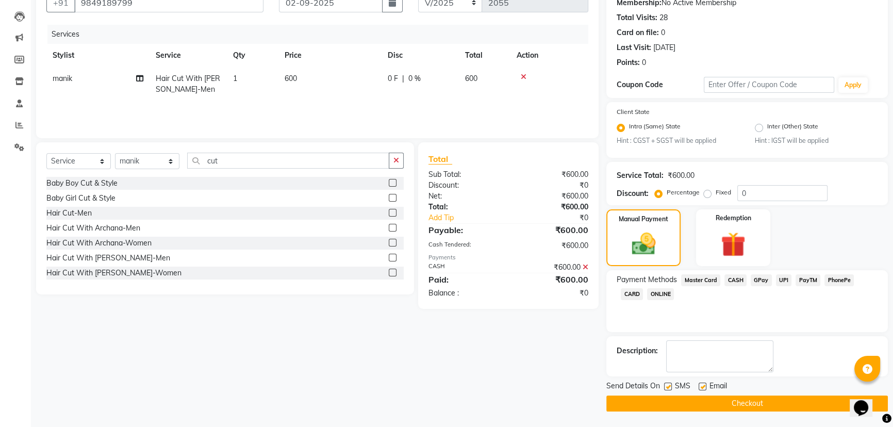
click at [797, 400] on button "Checkout" at bounding box center [746, 403] width 281 height 16
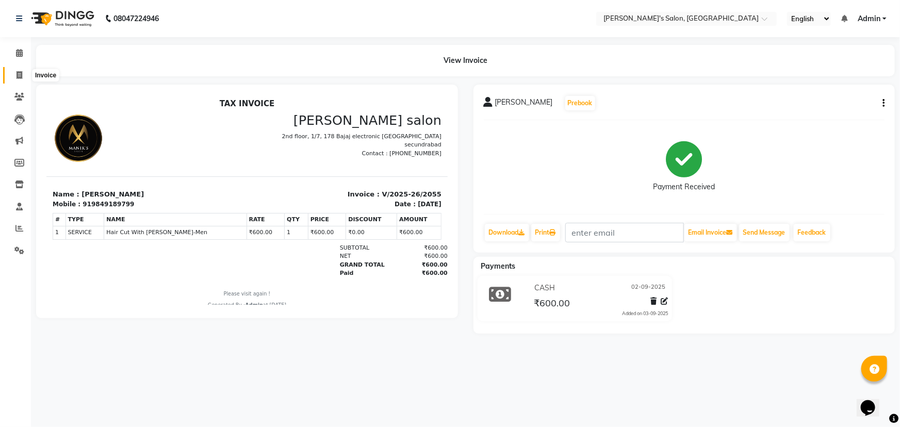
click at [20, 74] on icon at bounding box center [19, 75] width 6 height 8
select select "service"
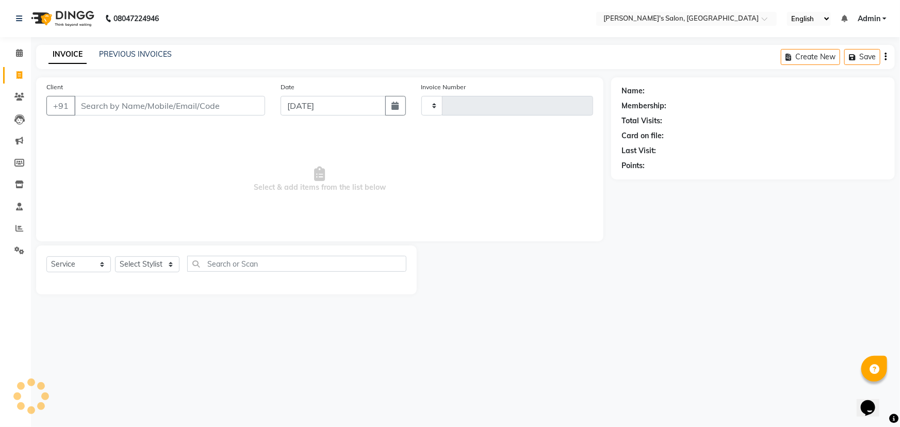
type input "2056"
select select "3810"
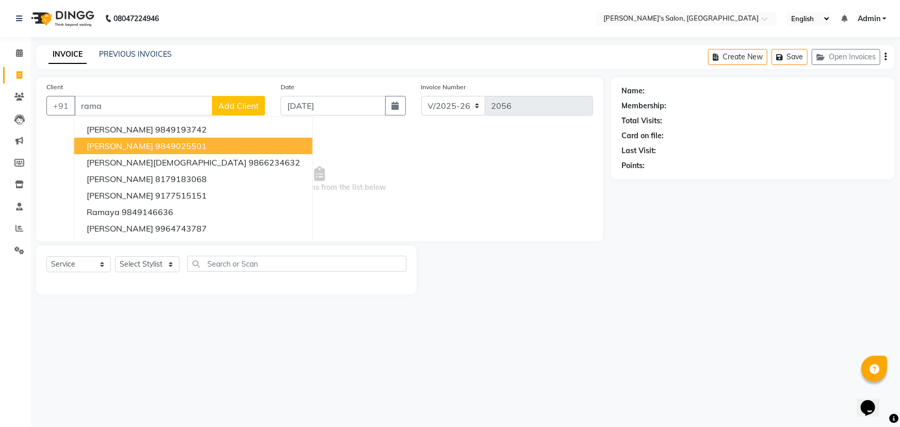
click at [123, 145] on span "[PERSON_NAME]" at bounding box center [120, 146] width 67 height 10
type input "9849025501"
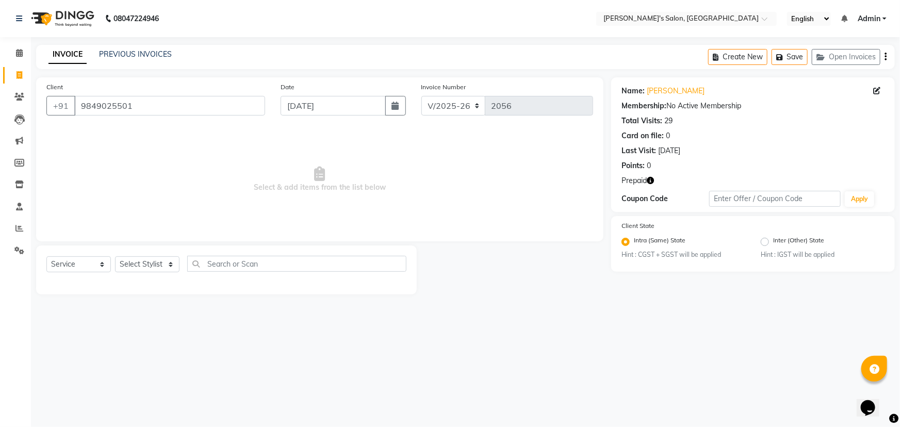
click at [651, 179] on icon "button" at bounding box center [649, 180] width 7 height 7
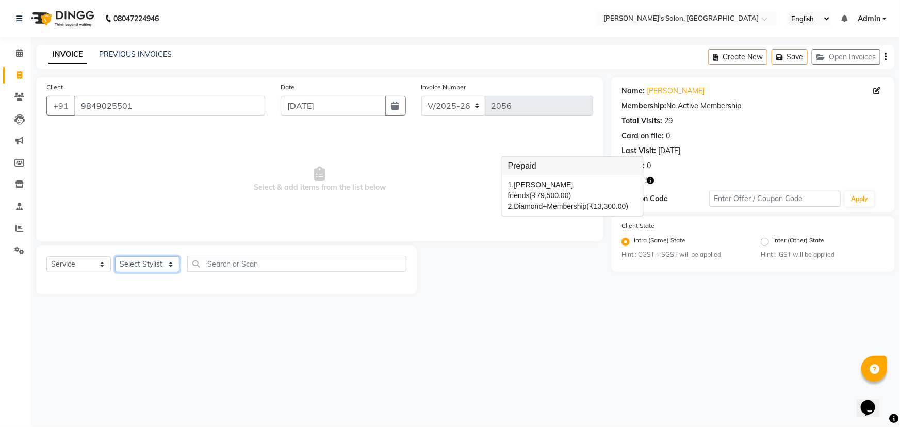
click at [146, 265] on select "Select Stylist [PERSON_NAME] [PERSON_NAME] Manager [PERSON_NAME] [PERSON_NAME] …" at bounding box center [147, 264] width 64 height 16
select select "19032"
click at [115, 256] on select "Select Stylist [PERSON_NAME] [PERSON_NAME] Manager [PERSON_NAME] [PERSON_NAME] …" at bounding box center [147, 264] width 64 height 16
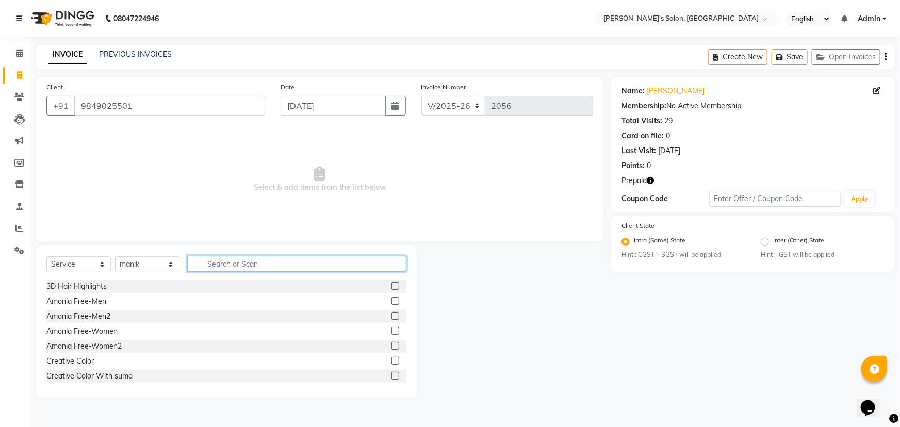
click at [224, 263] on input "text" at bounding box center [296, 264] width 219 height 16
type input "cut"
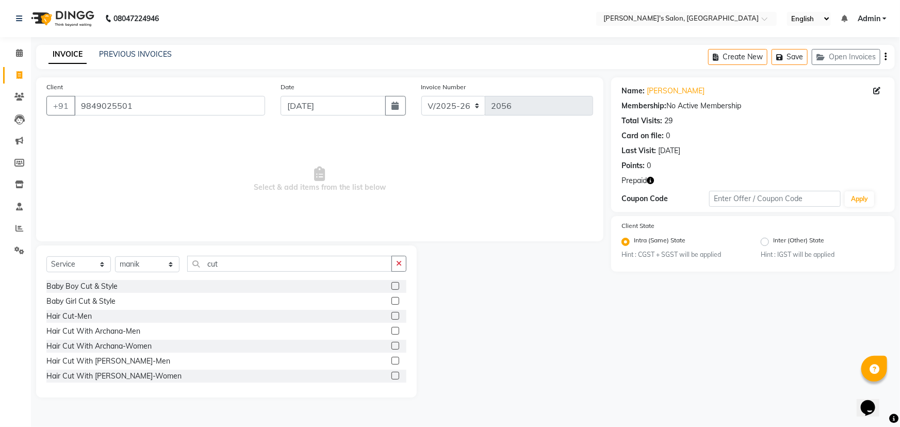
click at [392, 360] on label at bounding box center [395, 361] width 8 height 8
click at [392, 360] on input "checkbox" at bounding box center [394, 361] width 7 height 7
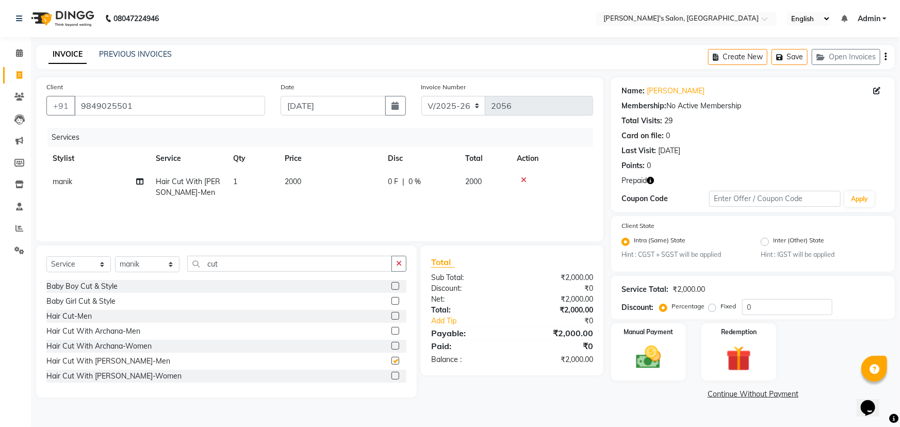
checkbox input "false"
click at [289, 181] on span "2000" at bounding box center [293, 181] width 16 height 9
select select "19032"
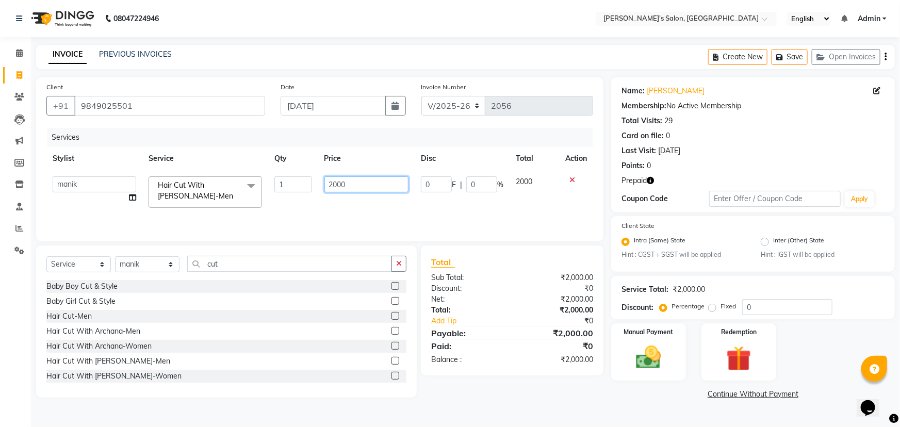
click at [330, 182] on input "2000" at bounding box center [366, 184] width 85 height 16
type input "1000"
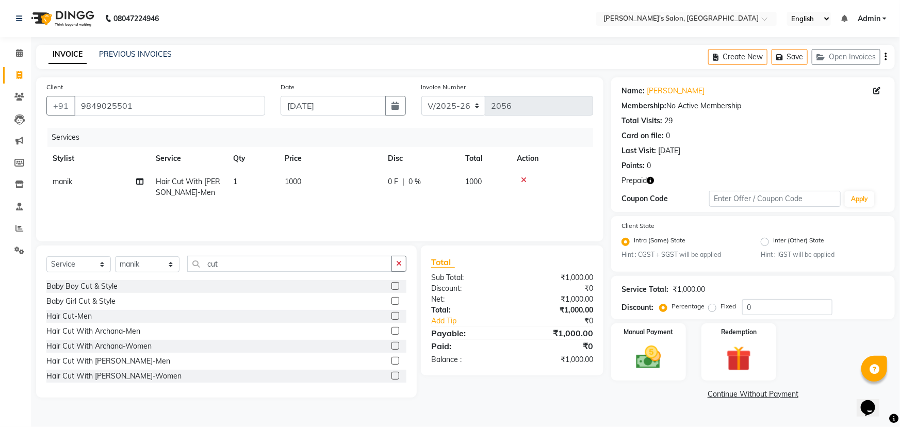
click at [401, 217] on div "Services Stylist Service Qty Price Disc Total Action [PERSON_NAME] Hair Cut Wit…" at bounding box center [319, 179] width 546 height 103
click at [167, 262] on select "Select Stylist [PERSON_NAME] [PERSON_NAME] Manager [PERSON_NAME] [PERSON_NAME] …" at bounding box center [147, 264] width 64 height 16
select select "18476"
click at [115, 256] on select "Select Stylist [PERSON_NAME] [PERSON_NAME] Manager [PERSON_NAME] [PERSON_NAME] …" at bounding box center [147, 264] width 64 height 16
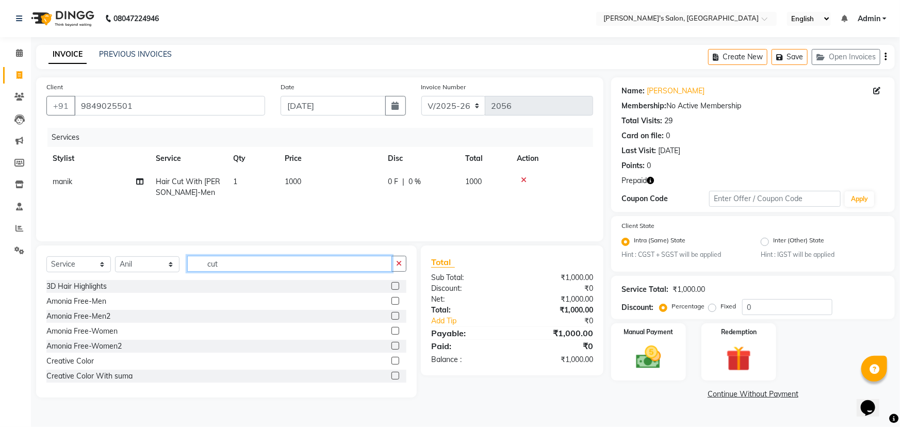
click at [247, 260] on input "cut" at bounding box center [289, 264] width 205 height 16
type input "c"
type input "colo"
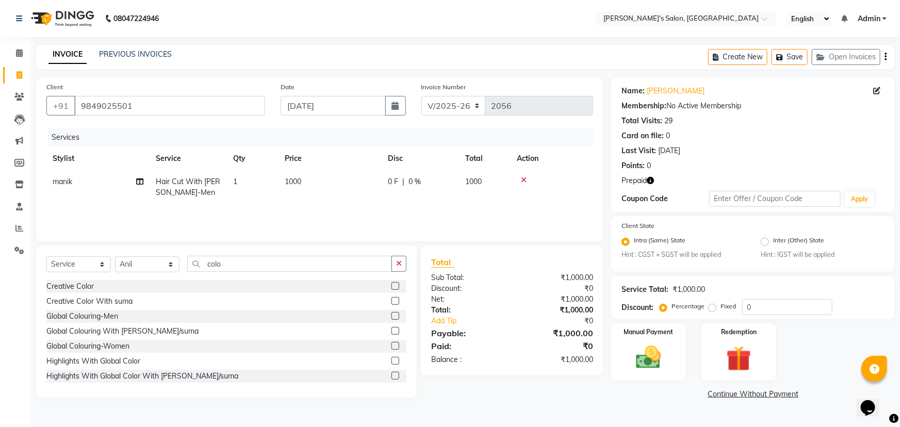
click at [391, 314] on label at bounding box center [395, 316] width 8 height 8
click at [391, 314] on input "checkbox" at bounding box center [394, 316] width 7 height 7
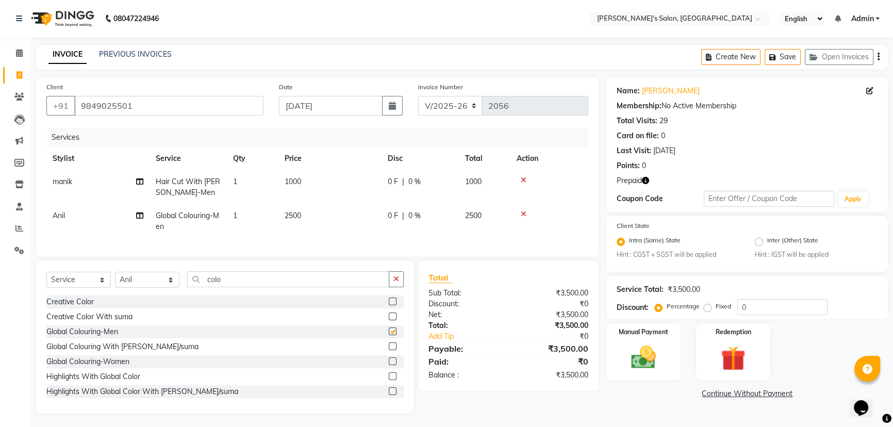
checkbox input "false"
click at [288, 213] on span "2500" at bounding box center [293, 215] width 16 height 9
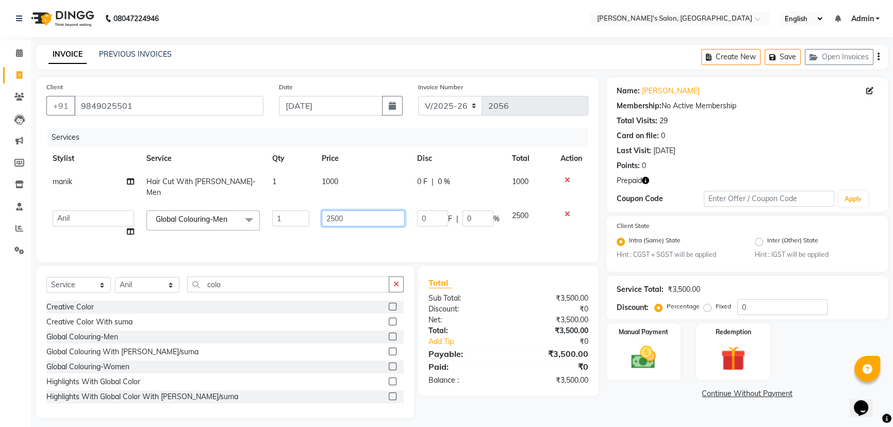
click at [330, 210] on input "2500" at bounding box center [363, 218] width 83 height 16
type input "1500"
click at [396, 223] on tr "Anil [PERSON_NAME] Manager manik Salma [PERSON_NAME] Suma Suraj [PERSON_NAME] G…" at bounding box center [317, 223] width 542 height 39
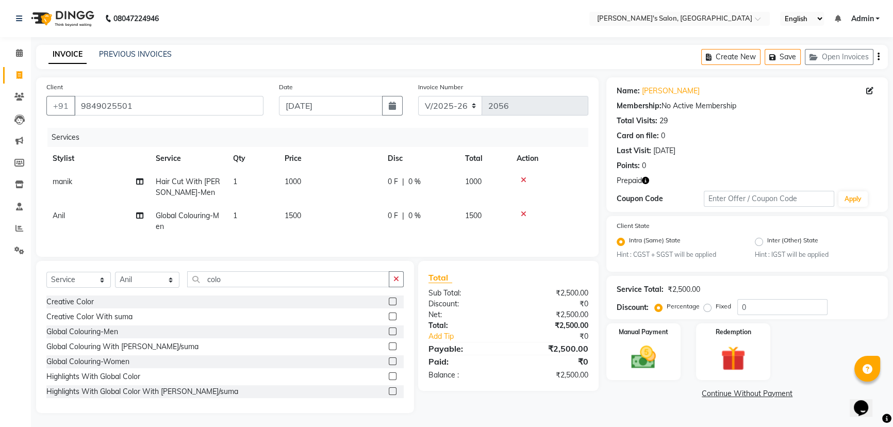
click at [571, 228] on td at bounding box center [549, 221] width 78 height 34
click at [735, 358] on img at bounding box center [733, 359] width 42 height 32
click at [728, 394] on span "Prepaid 2" at bounding box center [729, 395] width 34 height 12
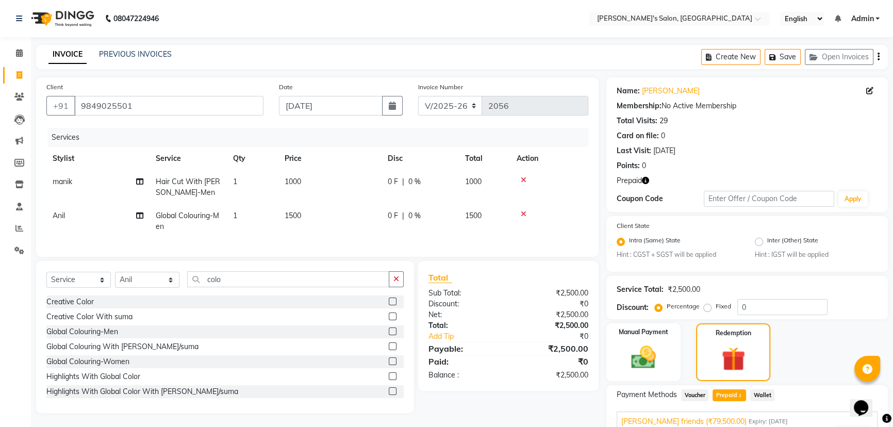
scroll to position [89, 0]
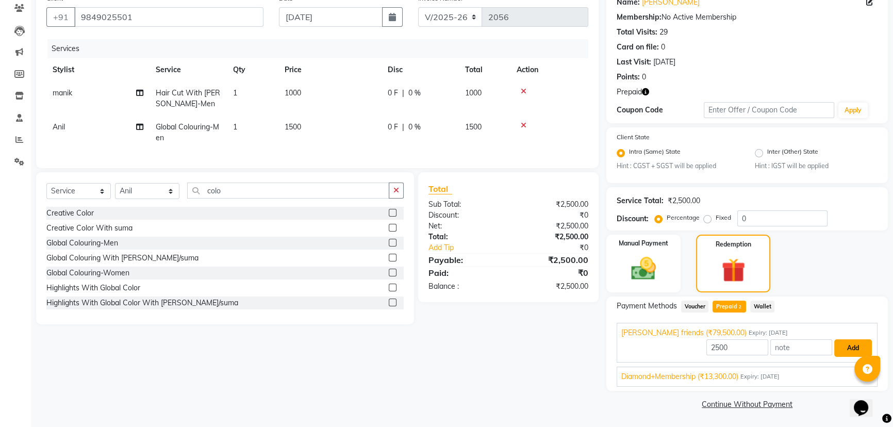
click at [859, 346] on button "Add" at bounding box center [853, 348] width 38 height 18
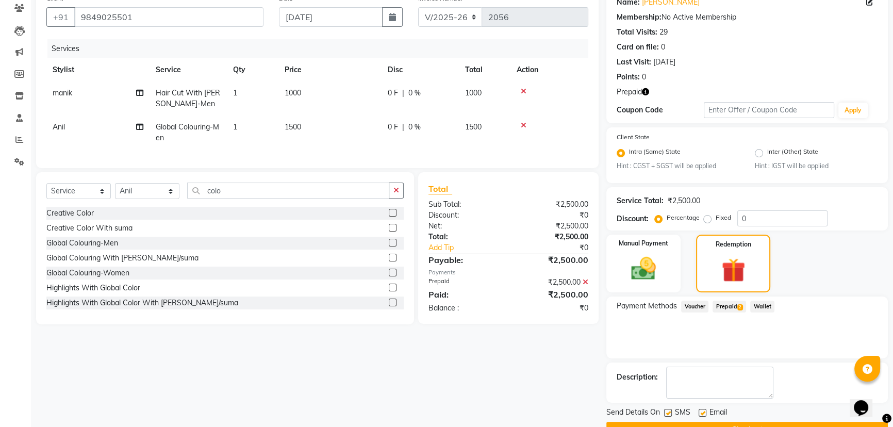
scroll to position [114, 0]
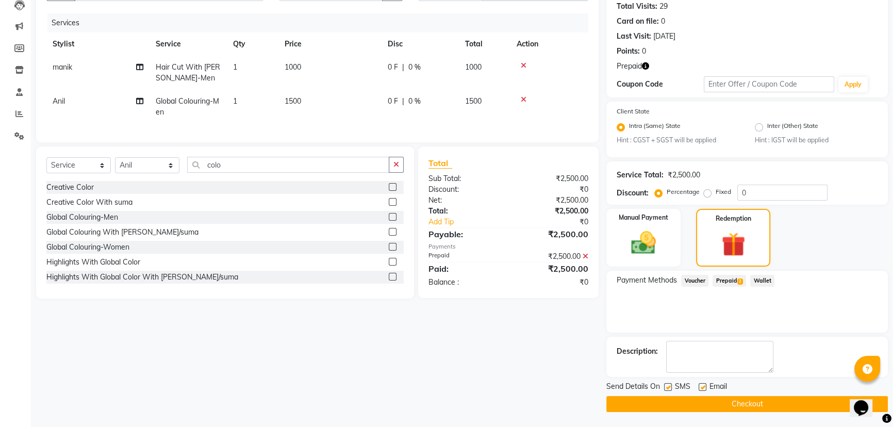
drag, startPoint x: 899, startPoint y: 334, endPoint x: 12, endPoint y: 30, distance: 937.7
click at [758, 402] on button "Checkout" at bounding box center [746, 404] width 281 height 16
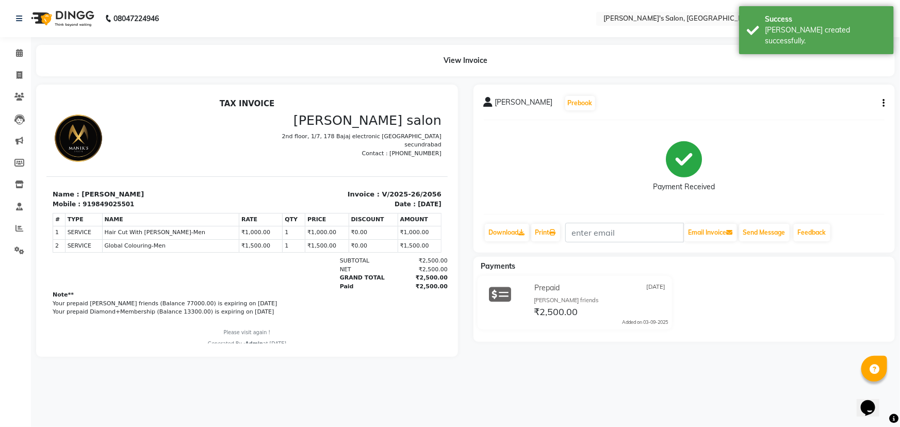
click at [881, 103] on button "button" at bounding box center [881, 103] width 6 height 11
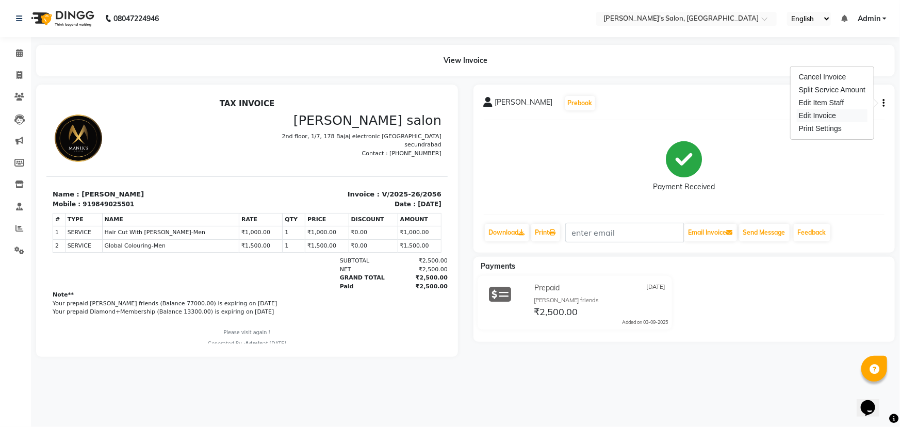
click at [821, 112] on div "Edit Invoice" at bounding box center [831, 115] width 71 height 13
select select "service"
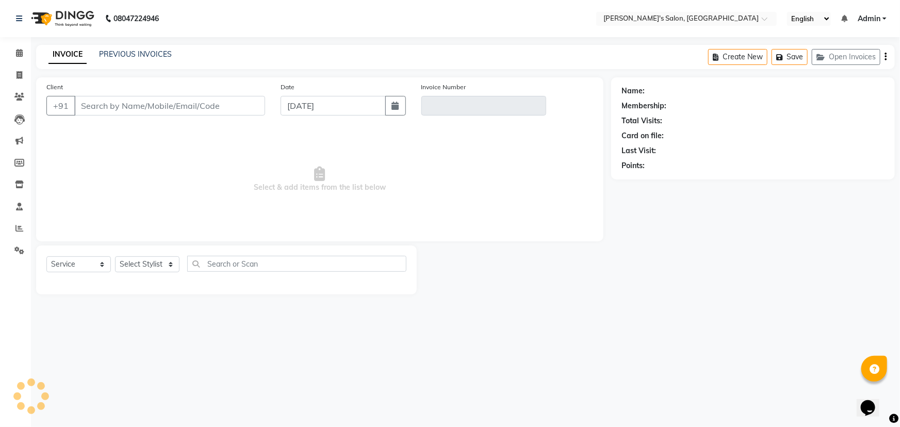
type input "9849025501"
type input "V/2025-26/2056"
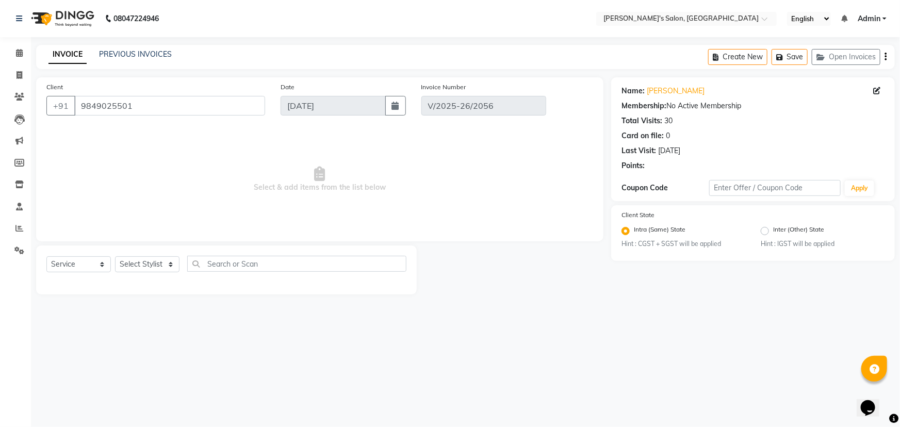
select select "select"
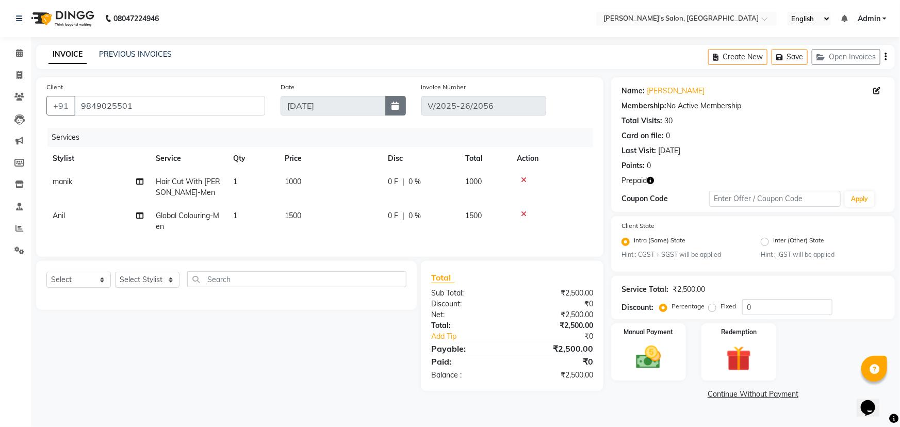
click at [394, 104] on icon "button" at bounding box center [395, 106] width 7 height 8
select select "9"
select select "2025"
click at [306, 162] on div "1 2 3 4 5 6 7" at bounding box center [341, 161] width 120 height 16
click at [550, 58] on div "INVOICE PREVIOUS INVOICES Create New Save Open Invoices" at bounding box center [465, 57] width 858 height 24
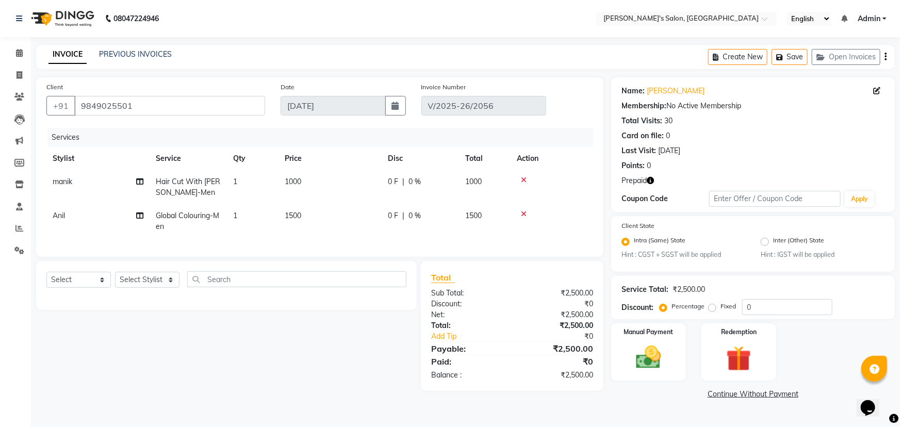
click at [886, 57] on icon "button" at bounding box center [885, 57] width 2 height 1
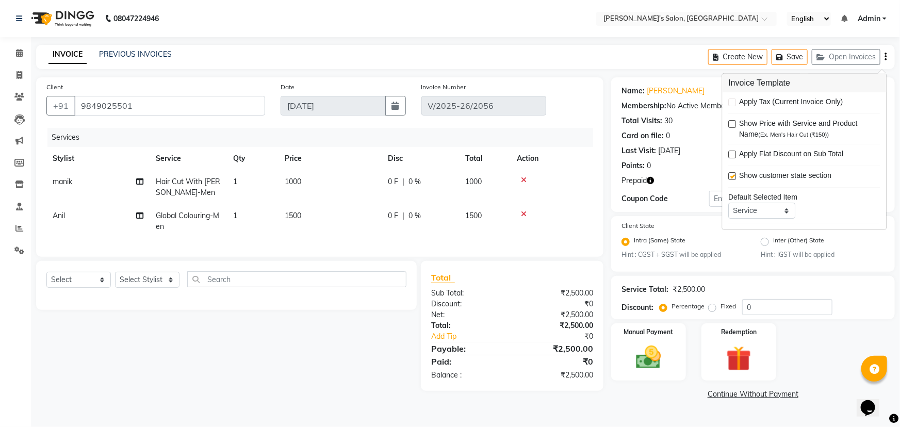
click at [590, 55] on div "INVOICE PREVIOUS INVOICES Create New Save Open Invoices" at bounding box center [465, 57] width 858 height 24
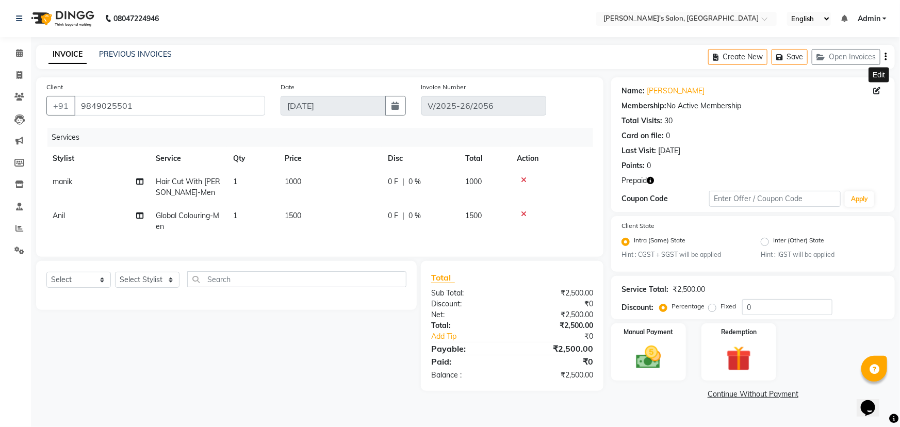
click at [877, 92] on icon at bounding box center [876, 90] width 7 height 7
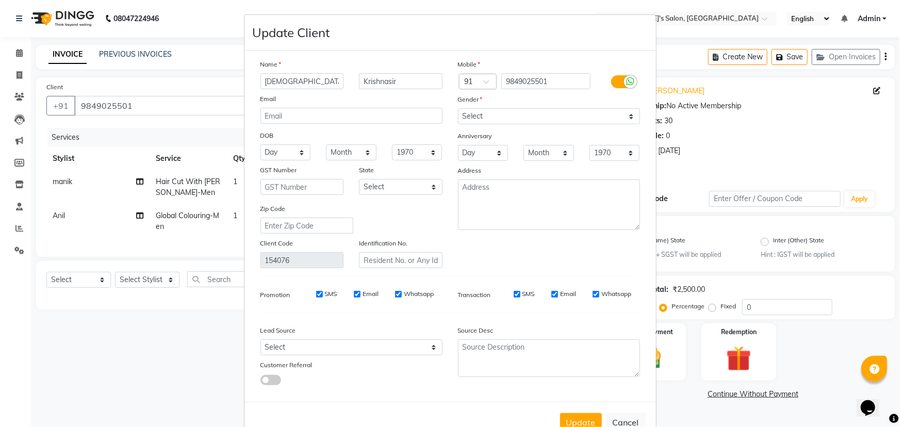
scroll to position [34, 0]
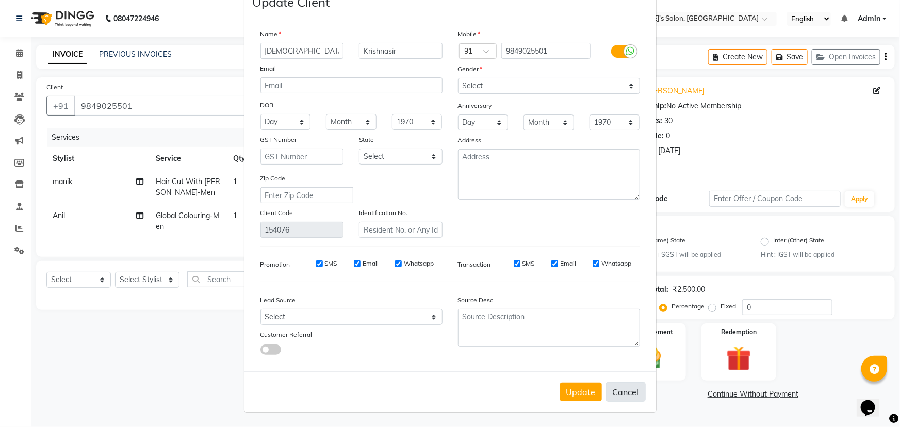
click at [619, 391] on button "Cancel" at bounding box center [626, 392] width 40 height 20
select select
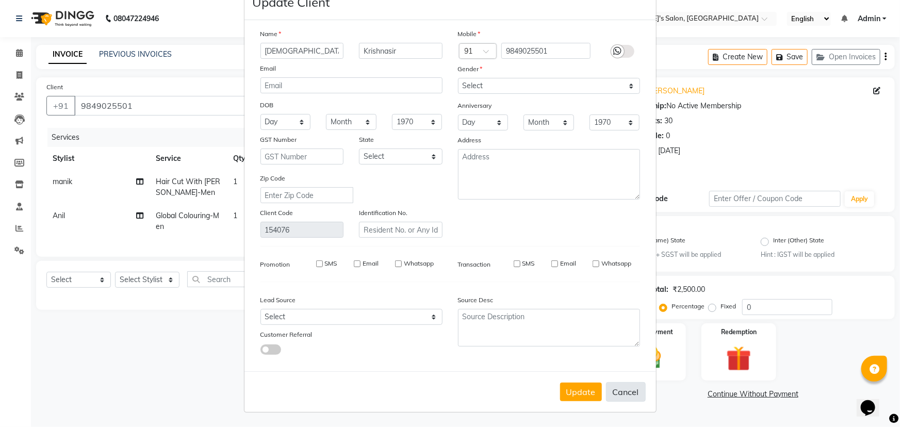
select select
checkbox input "false"
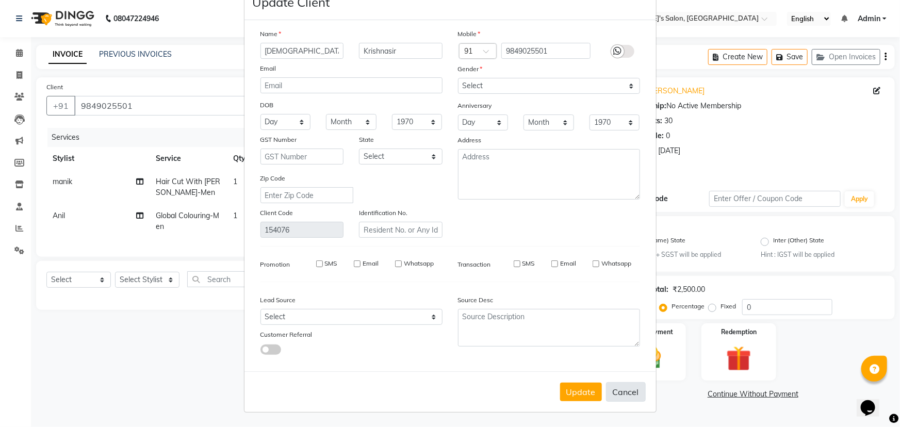
checkbox input "false"
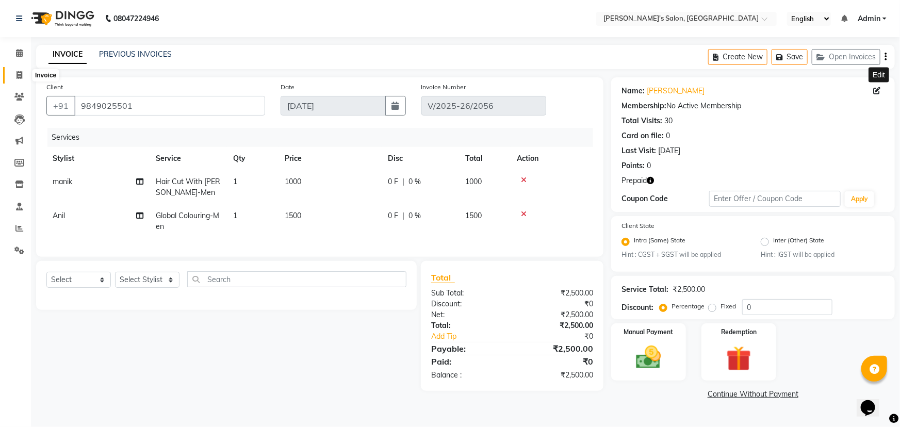
click at [15, 75] on span at bounding box center [19, 76] width 18 height 12
select select "service"
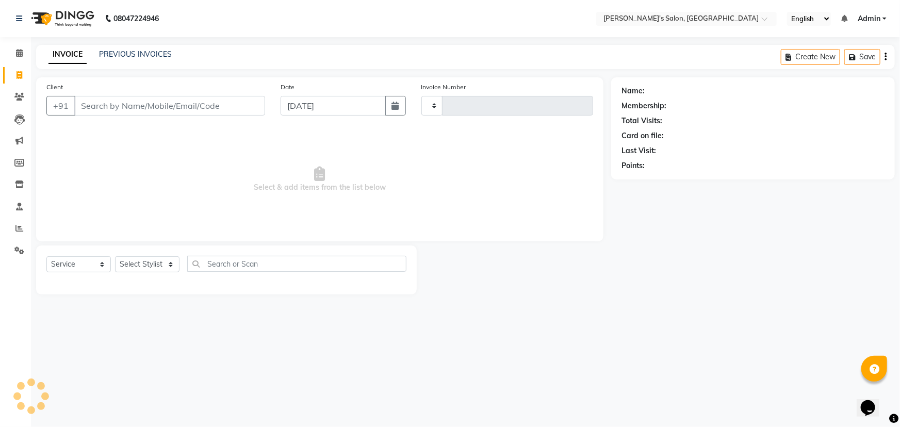
type input "2057"
select select "3810"
click at [127, 49] on link "PREVIOUS INVOICES" at bounding box center [135, 53] width 73 height 9
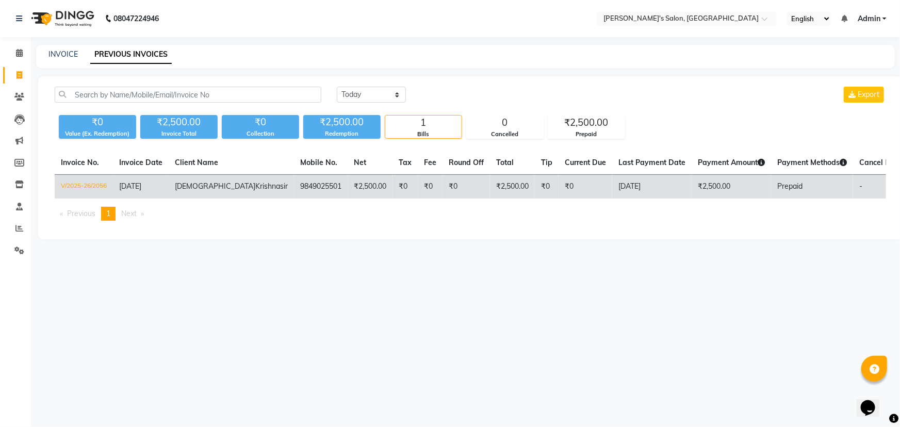
click at [787, 194] on td "Prepaid" at bounding box center [812, 187] width 82 height 24
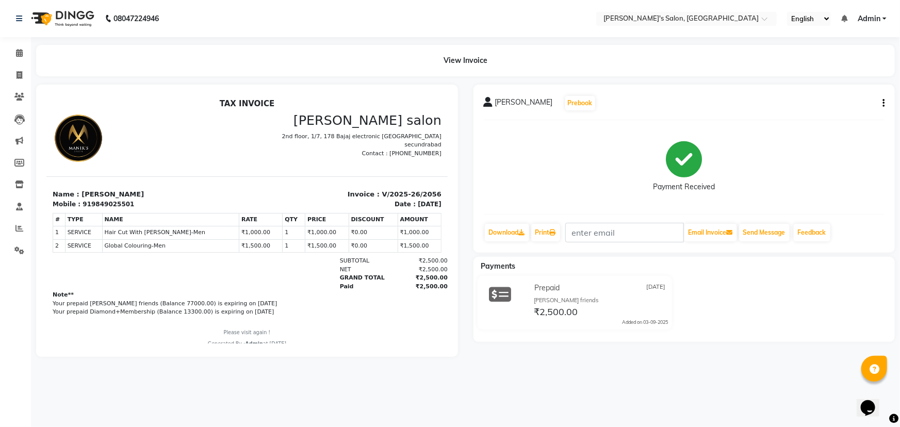
click at [884, 103] on icon "button" at bounding box center [883, 103] width 2 height 1
click at [829, 80] on div "Cancel Invoice" at bounding box center [831, 77] width 71 height 13
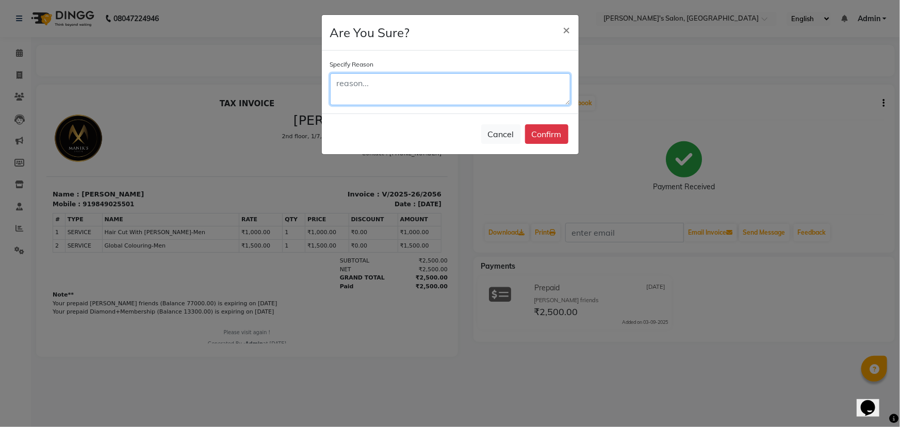
click at [410, 99] on textarea at bounding box center [450, 89] width 240 height 32
type textarea "date"
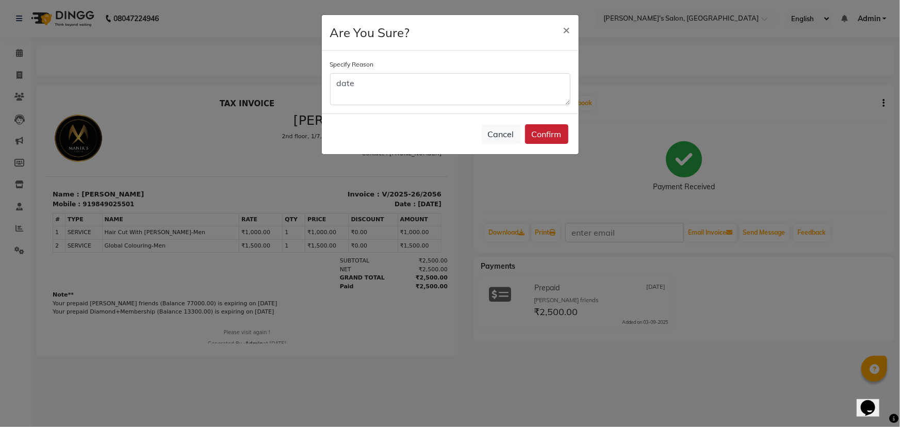
click at [554, 137] on button "Confirm" at bounding box center [546, 134] width 43 height 20
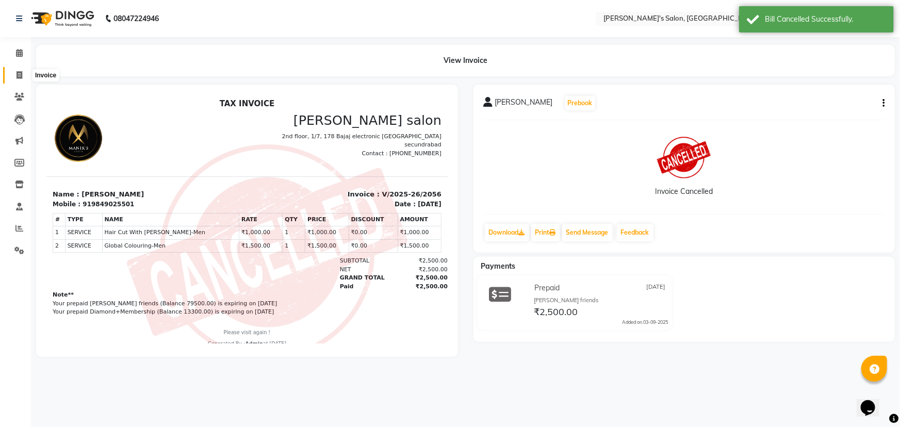
click at [19, 76] on icon at bounding box center [19, 75] width 6 height 8
select select "3810"
select select "service"
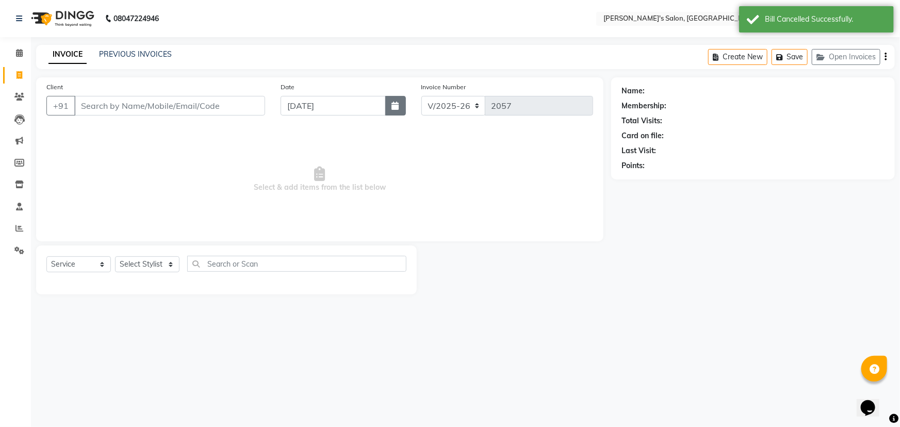
click at [393, 101] on button "button" at bounding box center [395, 106] width 21 height 20
select select "9"
select select "2025"
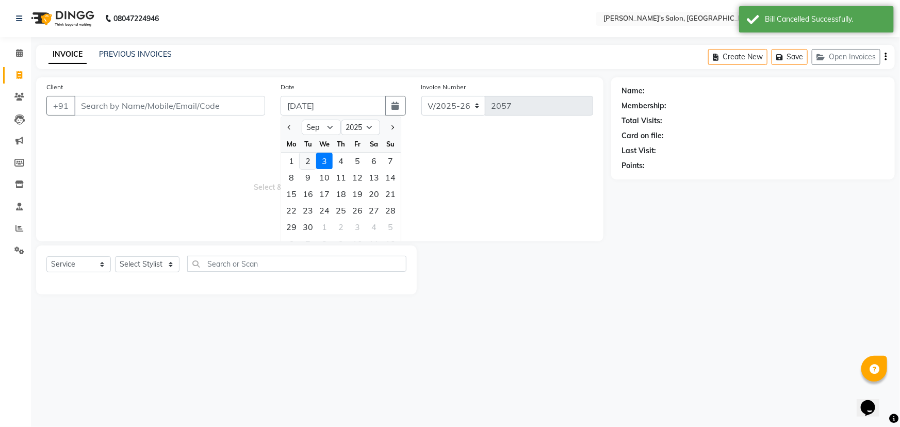
click at [306, 158] on div "2" at bounding box center [308, 161] width 16 height 16
type input "02-09-2025"
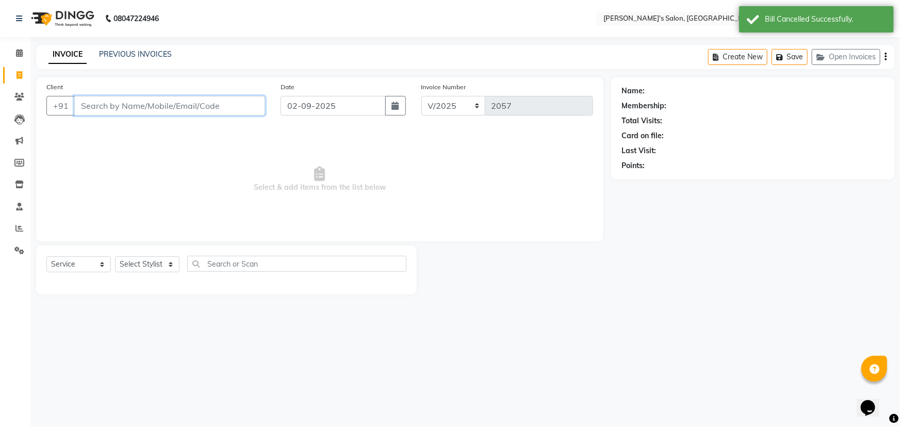
click at [146, 100] on input "Client" at bounding box center [169, 106] width 191 height 20
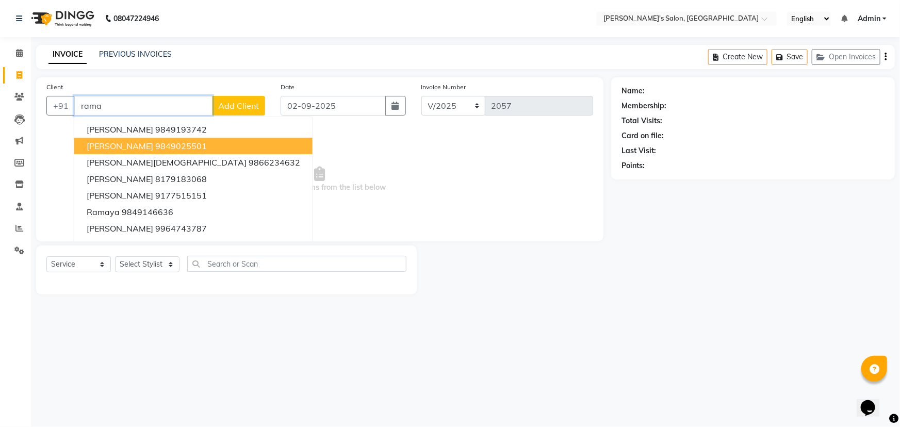
click at [197, 145] on ngb-highlight "9849025501" at bounding box center [181, 146] width 52 height 10
type input "9849025501"
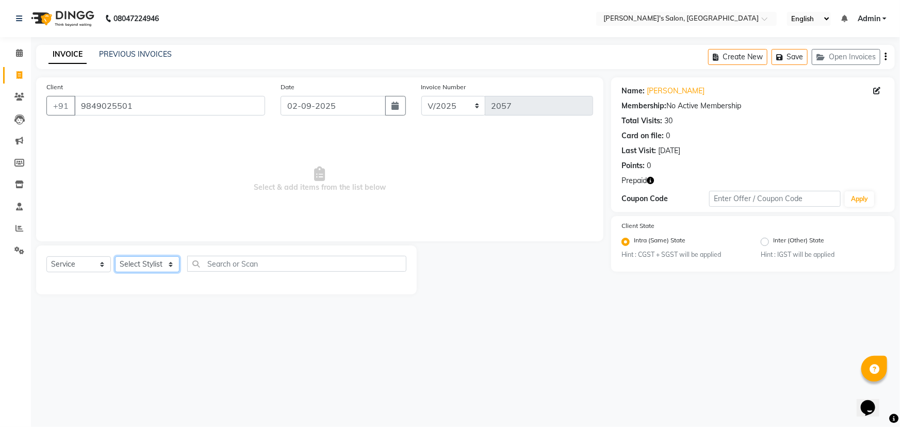
click at [155, 262] on select "Select Stylist [PERSON_NAME] [PERSON_NAME] Manager [PERSON_NAME] [PERSON_NAME] …" at bounding box center [147, 264] width 64 height 16
select select "19032"
click at [115, 256] on select "Select Stylist [PERSON_NAME] [PERSON_NAME] Manager [PERSON_NAME] [PERSON_NAME] …" at bounding box center [147, 264] width 64 height 16
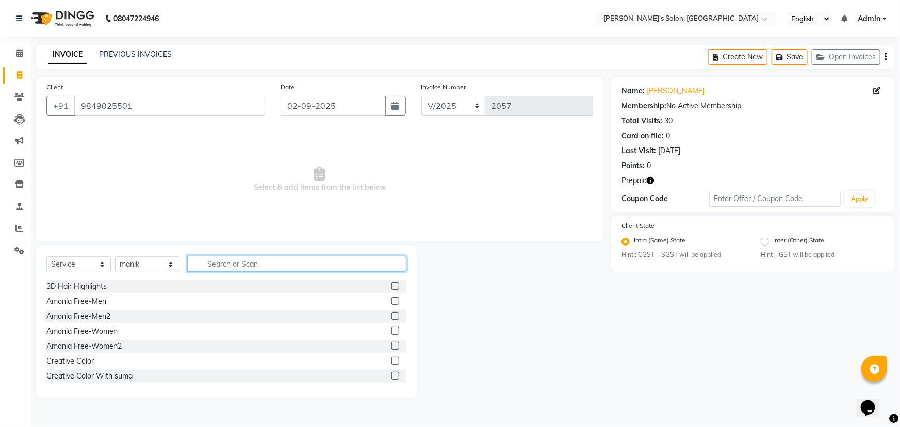
click at [219, 265] on input "text" at bounding box center [296, 264] width 219 height 16
type input "cut"
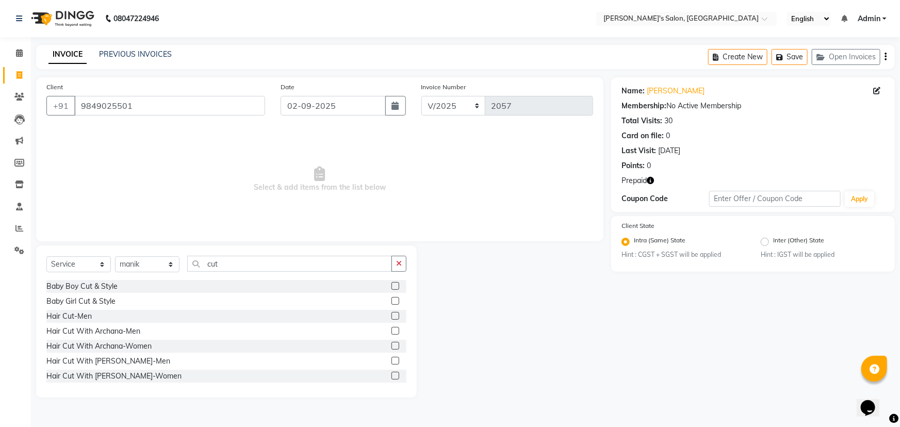
click at [391, 362] on label at bounding box center [395, 361] width 8 height 8
click at [391, 362] on input "checkbox" at bounding box center [394, 361] width 7 height 7
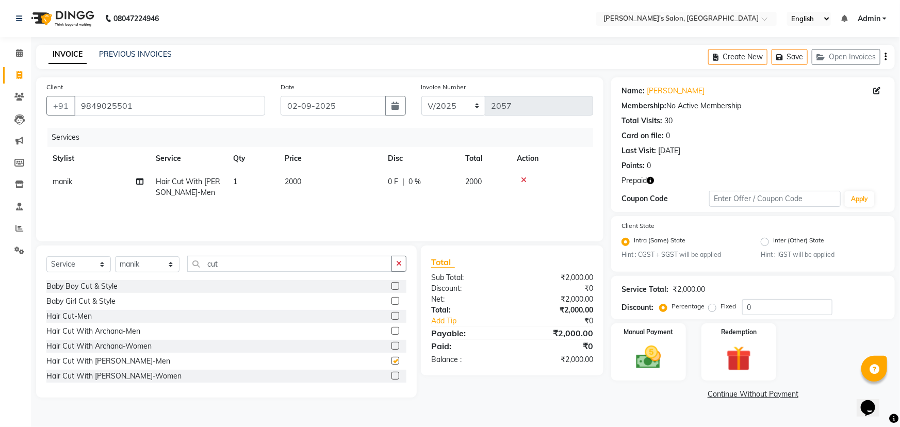
checkbox input "false"
click at [170, 268] on select "Select Stylist [PERSON_NAME] [PERSON_NAME] Manager [PERSON_NAME] [PERSON_NAME] …" at bounding box center [147, 264] width 64 height 16
select select "18476"
click at [115, 256] on select "Select Stylist [PERSON_NAME] [PERSON_NAME] Manager [PERSON_NAME] [PERSON_NAME] …" at bounding box center [147, 264] width 64 height 16
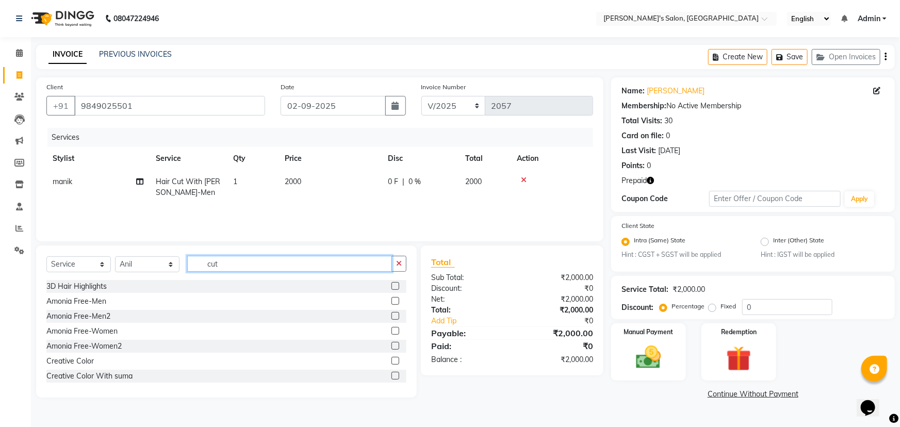
click at [227, 267] on input "cut" at bounding box center [289, 264] width 205 height 16
type input "c"
type input "colo"
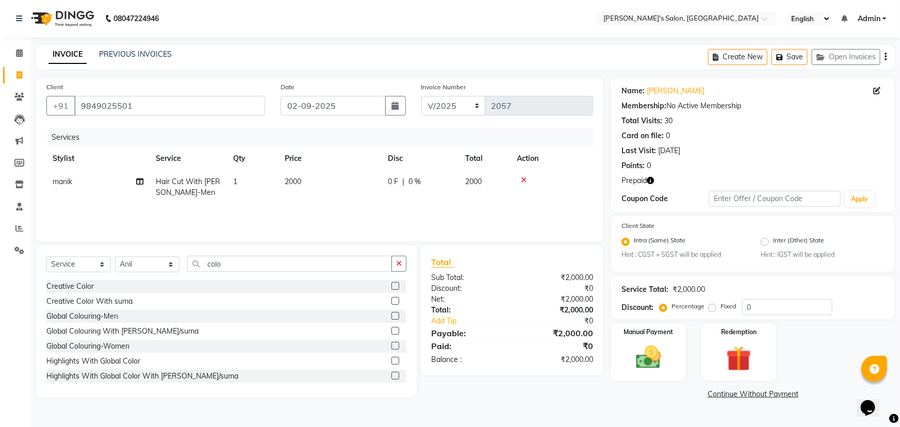
click at [391, 315] on label at bounding box center [395, 316] width 8 height 8
click at [391, 315] on input "checkbox" at bounding box center [394, 316] width 7 height 7
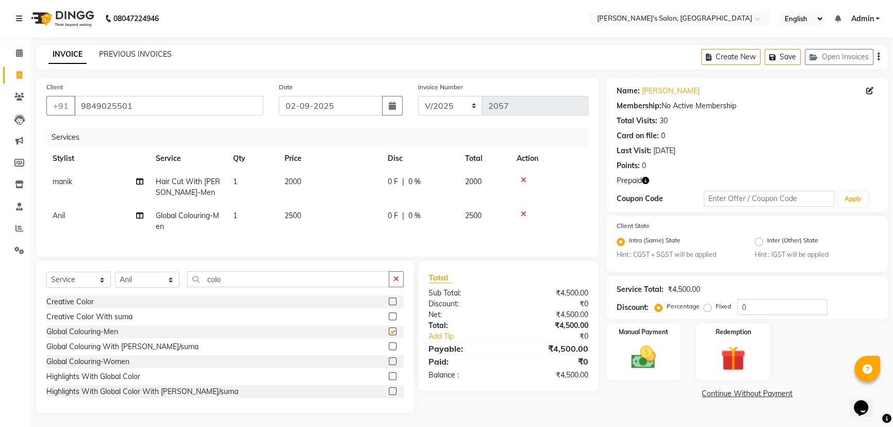
checkbox input "false"
click at [289, 215] on span "2500" at bounding box center [293, 215] width 16 height 9
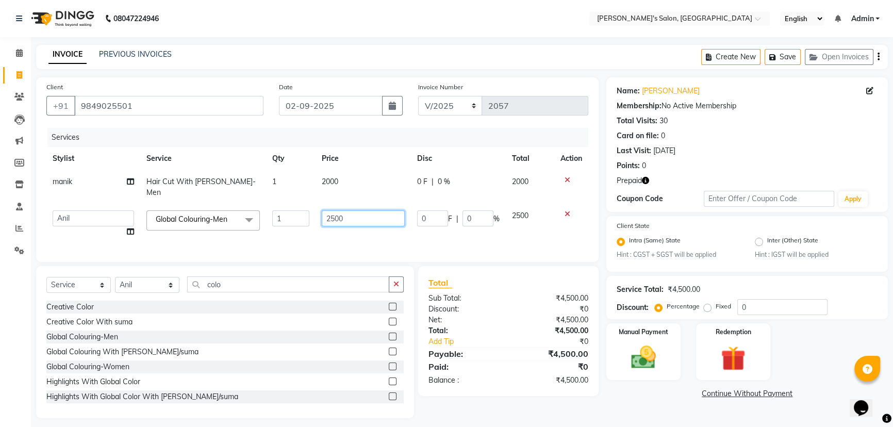
click at [332, 210] on input "2500" at bounding box center [363, 218] width 83 height 16
type input "1500"
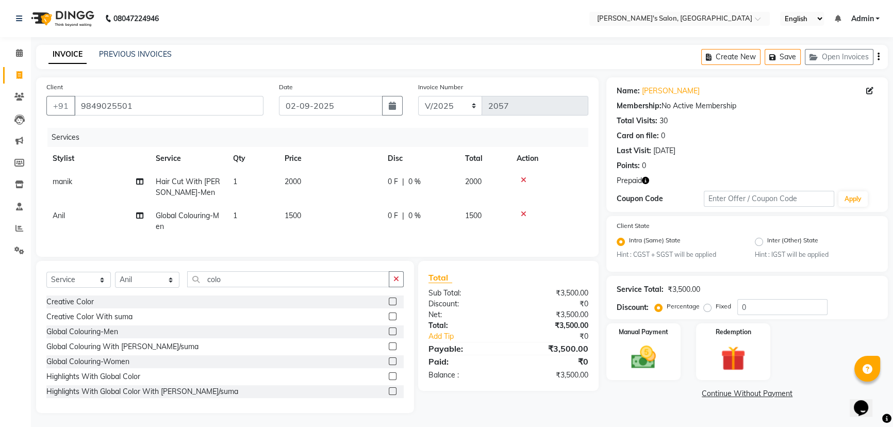
click at [325, 180] on td "2000" at bounding box center [329, 187] width 103 height 34
select select "19032"
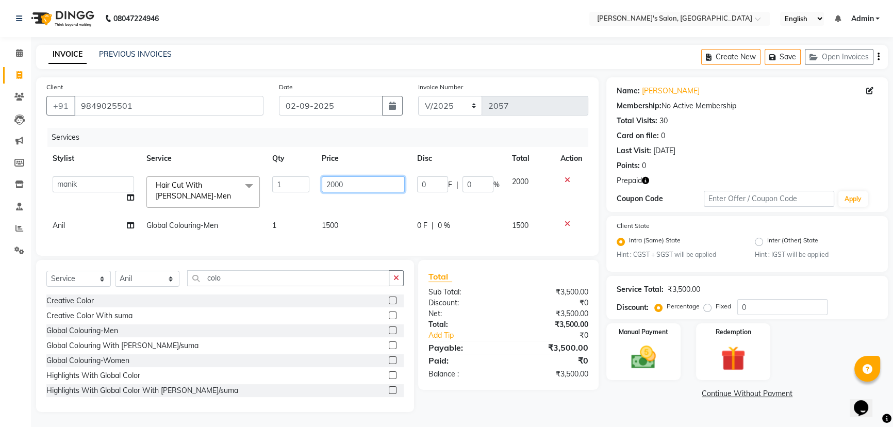
click at [330, 184] on input "2000" at bounding box center [363, 184] width 83 height 16
type input "1000"
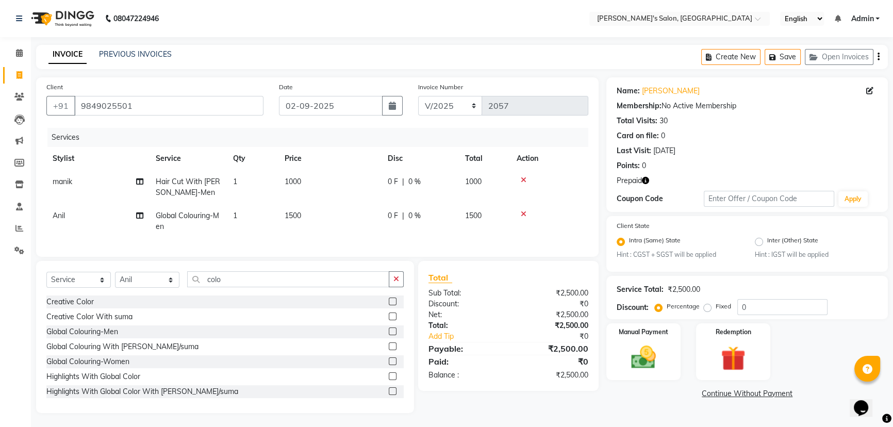
click at [377, 235] on td "1500" at bounding box center [329, 221] width 103 height 34
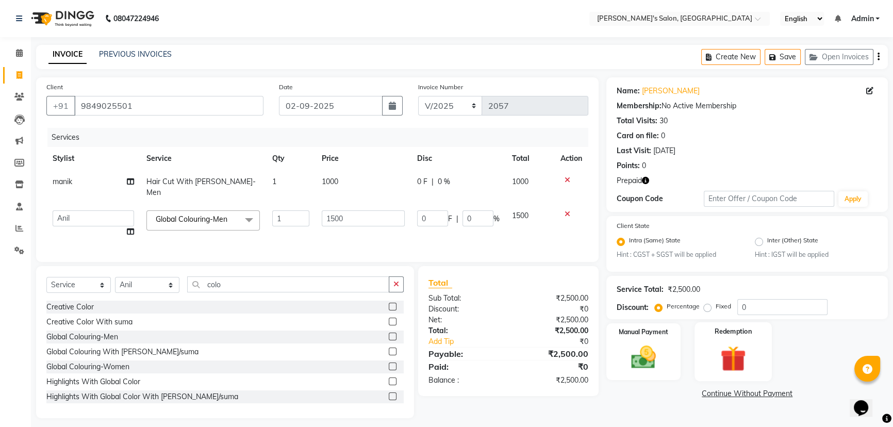
click at [743, 361] on img at bounding box center [733, 359] width 42 height 32
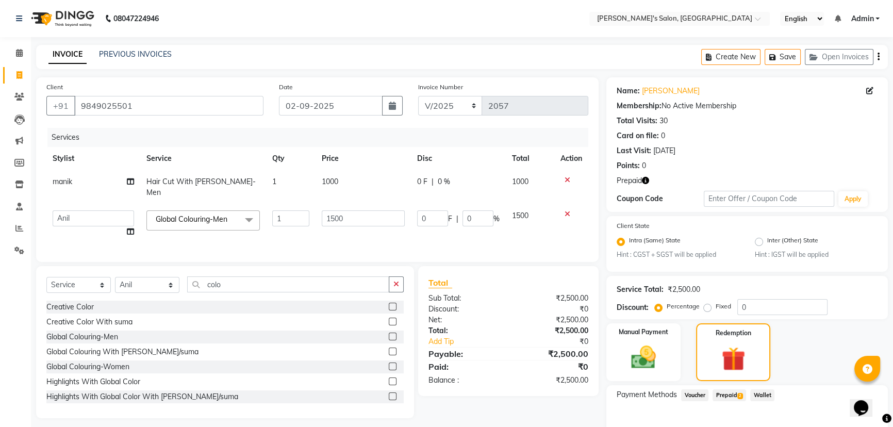
click at [726, 397] on span "Prepaid 2" at bounding box center [729, 395] width 34 height 12
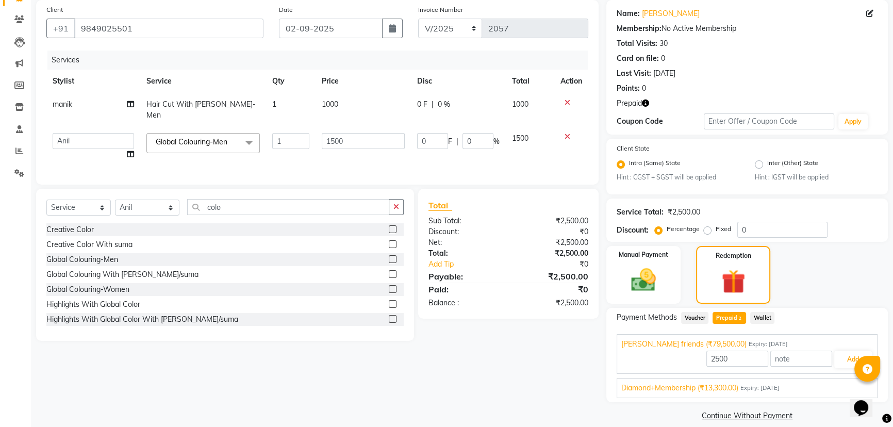
scroll to position [89, 0]
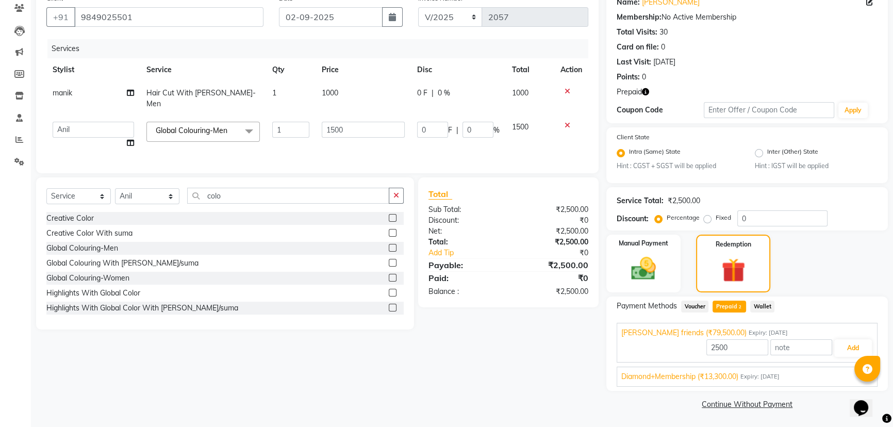
click at [825, 375] on div "Diamond+Membership (₹13,300.00) Expiry: 14-11-2022" at bounding box center [747, 376] width 252 height 11
click at [847, 372] on button "Add" at bounding box center [853, 372] width 38 height 18
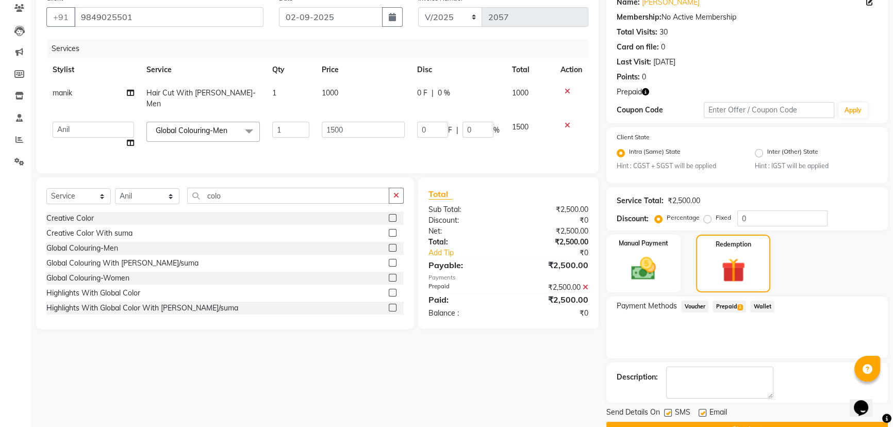
scroll to position [114, 0]
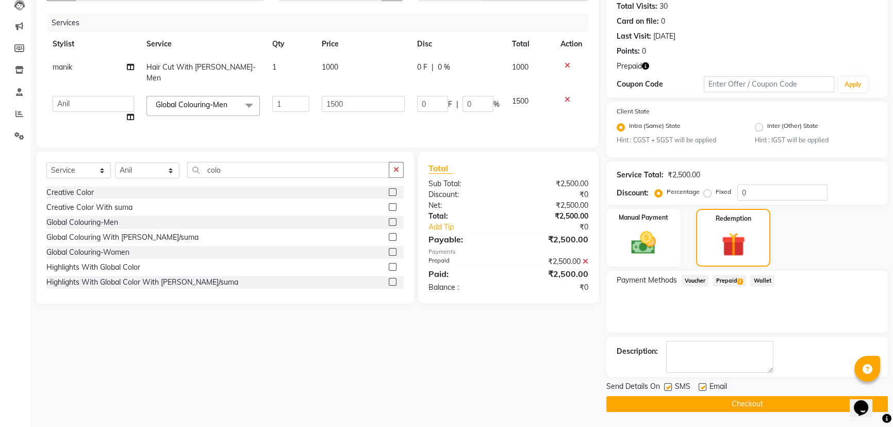
click at [747, 397] on button "Checkout" at bounding box center [746, 404] width 281 height 16
